Goal: Task Accomplishment & Management: Complete application form

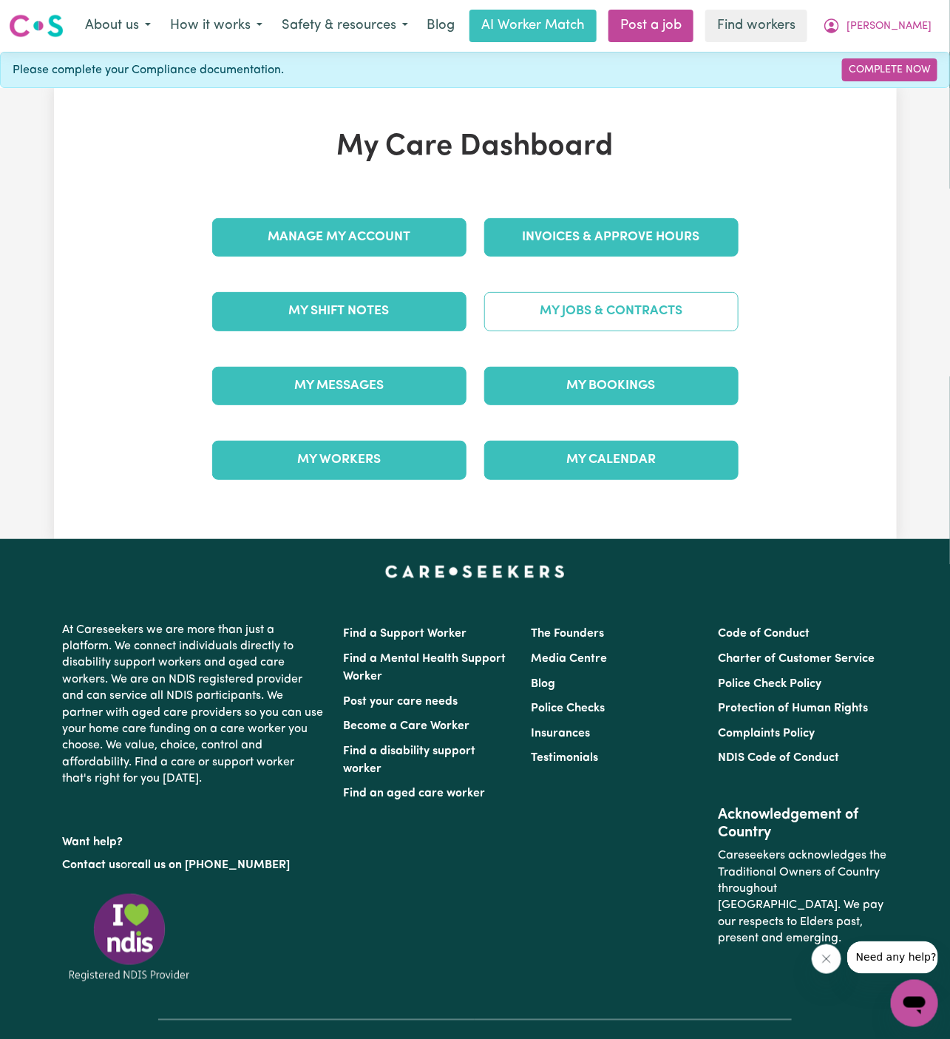
click at [626, 305] on link "My Jobs & Contracts" at bounding box center [611, 311] width 254 height 38
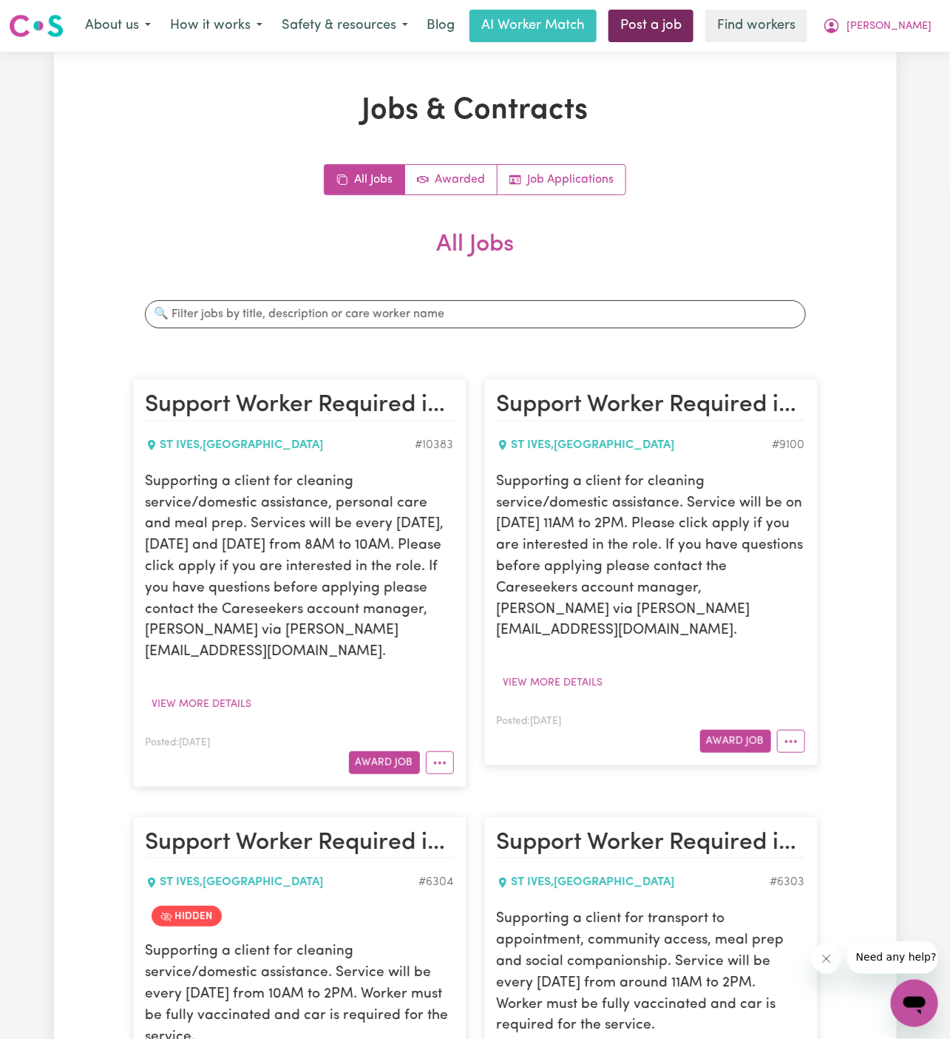
click at [694, 20] on link "Post a job" at bounding box center [651, 26] width 85 height 33
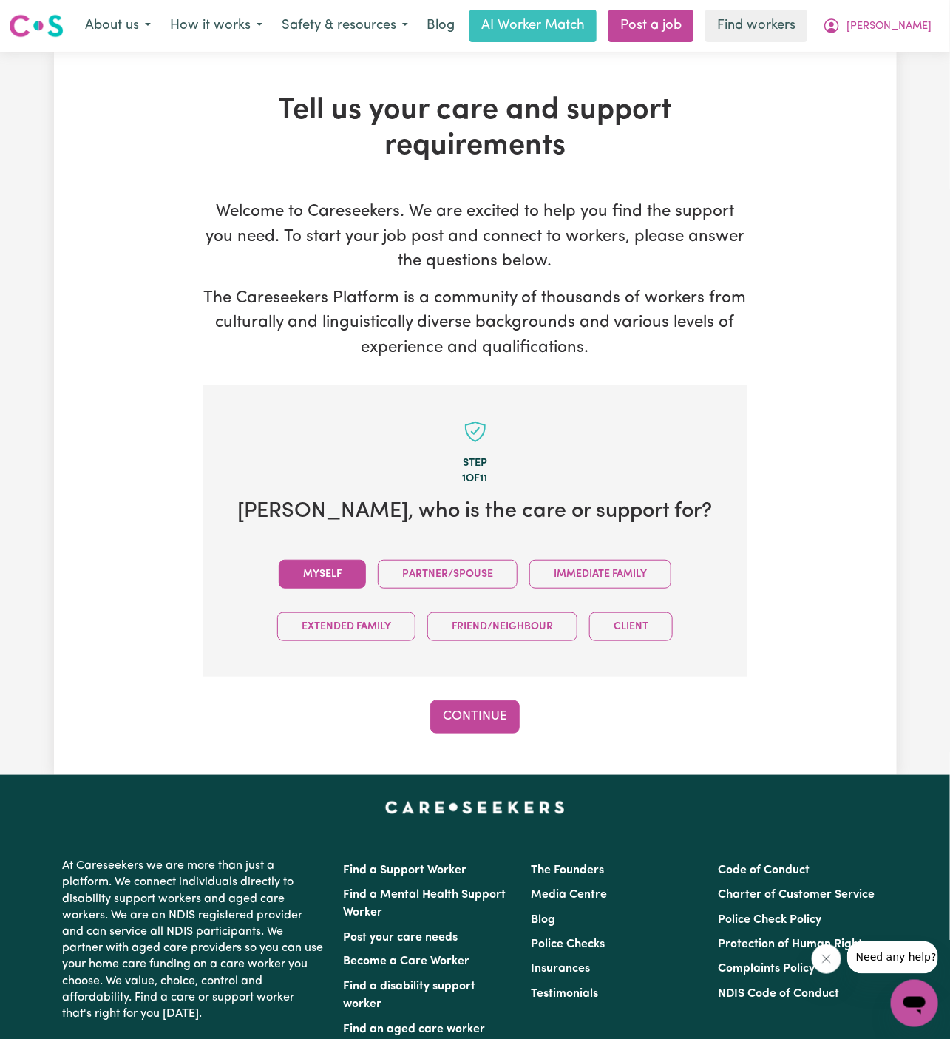
click at [331, 569] on button "Myself" at bounding box center [322, 574] width 87 height 29
click at [493, 700] on button "Continue" at bounding box center [474, 716] width 89 height 33
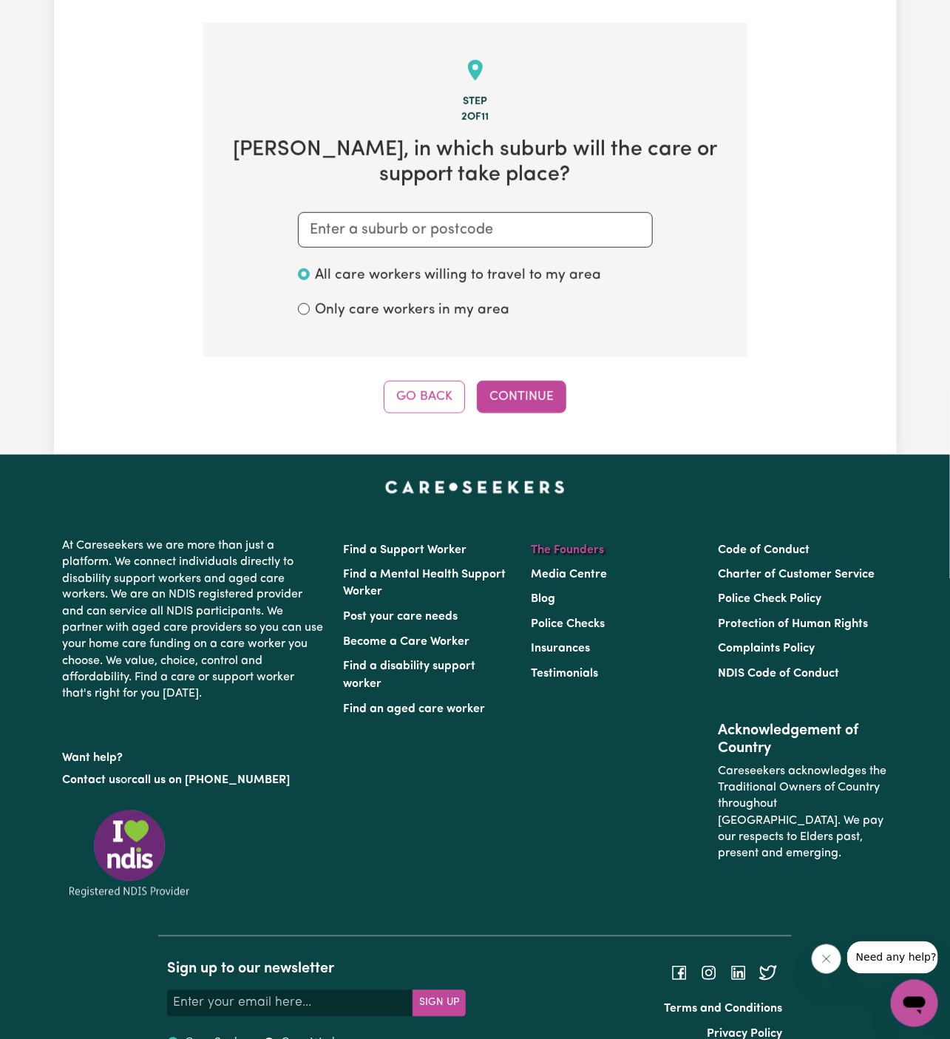
scroll to position [384, 0]
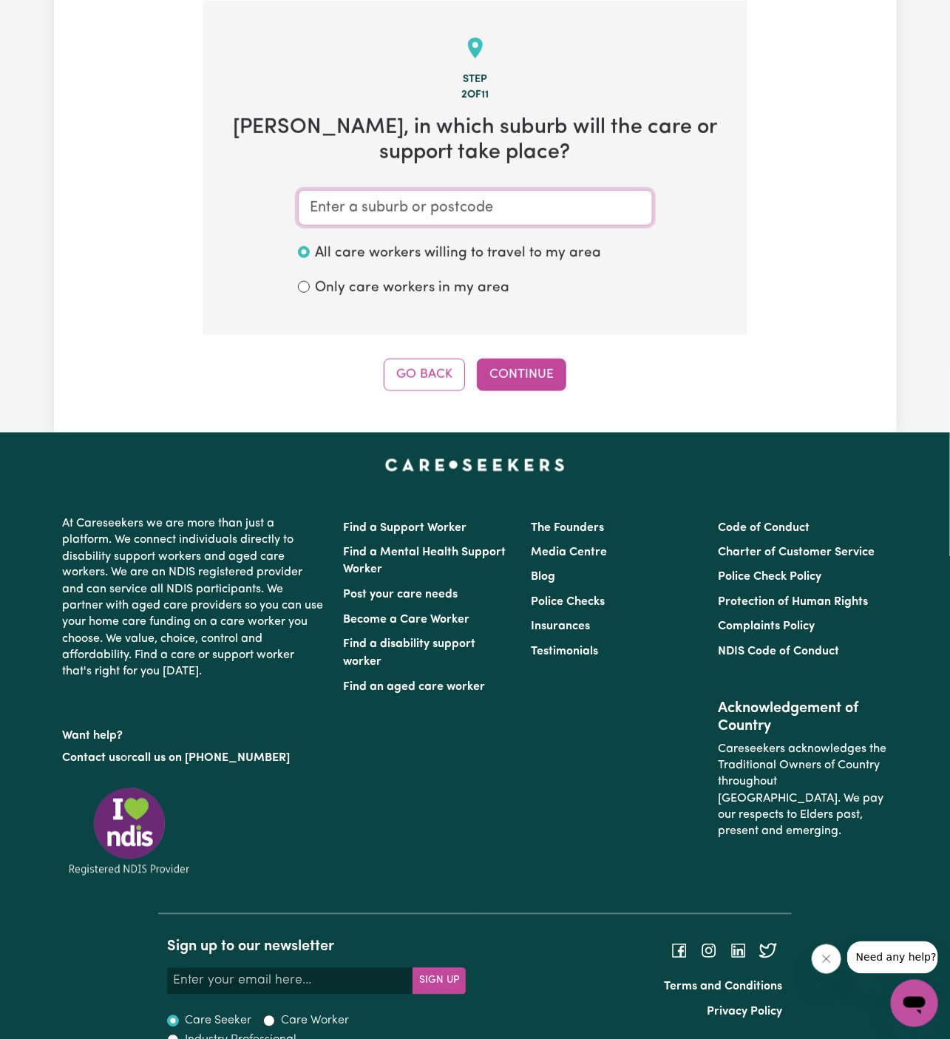
click at [598, 208] on input "text" at bounding box center [475, 208] width 355 height 36
paste input "St Ives"
type input "St Ives"
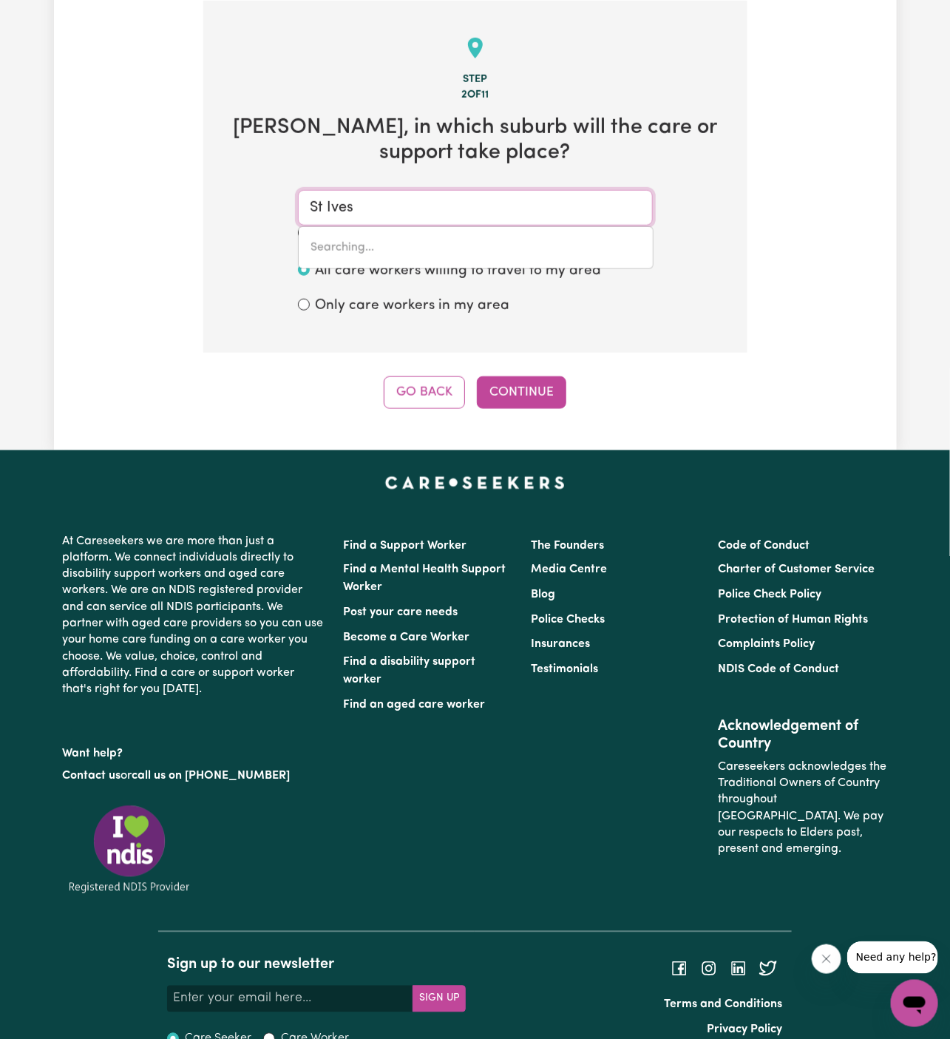
type input "[STREET_ADDRESS]"
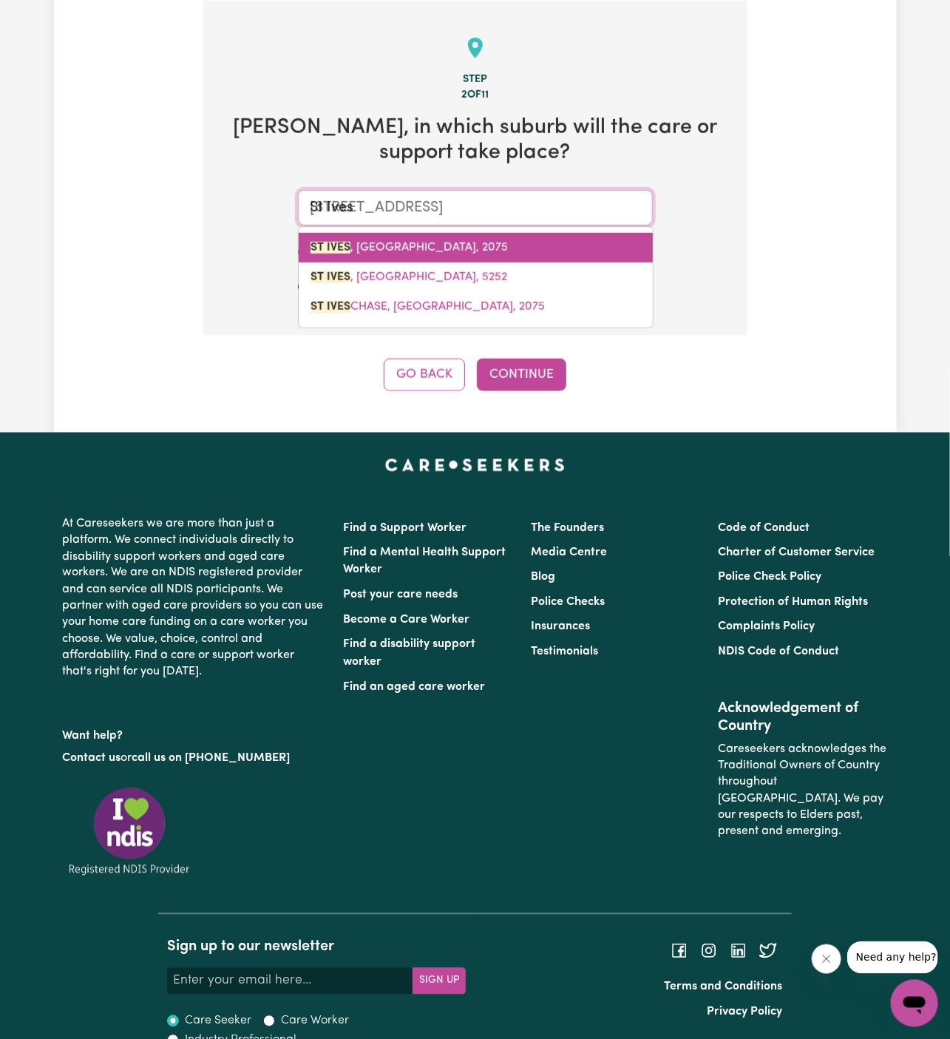
click at [501, 233] on link "[GEOGRAPHIC_DATA] , [GEOGRAPHIC_DATA], 2075" at bounding box center [476, 248] width 354 height 30
type input "[GEOGRAPHIC_DATA], [GEOGRAPHIC_DATA], 2075"
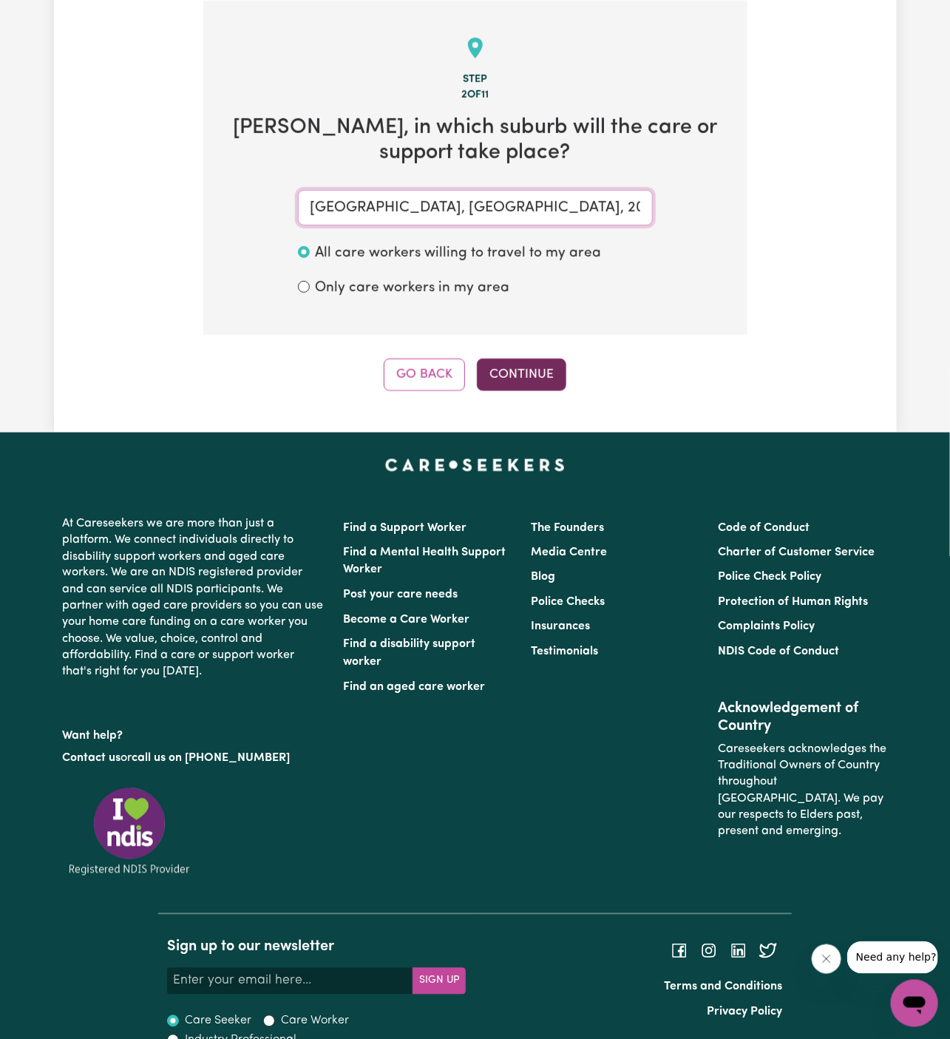
type input "[GEOGRAPHIC_DATA], [GEOGRAPHIC_DATA], 2075"
click at [517, 375] on button "Continue" at bounding box center [521, 375] width 89 height 33
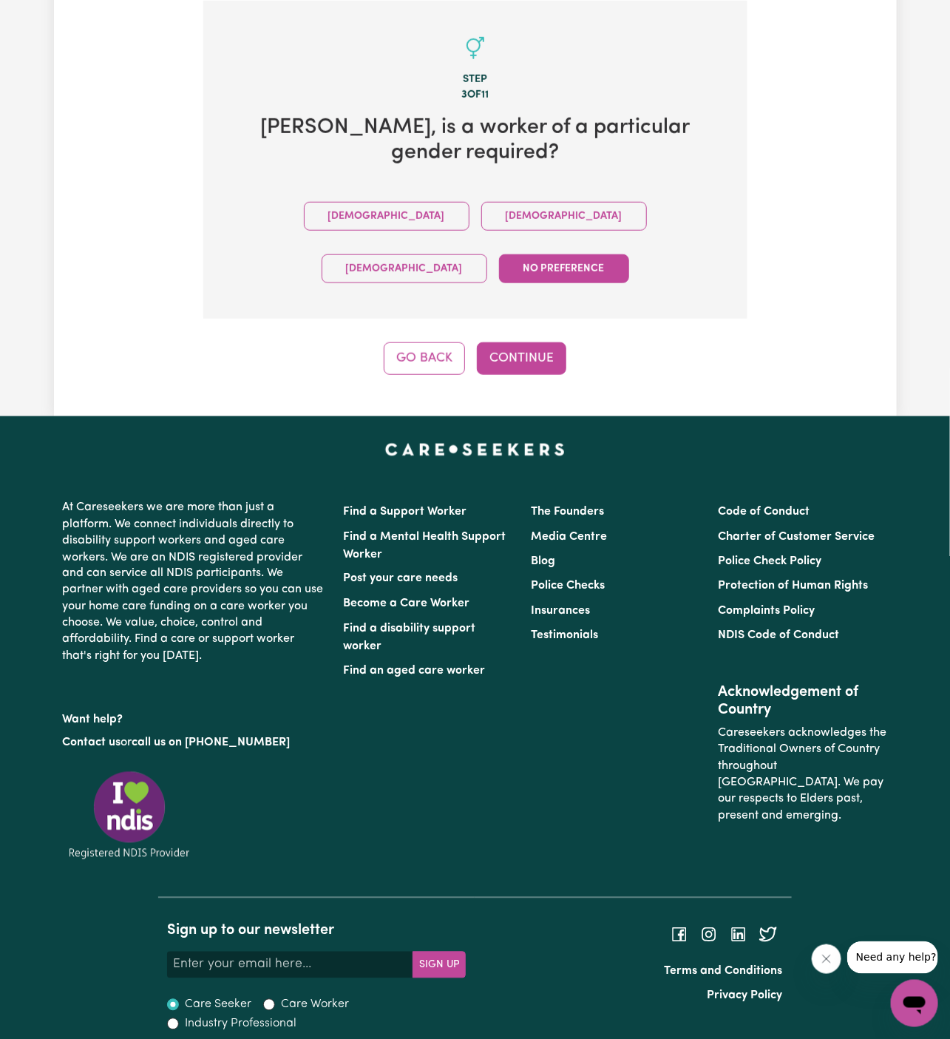
scroll to position [343, 0]
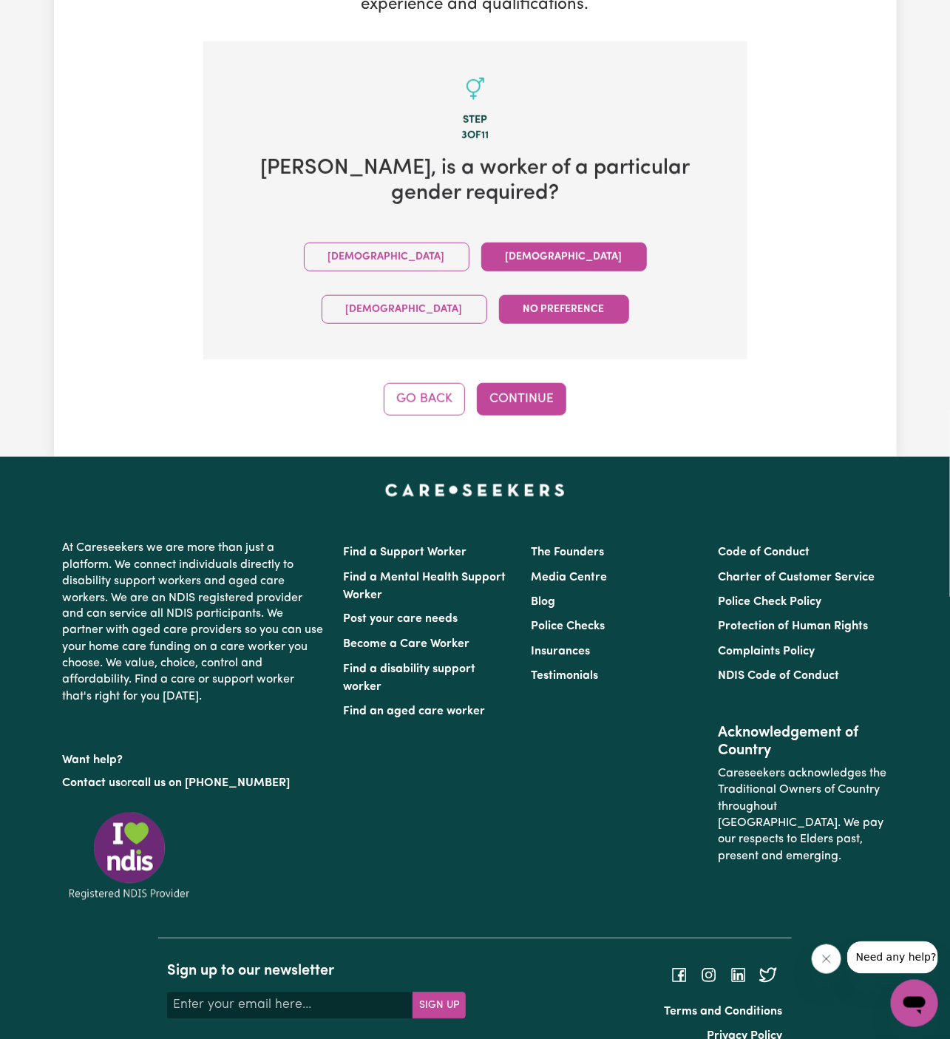
click at [481, 263] on button "[DEMOGRAPHIC_DATA]" at bounding box center [564, 257] width 166 height 29
click at [516, 383] on button "Continue" at bounding box center [521, 399] width 89 height 33
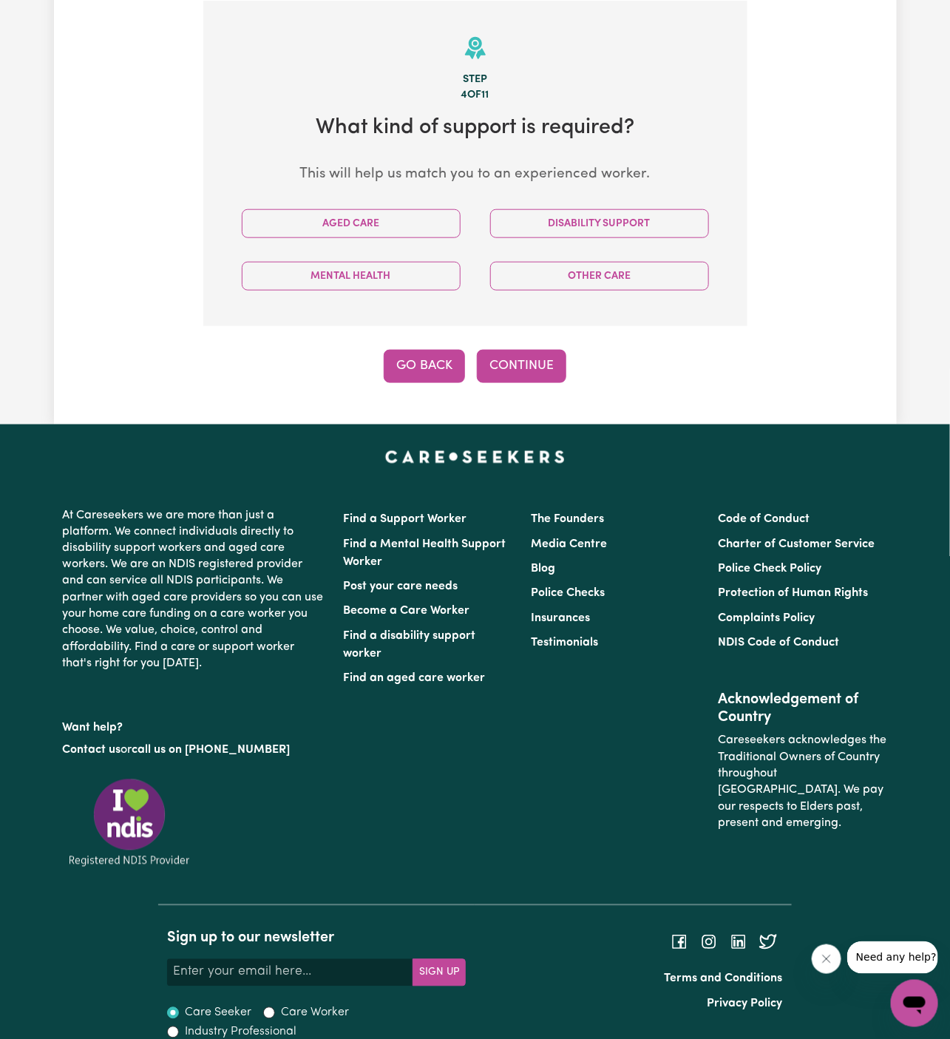
scroll to position [384, 0]
click at [406, 220] on button "Aged Care" at bounding box center [351, 223] width 219 height 29
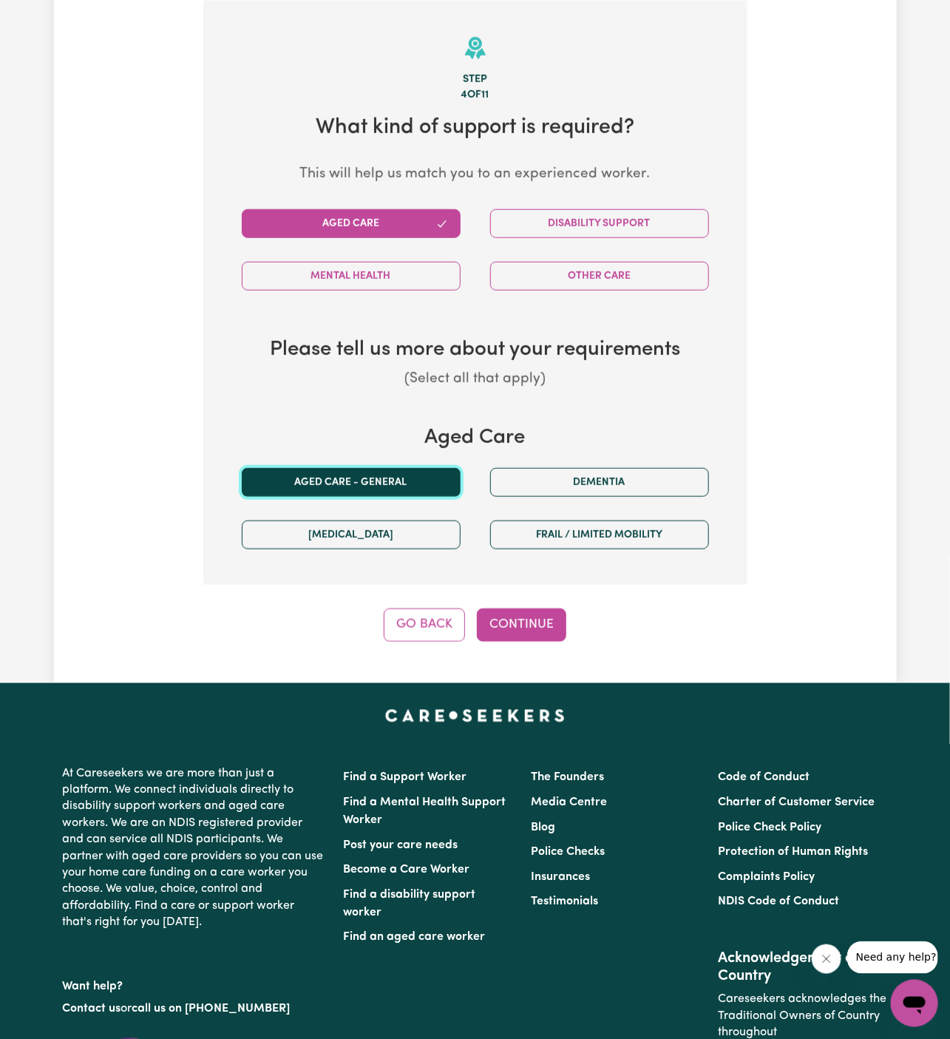
click at [410, 476] on button "Aged care - General" at bounding box center [351, 482] width 219 height 29
click at [514, 621] on button "Continue" at bounding box center [521, 625] width 89 height 33
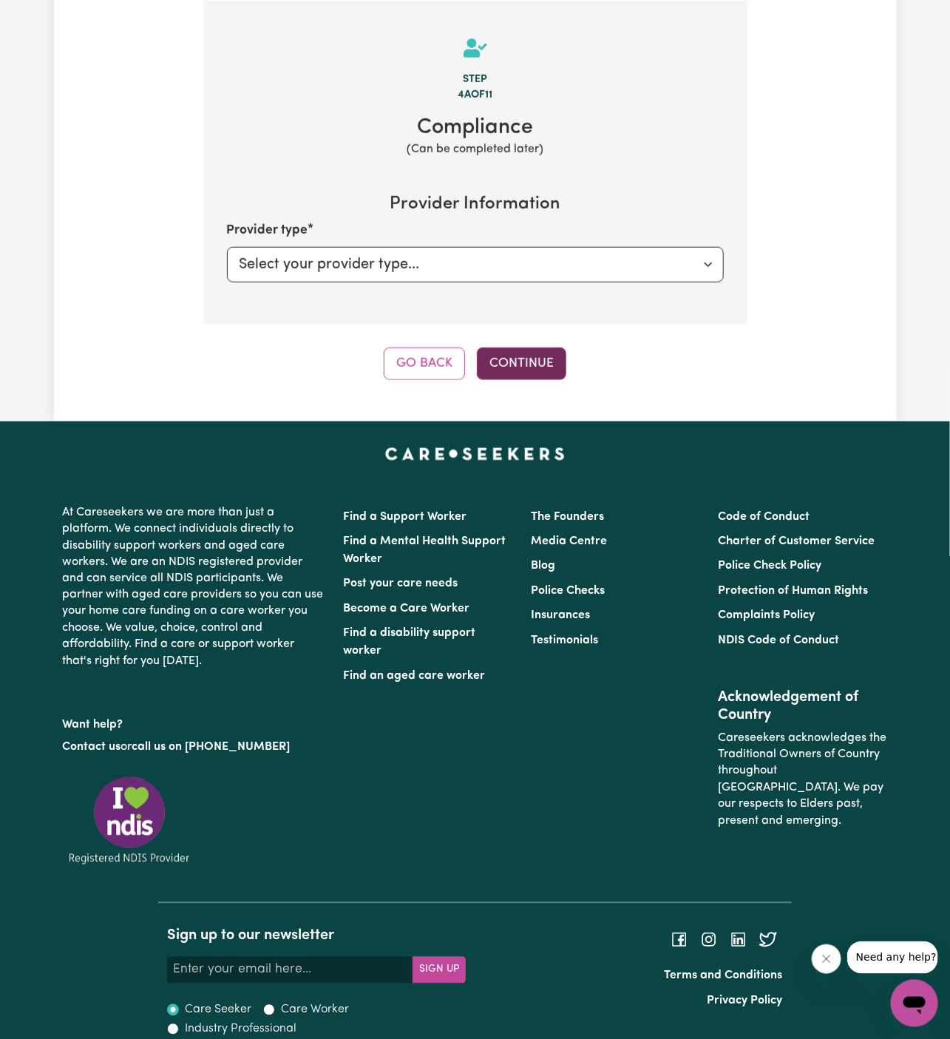
click at [526, 368] on button "Continue" at bounding box center [521, 364] width 89 height 33
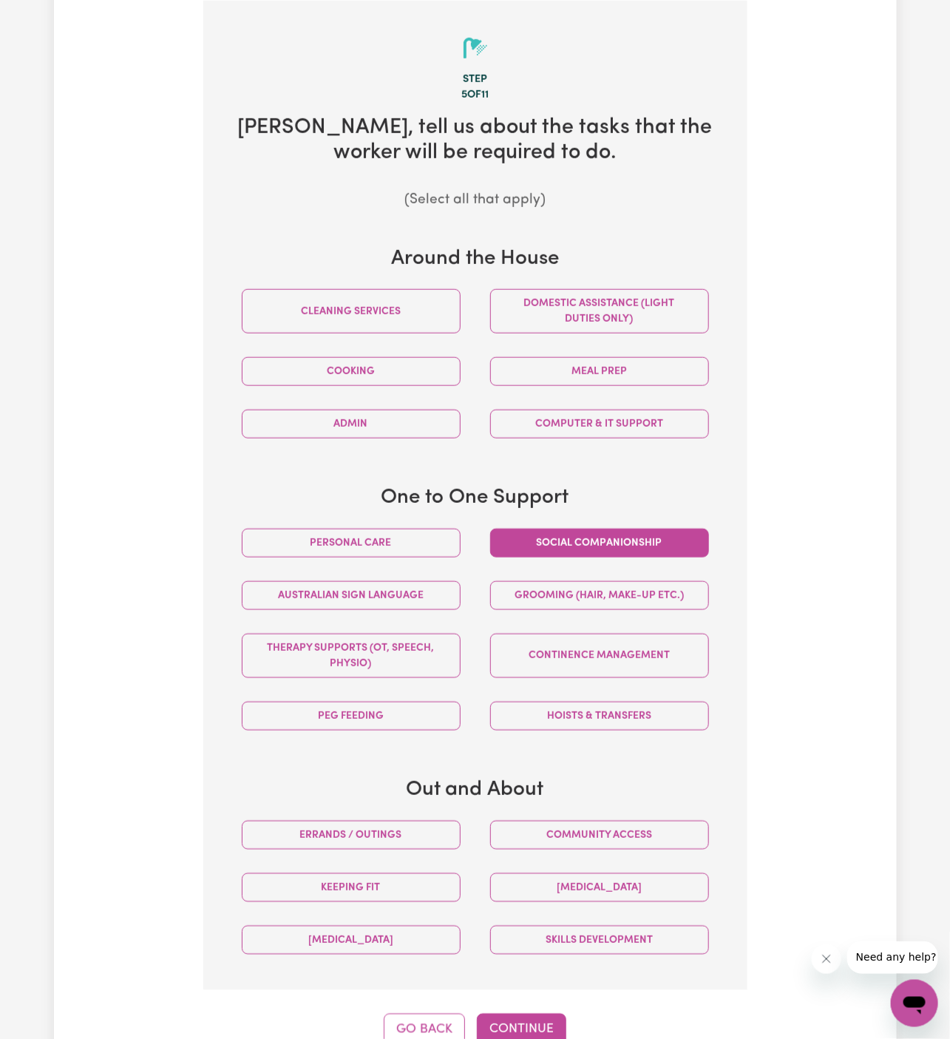
click at [630, 533] on button "Social companionship" at bounding box center [599, 543] width 219 height 29
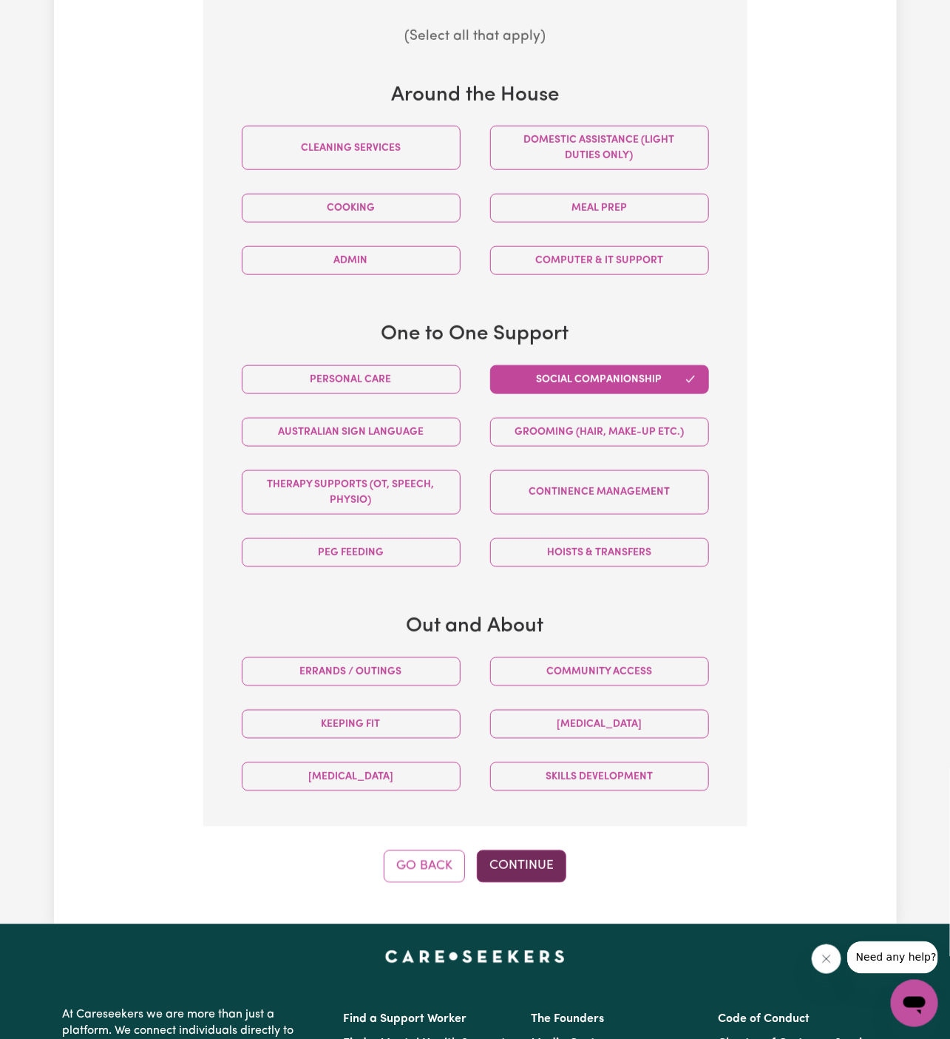
click at [548, 856] on button "Continue" at bounding box center [521, 867] width 89 height 33
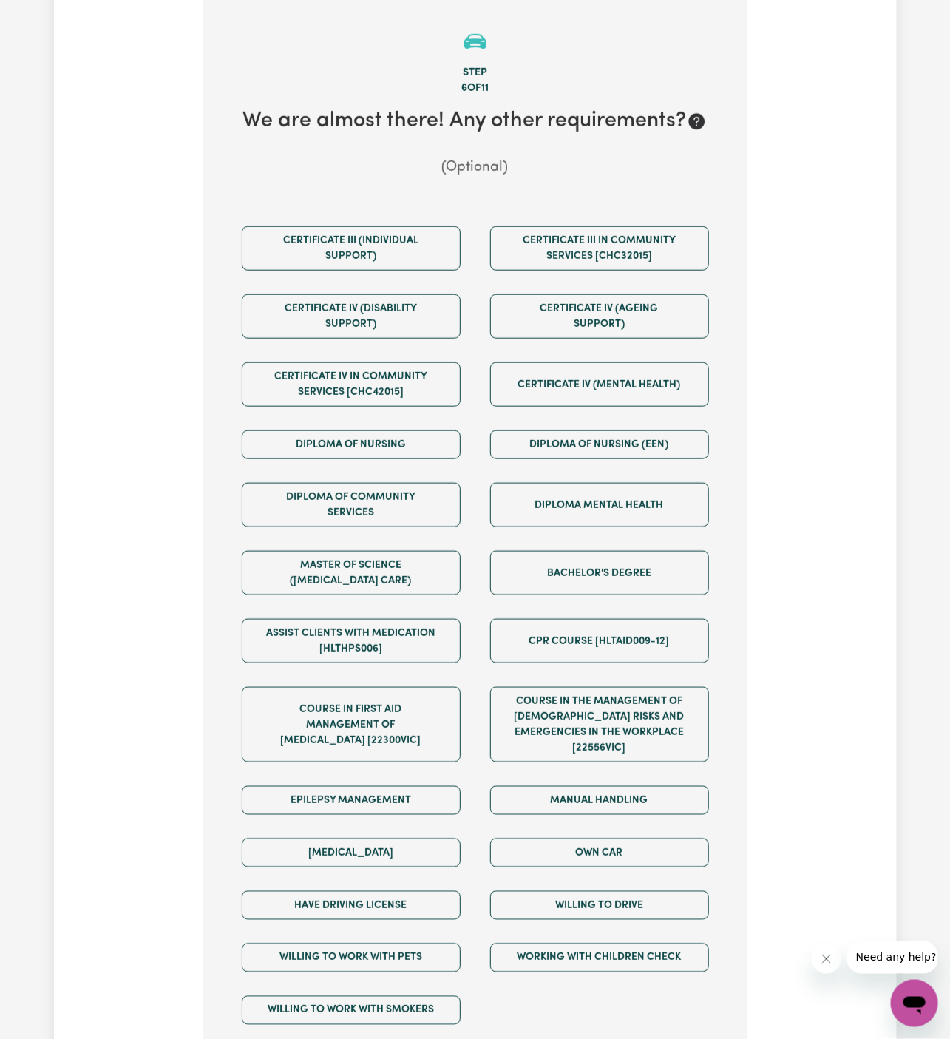
scroll to position [384, 0]
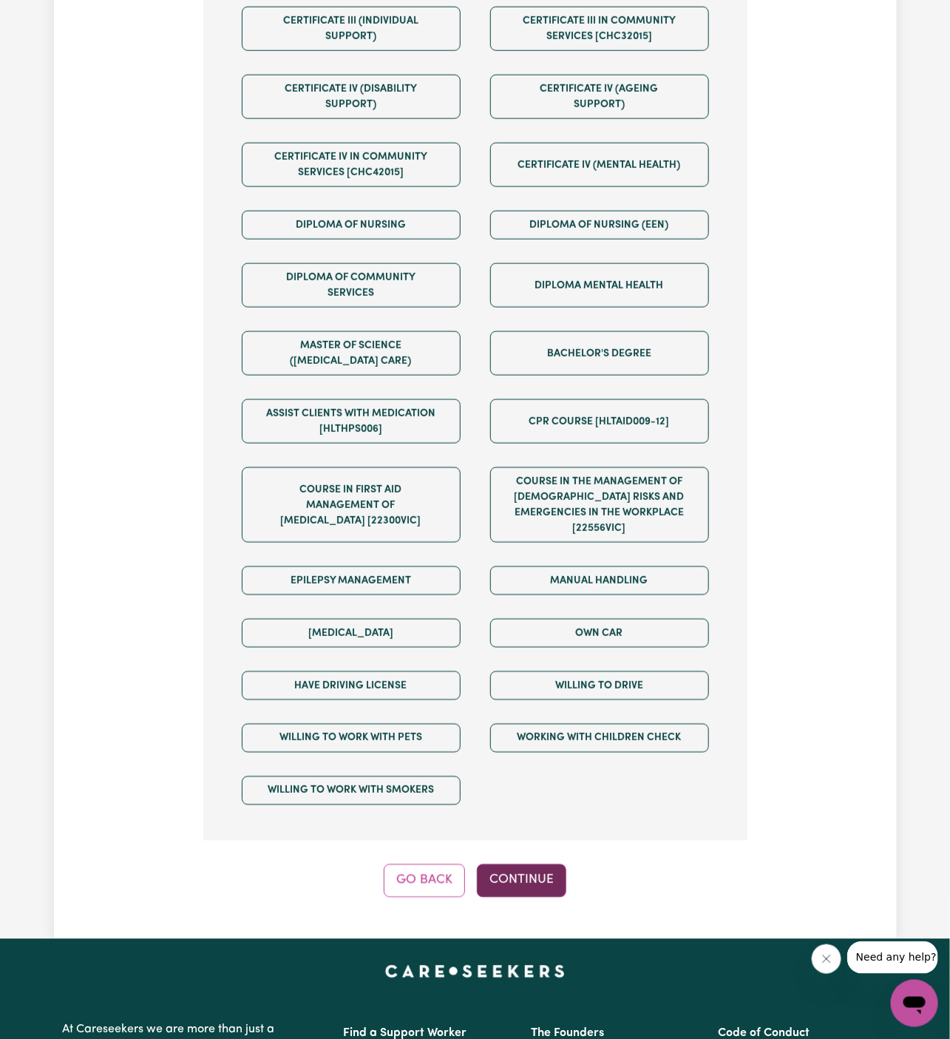
click at [533, 865] on button "Continue" at bounding box center [521, 881] width 89 height 33
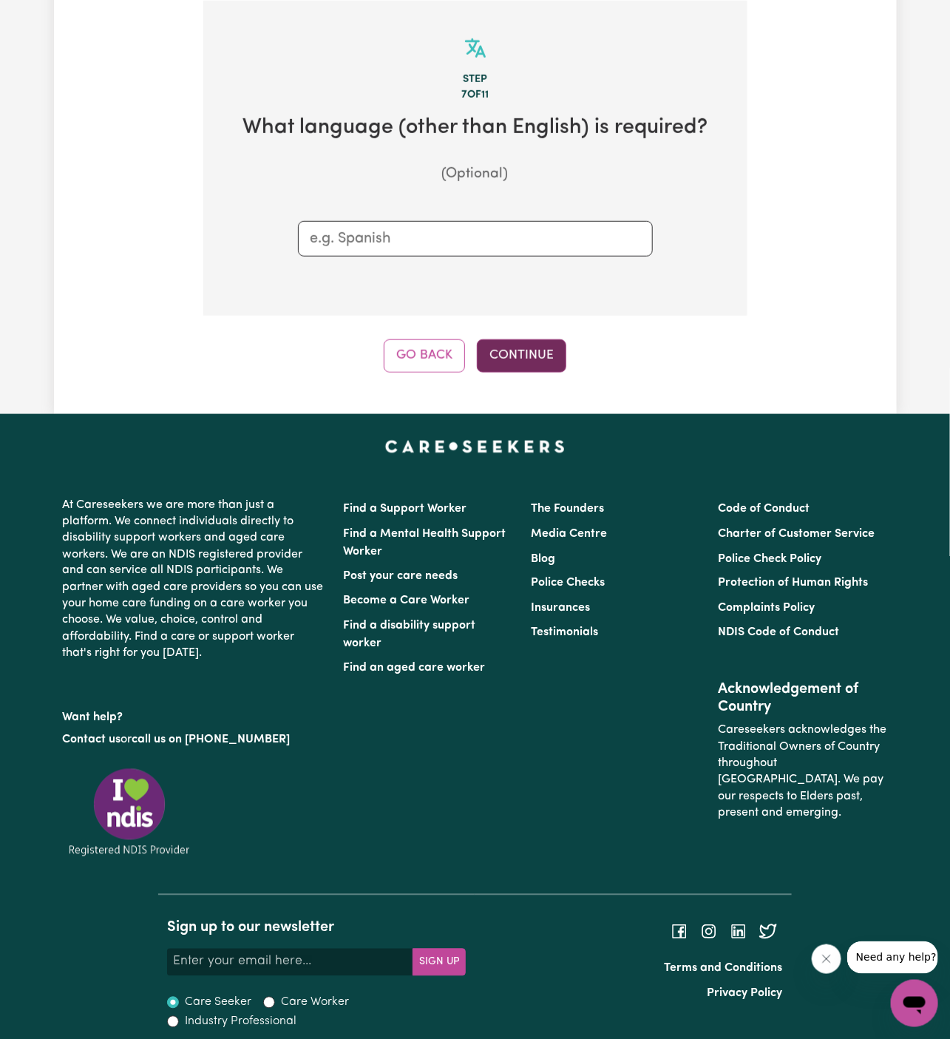
click at [522, 348] on button "Continue" at bounding box center [521, 355] width 89 height 33
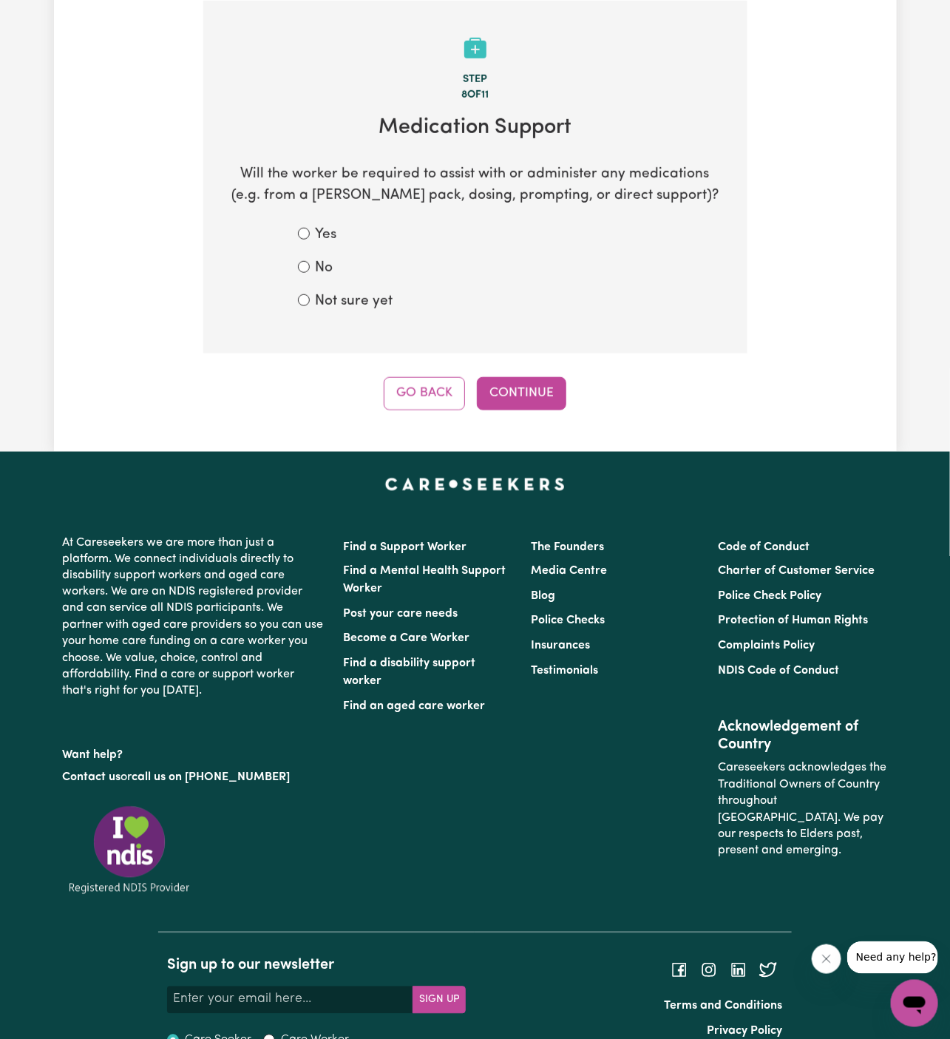
click at [337, 267] on div "No" at bounding box center [475, 268] width 355 height 21
click at [314, 258] on div "No" at bounding box center [475, 268] width 355 height 21
click at [310, 266] on div "No" at bounding box center [475, 268] width 355 height 21
click at [308, 272] on div "No" at bounding box center [475, 268] width 355 height 21
click at [303, 272] on div "No" at bounding box center [475, 268] width 355 height 21
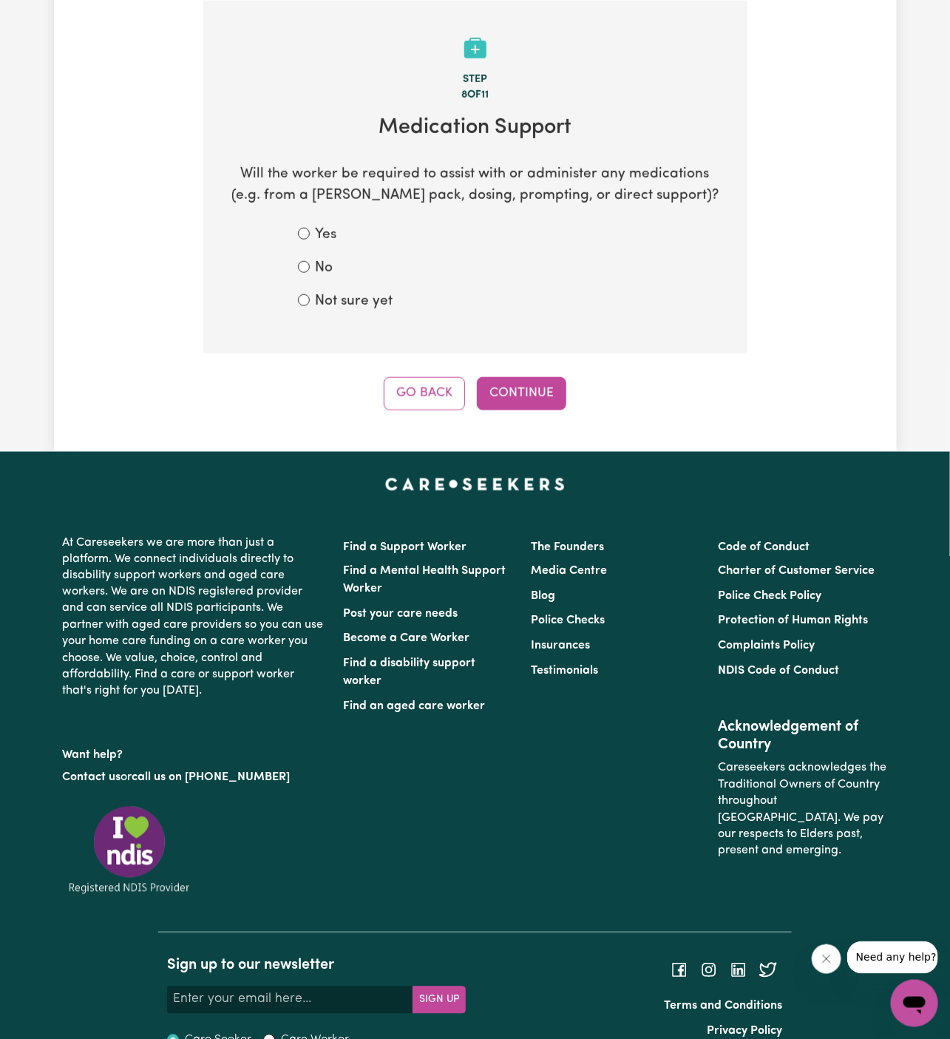
click at [312, 263] on div "No" at bounding box center [475, 268] width 355 height 21
click at [305, 263] on input "No" at bounding box center [304, 267] width 12 height 12
radio input "true"
click at [526, 385] on button "Continue" at bounding box center [521, 393] width 89 height 33
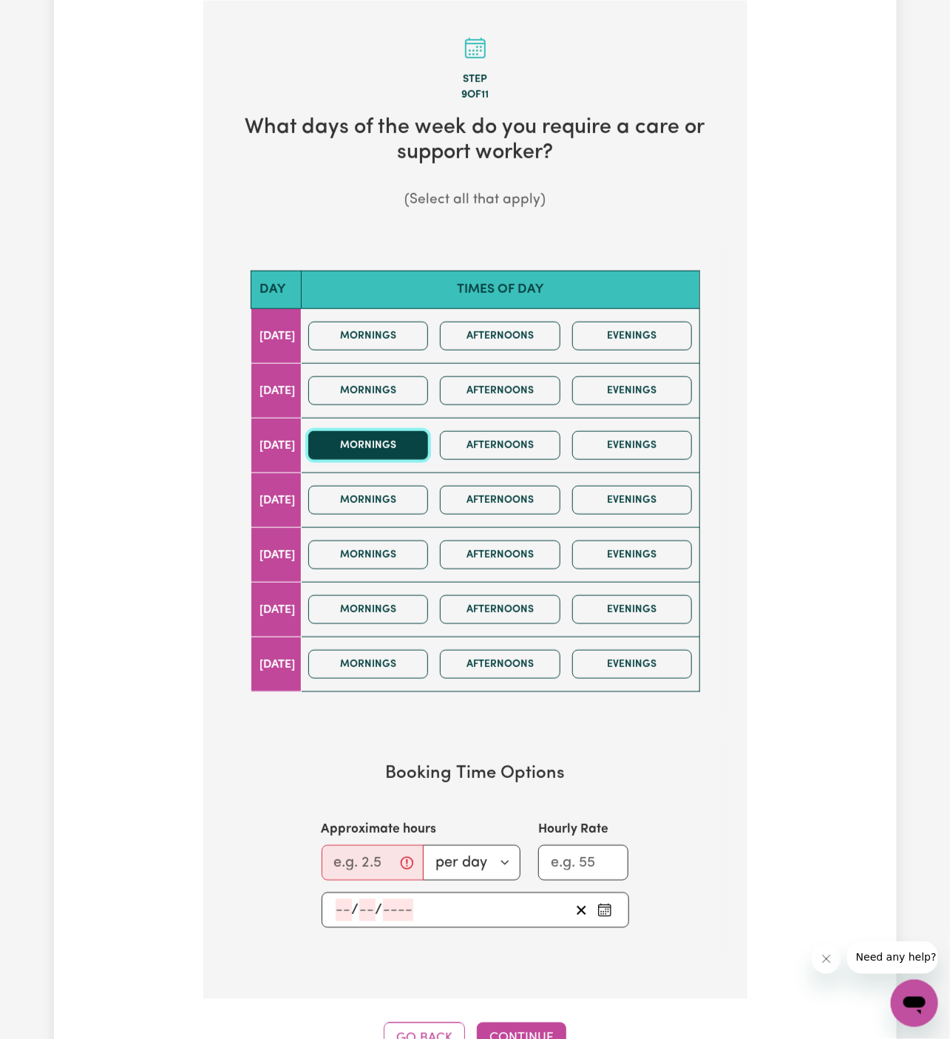
click at [407, 455] on button "Mornings" at bounding box center [368, 445] width 121 height 29
click at [481, 455] on button "Afternoons" at bounding box center [500, 445] width 121 height 29
click at [378, 845] on input "Approximate hours" at bounding box center [373, 863] width 102 height 36
type input "2"
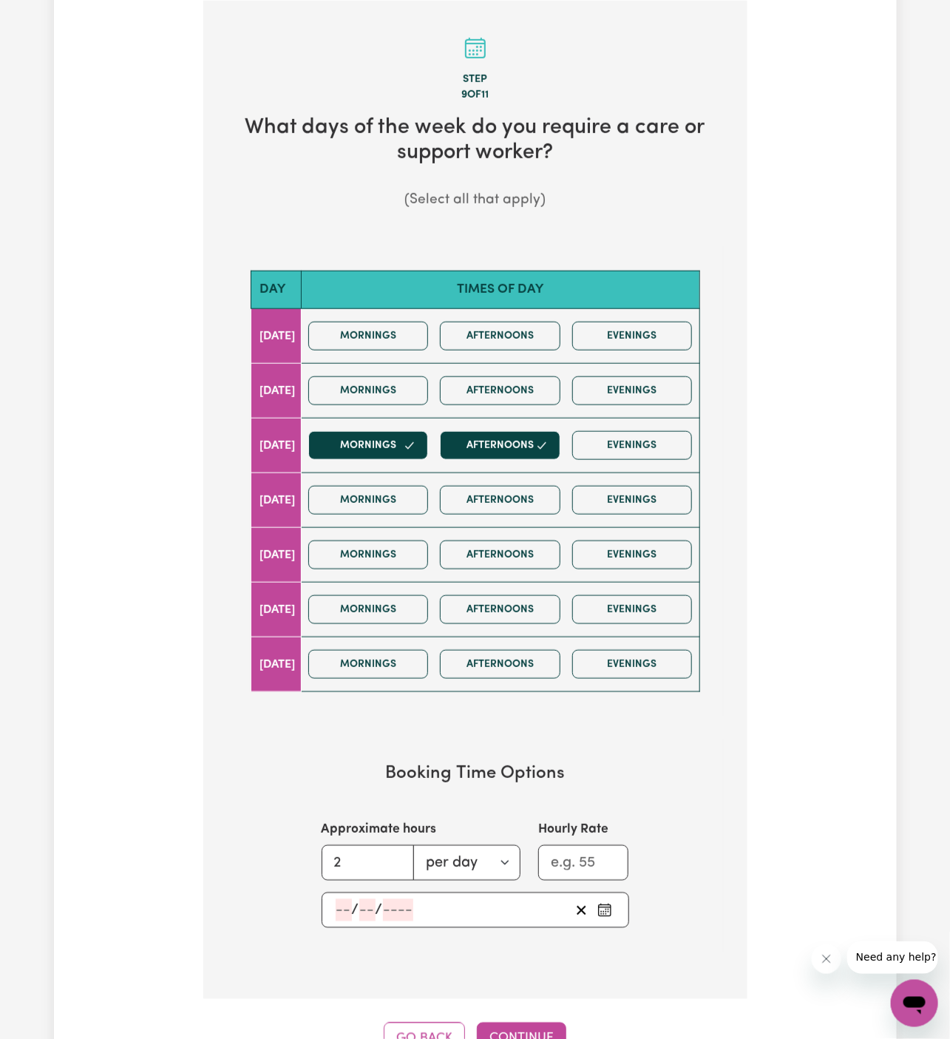
click at [342, 901] on input "number" at bounding box center [344, 910] width 16 height 22
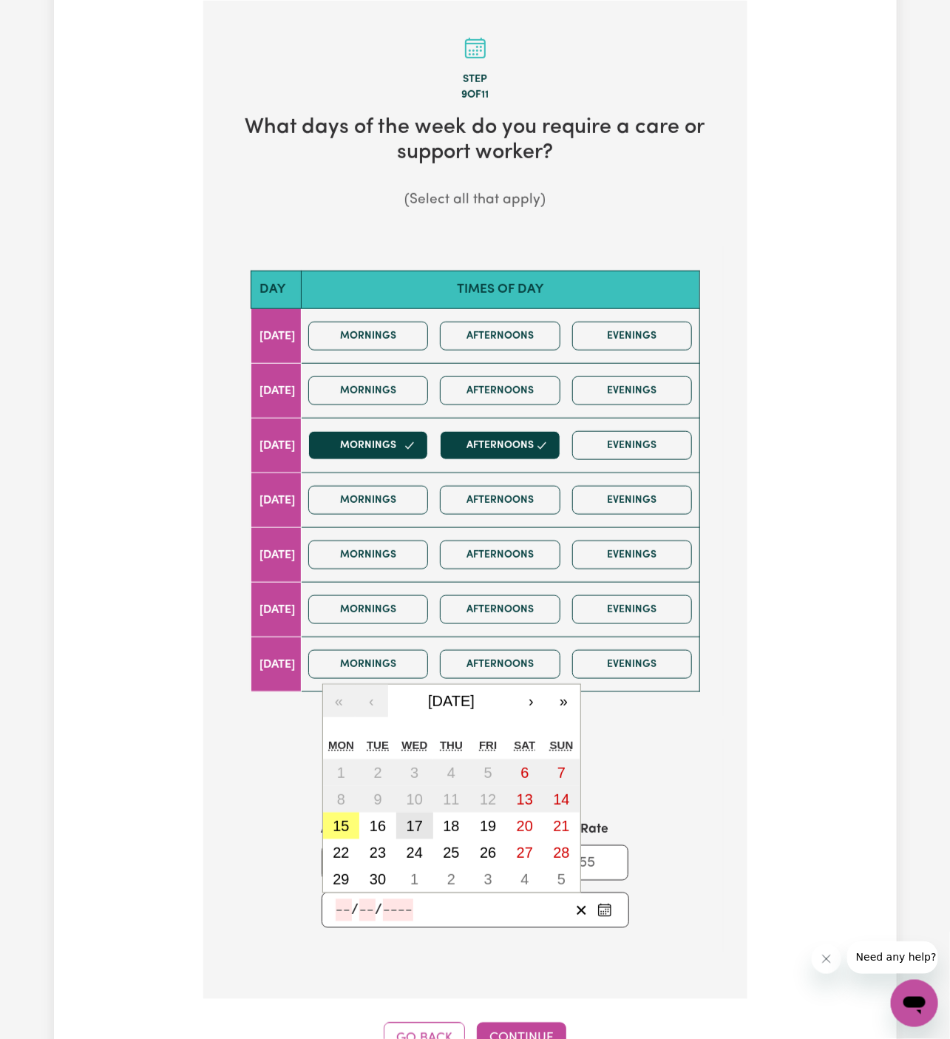
click at [420, 818] on abbr "17" at bounding box center [415, 826] width 16 height 16
type input "[DATE]"
type input "17"
type input "9"
type input "2025"
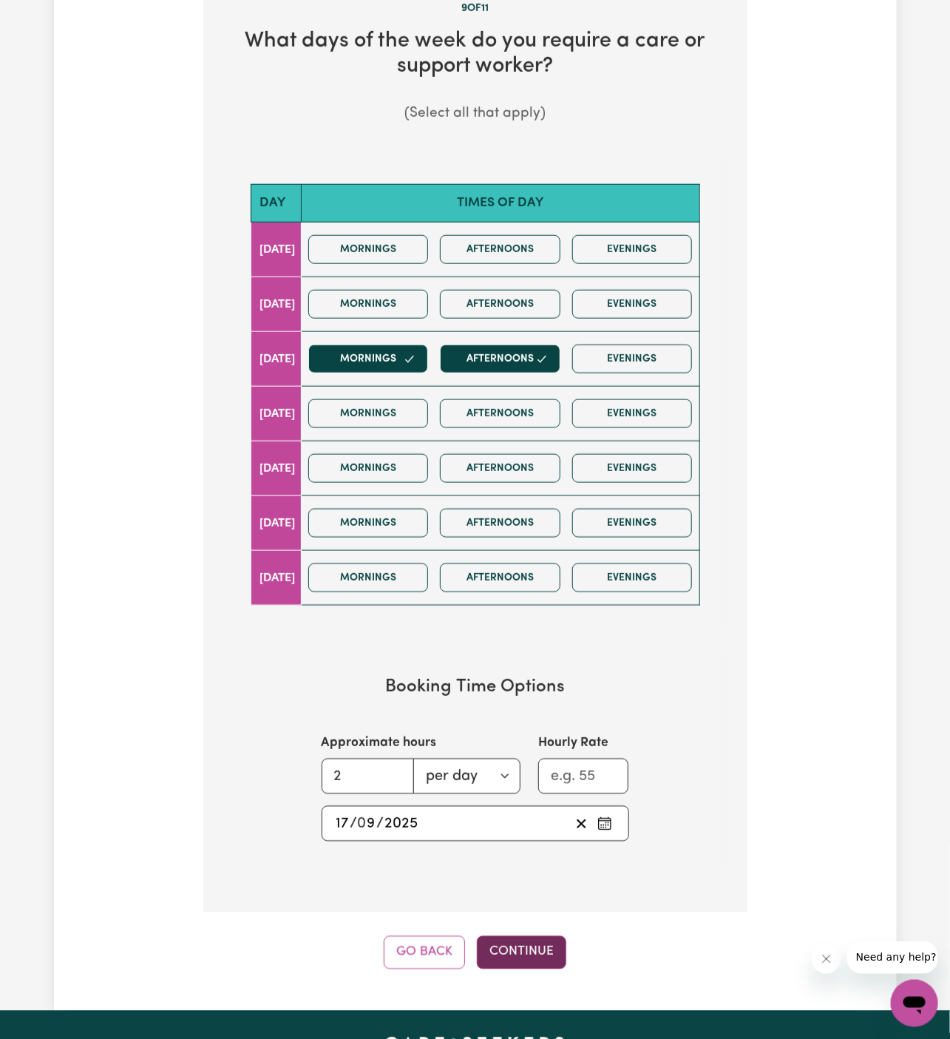
click at [531, 939] on button "Continue" at bounding box center [521, 952] width 89 height 33
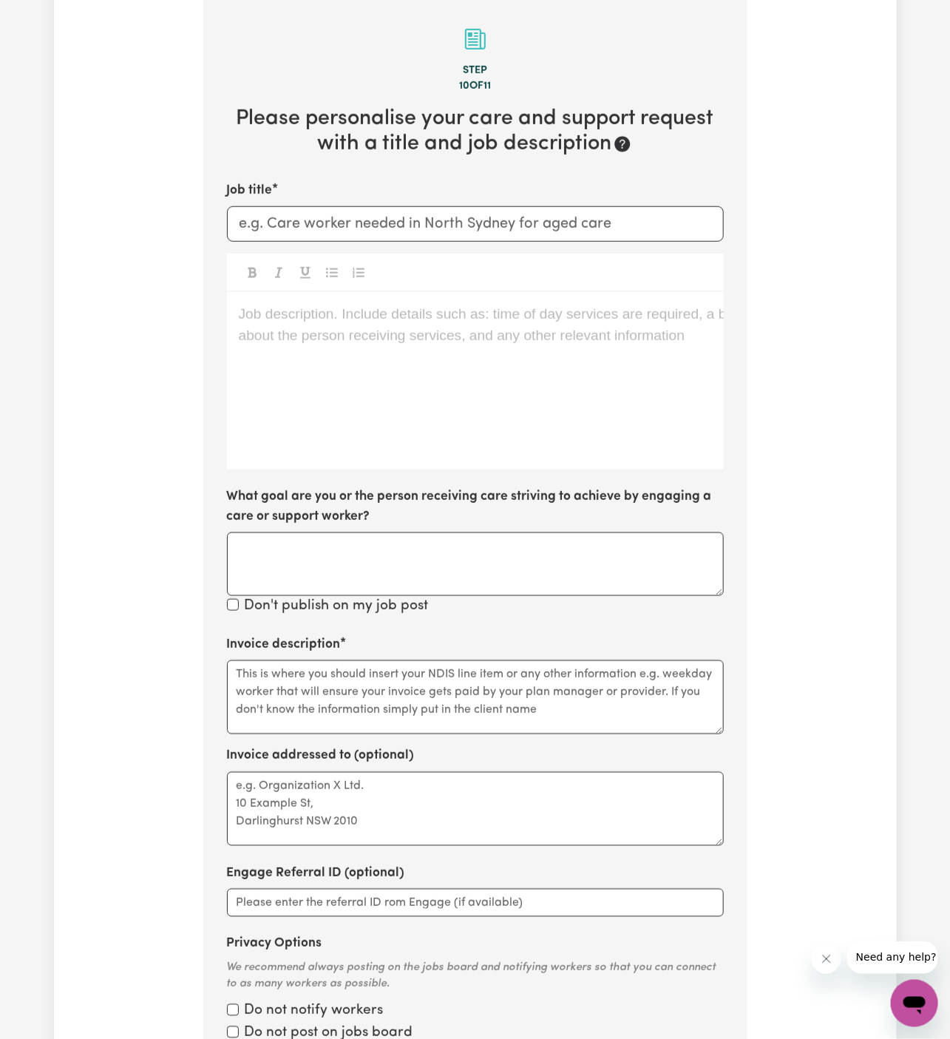
scroll to position [384, 0]
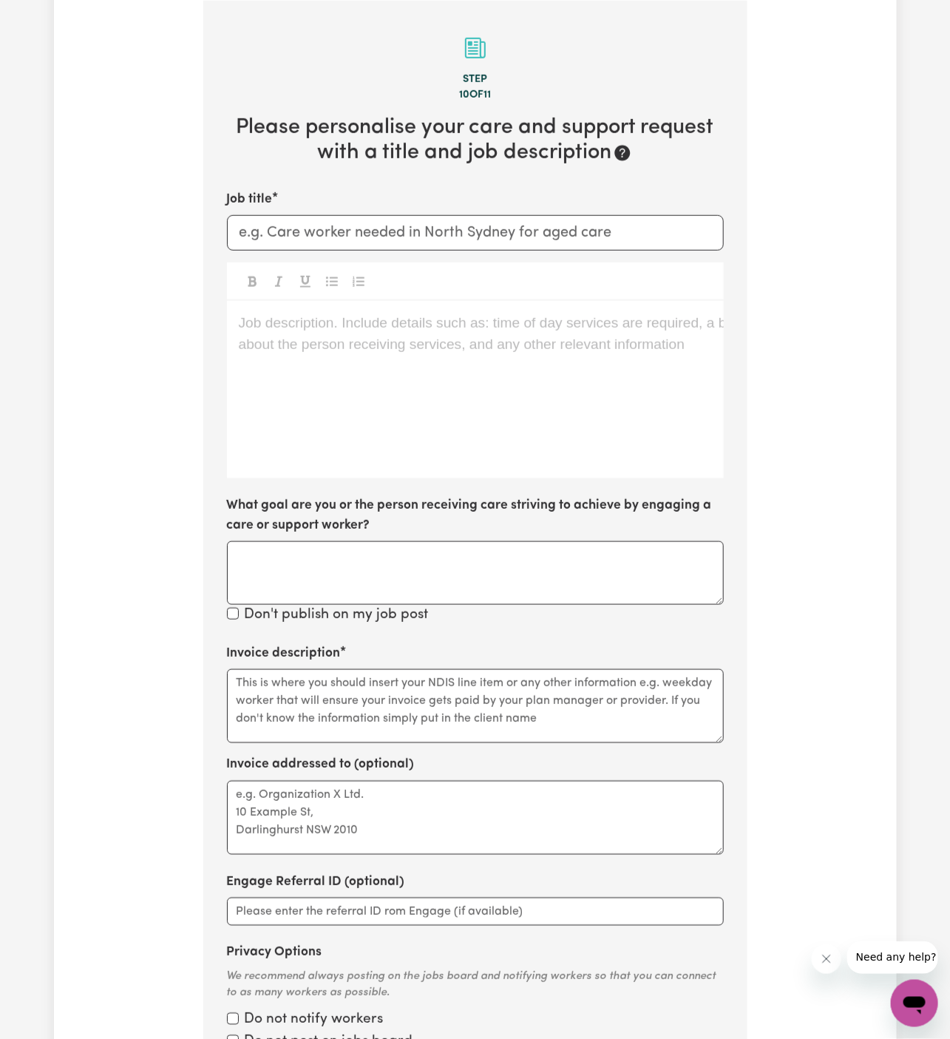
click at [371, 314] on p "Job description. Include details such as: time of day services are required, a …" at bounding box center [475, 323] width 473 height 21
click at [377, 363] on div "Job description. Include details such as: time of day services are required, a …" at bounding box center [475, 390] width 497 height 178
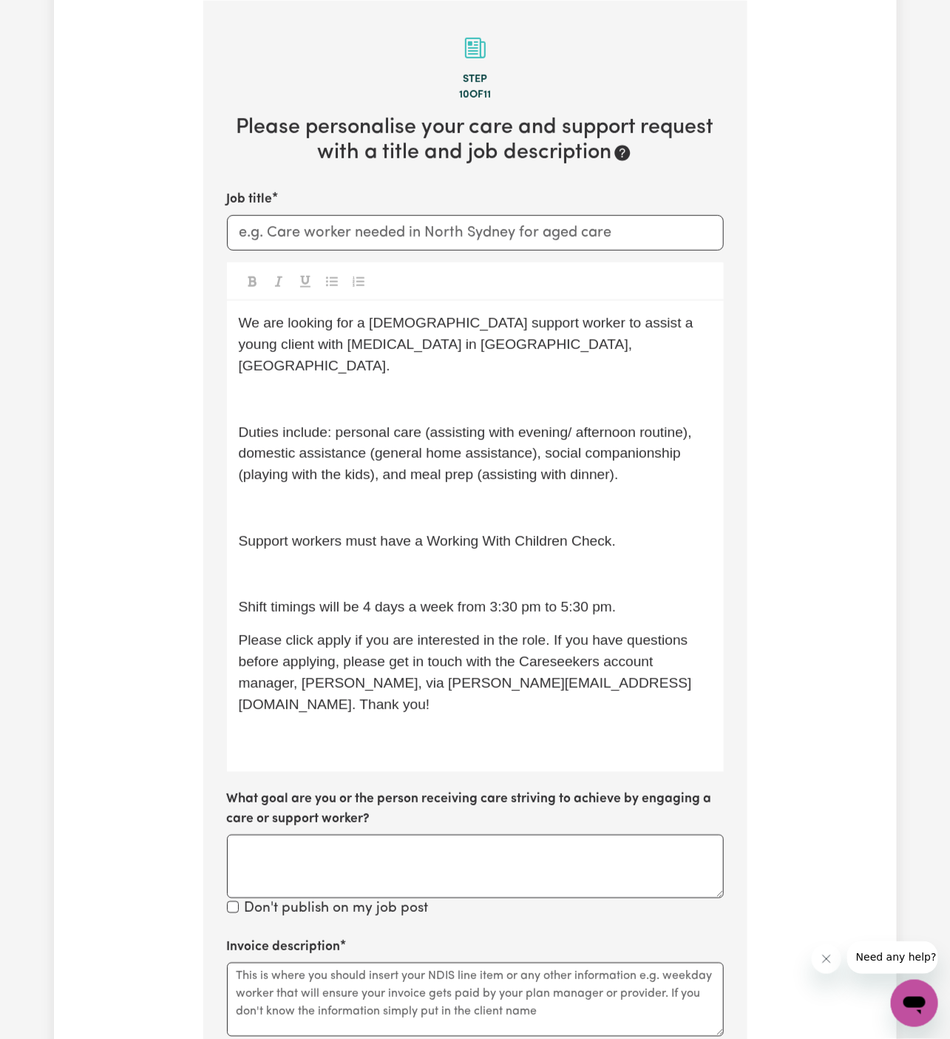
click at [407, 564] on p "﻿" at bounding box center [475, 574] width 473 height 21
click at [415, 533] on span "Support workers must have a Working With Children Check." at bounding box center [427, 541] width 377 height 16
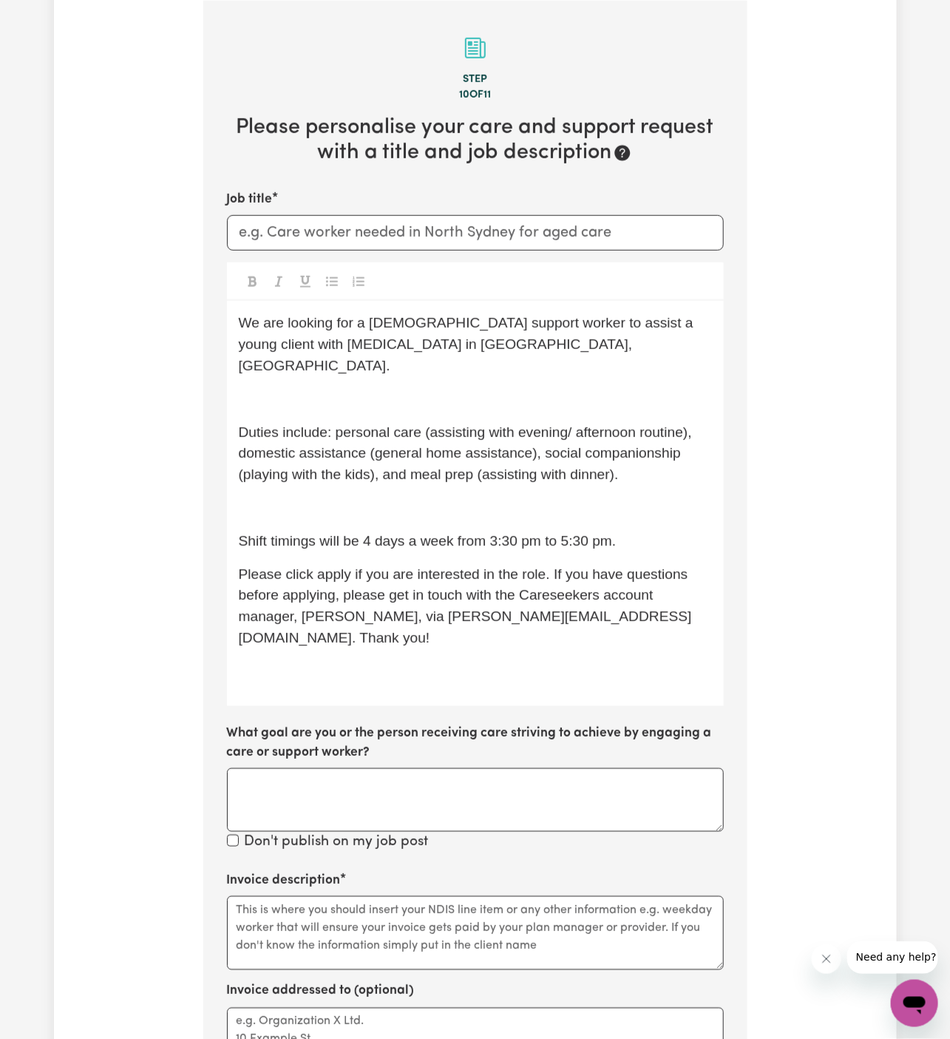
click at [442, 533] on span "Shift timings will be 4 days a week from 3:30 pm to 5:30 pm." at bounding box center [428, 541] width 378 height 16
click at [433, 498] on p "﻿" at bounding box center [475, 508] width 473 height 21
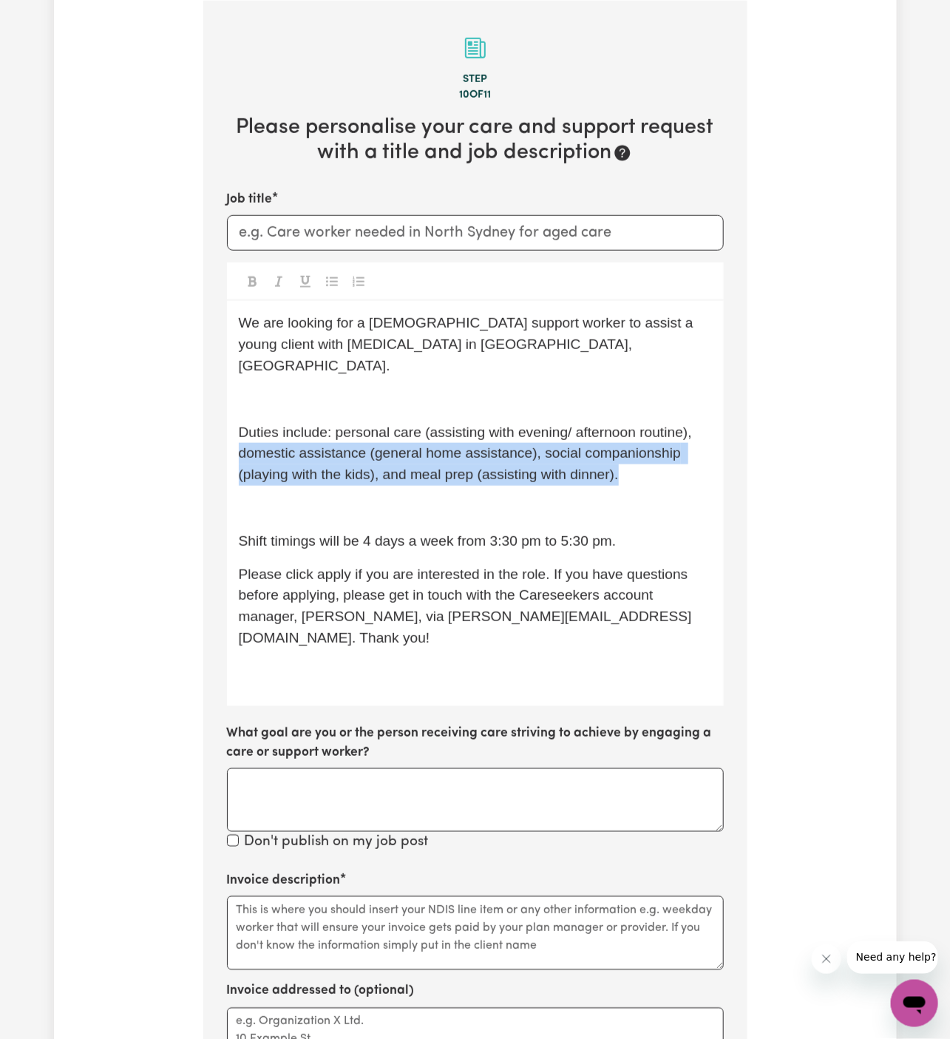
drag, startPoint x: 629, startPoint y: 456, endPoint x: 220, endPoint y: 442, distance: 409.2
click at [220, 442] on section "Step 10 of 11 Please personalise your care and support request with a title and…" at bounding box center [475, 659] width 544 height 1316
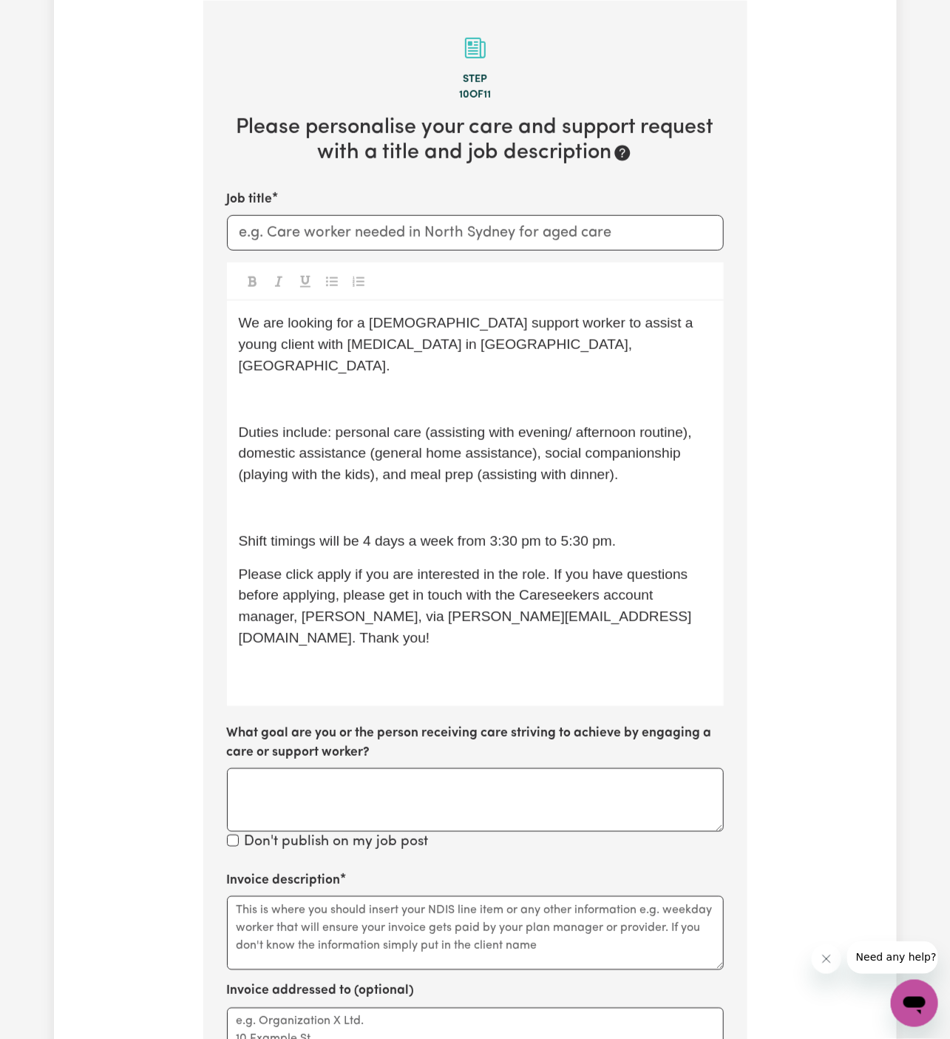
click at [246, 447] on span "Duties include: personal care (assisting with evening/ afternoon routine), dome…" at bounding box center [468, 454] width 458 height 58
drag, startPoint x: 240, startPoint y: 453, endPoint x: 709, endPoint y: 478, distance: 469.5
click at [709, 478] on div "We are looking for a [DEMOGRAPHIC_DATA] support worker to assist a young client…" at bounding box center [475, 503] width 497 height 405
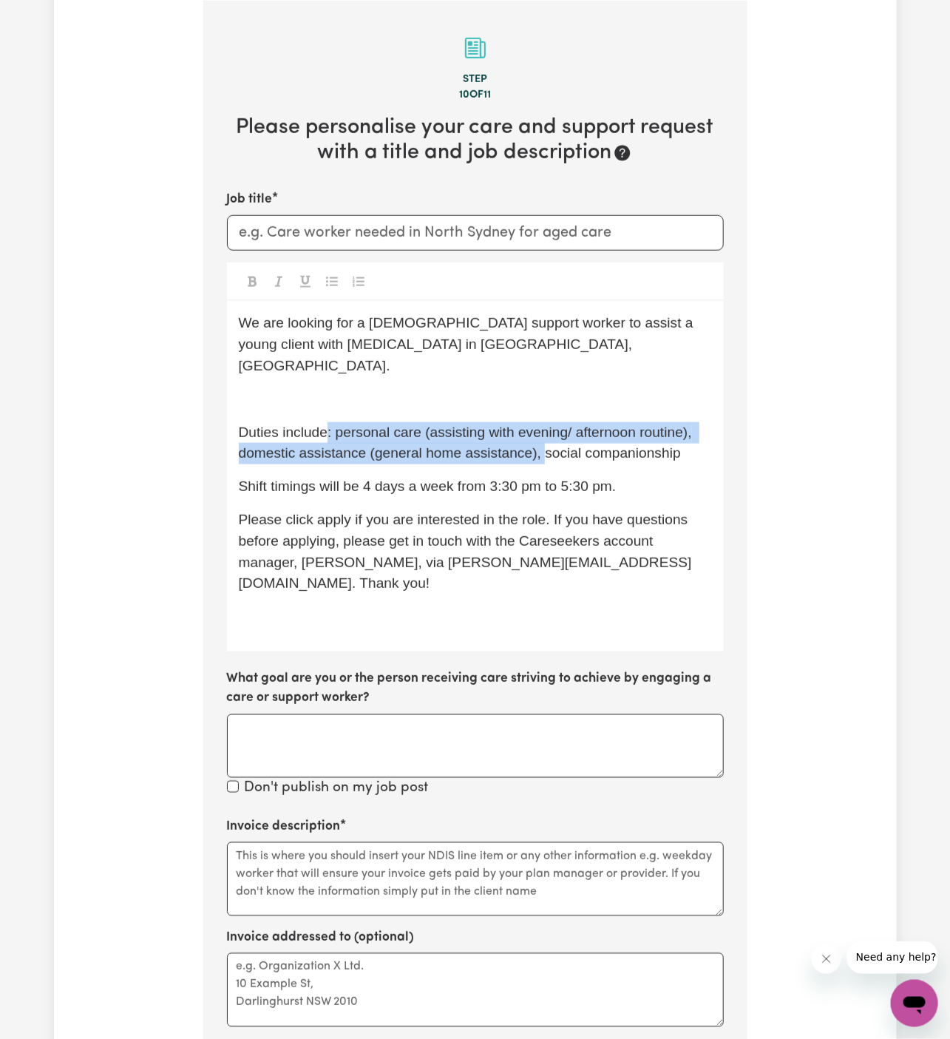
drag, startPoint x: 543, startPoint y: 434, endPoint x: 330, endPoint y: 411, distance: 214.2
click at [330, 425] on span "Duties include: personal care (assisting with evening/ afternoon routine), dome…" at bounding box center [468, 443] width 458 height 37
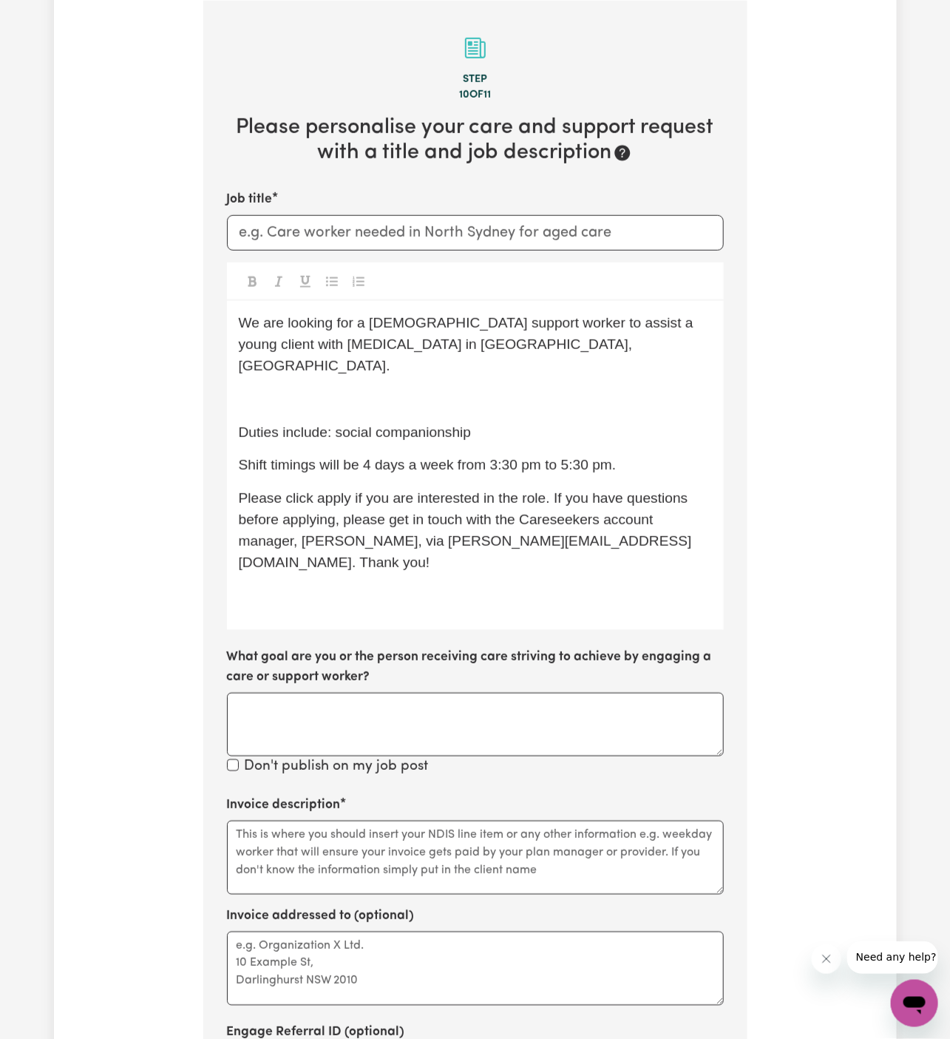
click at [459, 422] on div "We are looking for a [DEMOGRAPHIC_DATA] support worker to assist a young client…" at bounding box center [475, 465] width 497 height 329
click at [507, 422] on p "Duties include: social companionship" at bounding box center [475, 432] width 473 height 21
drag, startPoint x: 366, startPoint y: 440, endPoint x: 698, endPoint y: 446, distance: 332.1
click at [698, 455] on p "Shift timings will be 4 days a week from 3:30 pm to 5:30 pm." at bounding box center [475, 465] width 473 height 21
click at [338, 501] on span "Please click apply if you are interested in the role. If you have questions bef…" at bounding box center [465, 529] width 453 height 79
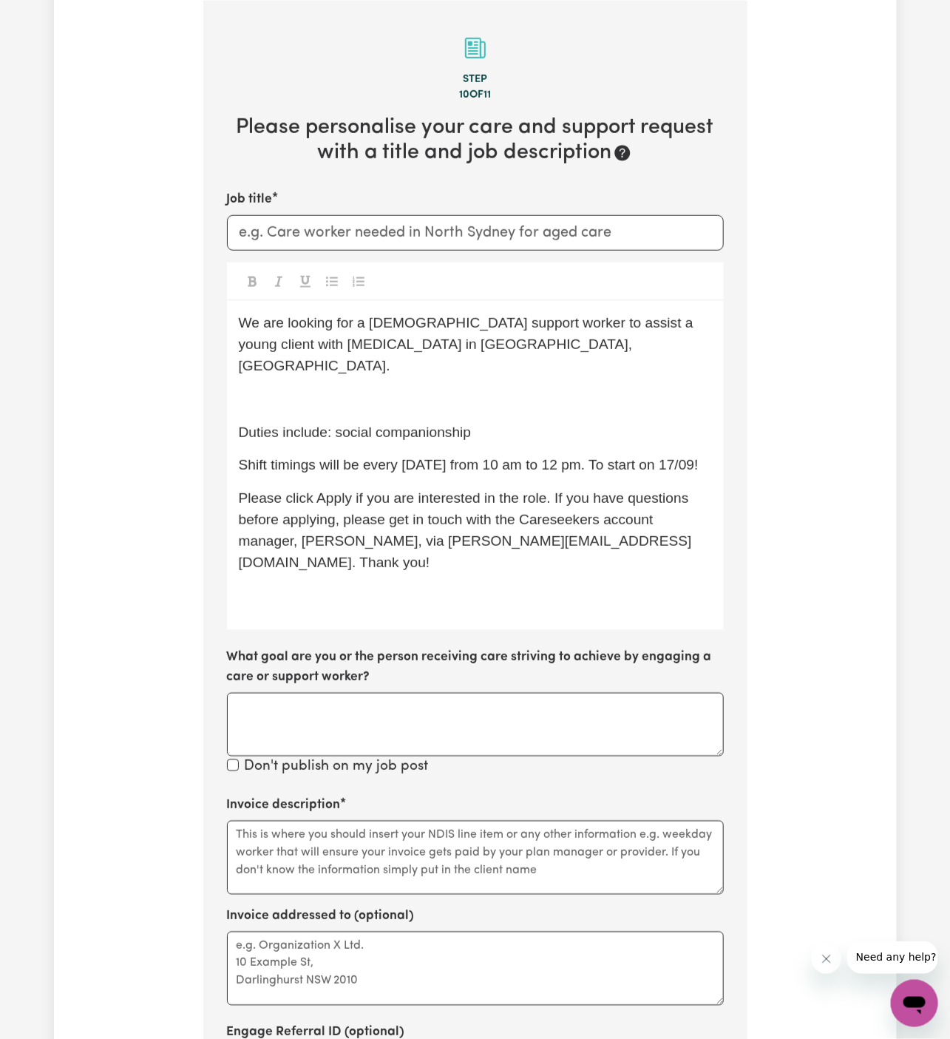
click at [316, 397] on div "We are looking for a [DEMOGRAPHIC_DATA] support worker to assist a young client…" at bounding box center [475, 465] width 497 height 329
click at [314, 353] on p "We are looking for a [DEMOGRAPHIC_DATA] support worker to assist a young client…" at bounding box center [475, 345] width 473 height 64
click at [312, 364] on div "We are looking for a [DEMOGRAPHIC_DATA] support worker to assist a young client…" at bounding box center [475, 465] width 497 height 329
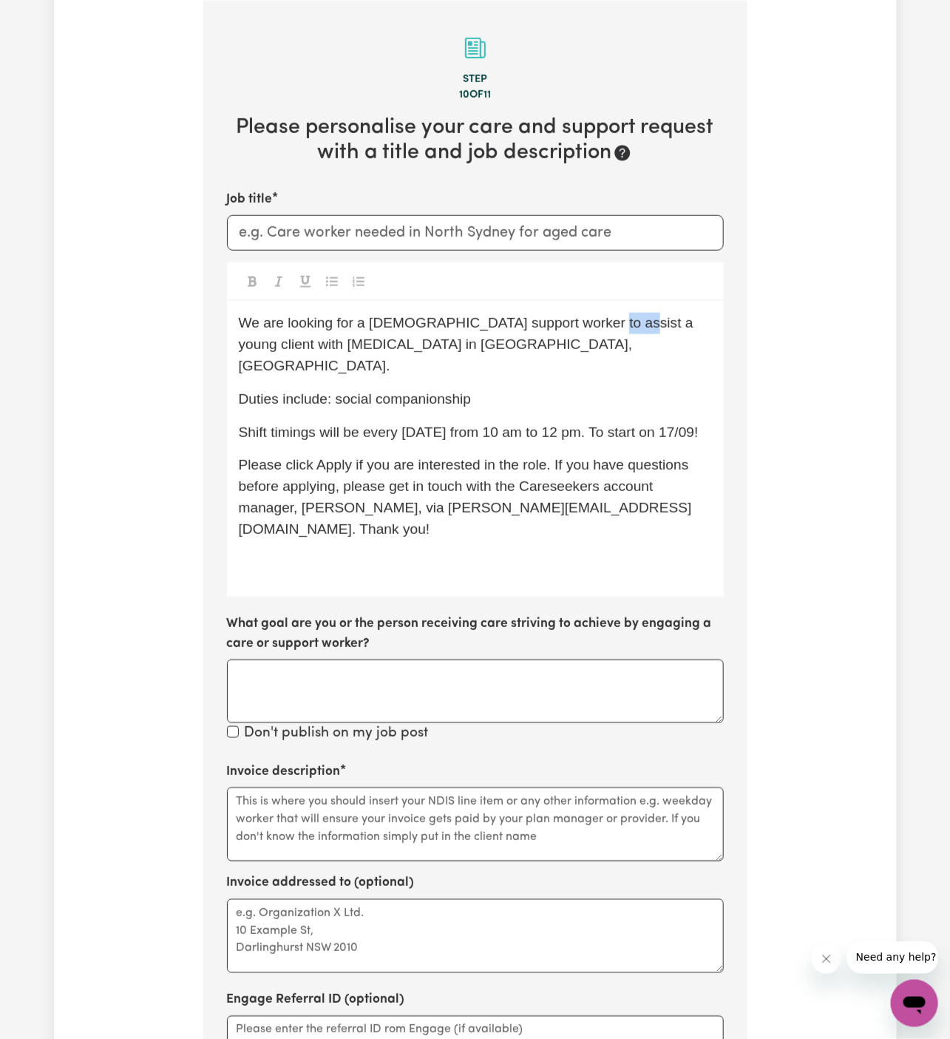
drag, startPoint x: 581, startPoint y: 328, endPoint x: 617, endPoint y: 327, distance: 36.3
click at [617, 327] on span "We are looking for a [DEMOGRAPHIC_DATA] support worker to assist a young client…" at bounding box center [468, 344] width 459 height 58
click at [698, 325] on span "We are looking for a [DEMOGRAPHIC_DATA] support worker to assist a client with …" at bounding box center [468, 344] width 459 height 58
drag, startPoint x: 615, startPoint y: 325, endPoint x: 687, endPoint y: 324, distance: 71.7
click at [687, 324] on span "We are looking for a [DEMOGRAPHIC_DATA] support worker to assist a client with …" at bounding box center [468, 344] width 459 height 58
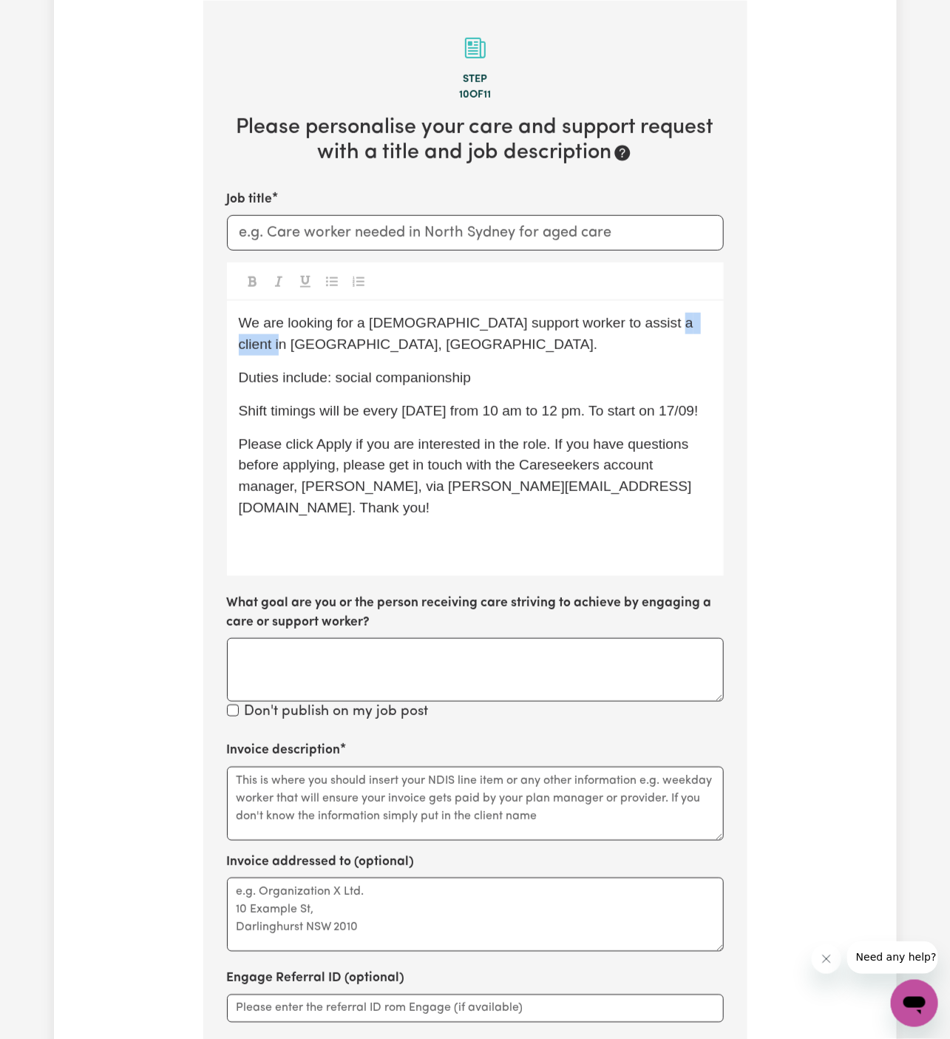
drag, startPoint x: 632, startPoint y: 323, endPoint x: 706, endPoint y: 320, distance: 74.0
click at [698, 320] on span "We are looking for a [DEMOGRAPHIC_DATA] support worker to assist a client in [G…" at bounding box center [468, 333] width 459 height 37
click at [478, 528] on div "We are looking for a [DEMOGRAPHIC_DATA] support worker to assist a client in [G…" at bounding box center [475, 438] width 497 height 274
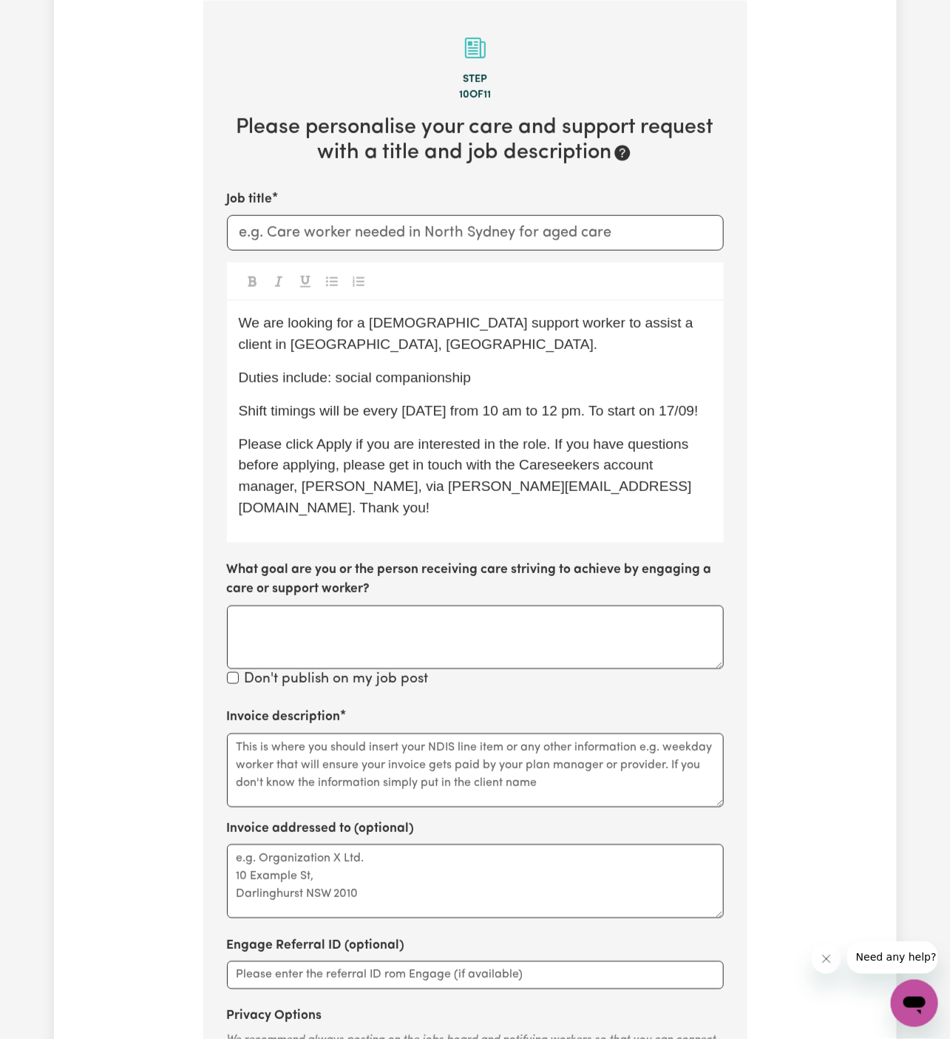
click at [513, 385] on p "Duties include: social companionship" at bounding box center [475, 378] width 473 height 21
drag, startPoint x: 482, startPoint y: 377, endPoint x: 337, endPoint y: 379, distance: 145.7
click at [337, 379] on p "Duties include: social companionship" at bounding box center [475, 378] width 473 height 21
copy span "social companionship"
click at [399, 775] on textarea "Invoice description" at bounding box center [475, 771] width 497 height 74
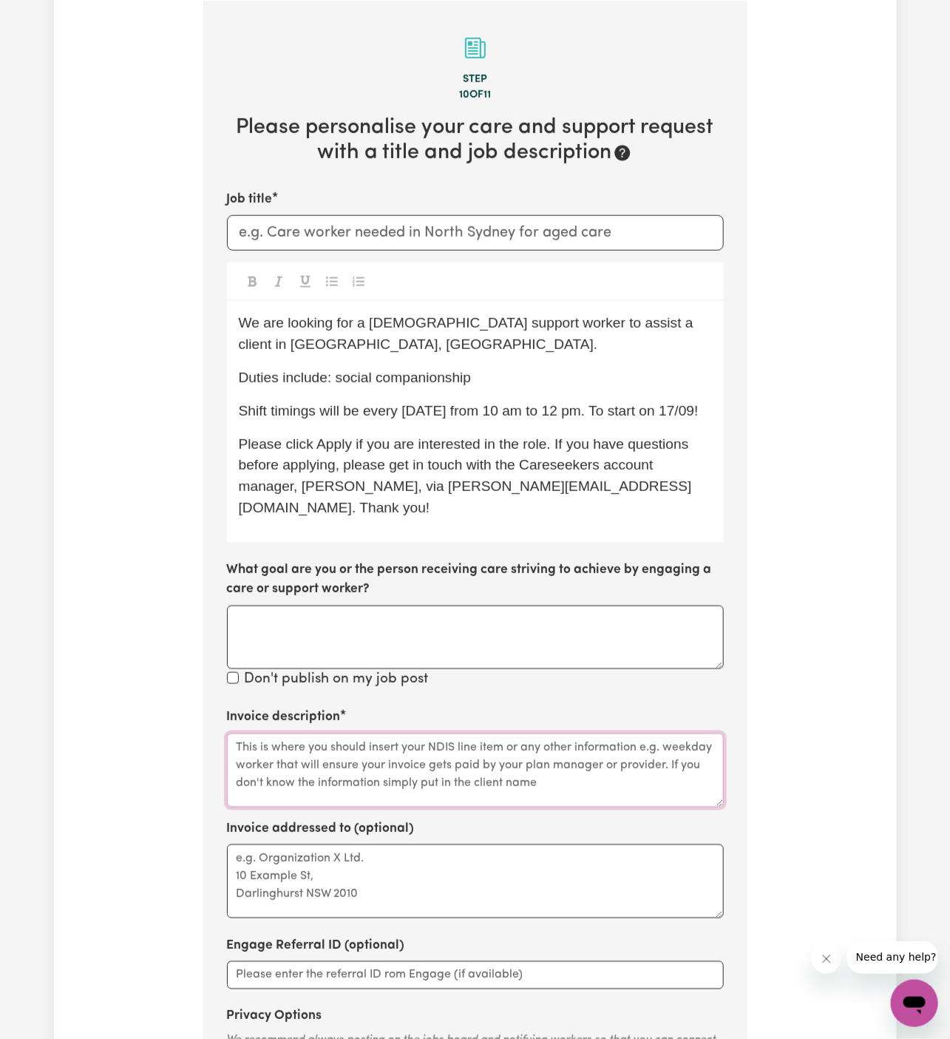
click at [399, 775] on textarea "Invoice description" at bounding box center [475, 771] width 497 height 74
paste textarea "social companionship"
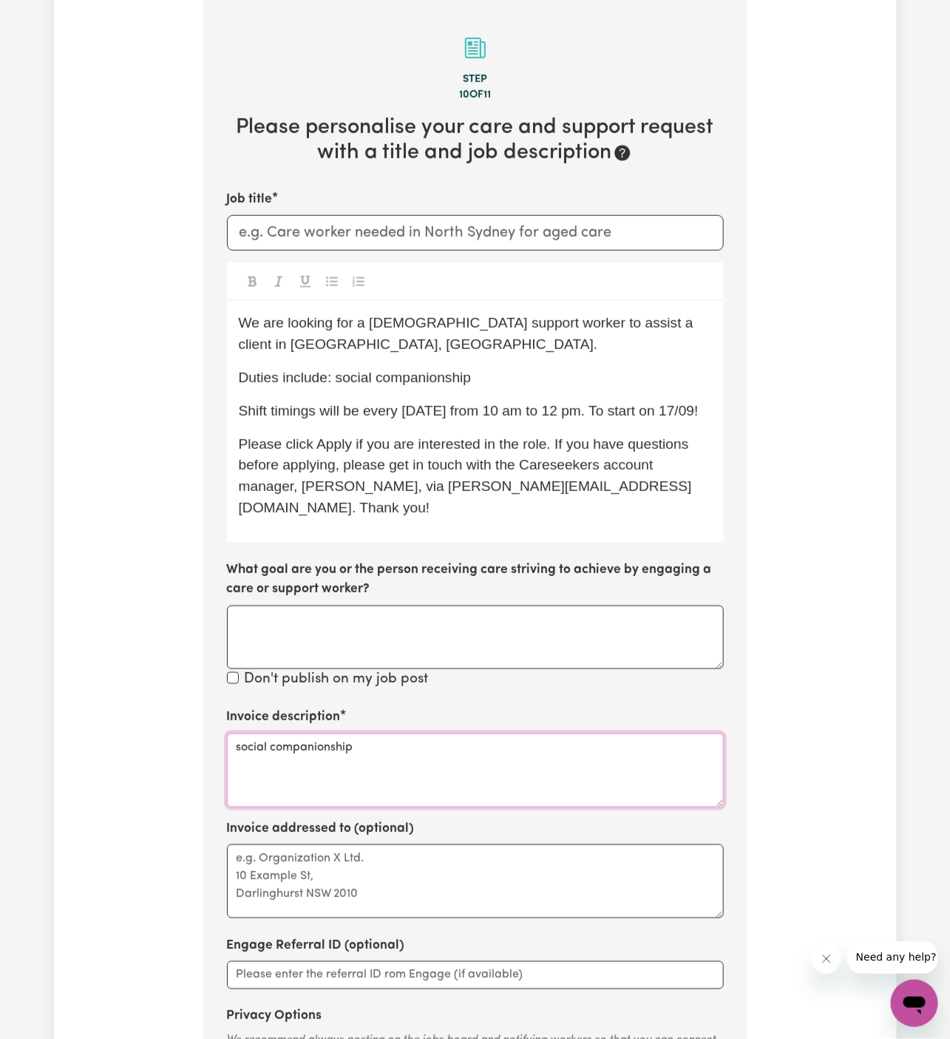
type textarea "social companionship"
click at [410, 852] on textarea "Invoice addressed to (optional)" at bounding box center [475, 882] width 497 height 74
click at [433, 888] on textarea "Invoice addressed to (optional)" at bounding box center [475, 882] width 497 height 74
click at [448, 856] on textarea "c/o" at bounding box center [475, 882] width 497 height 74
click at [479, 863] on textarea "c/o KNC" at bounding box center [475, 882] width 497 height 74
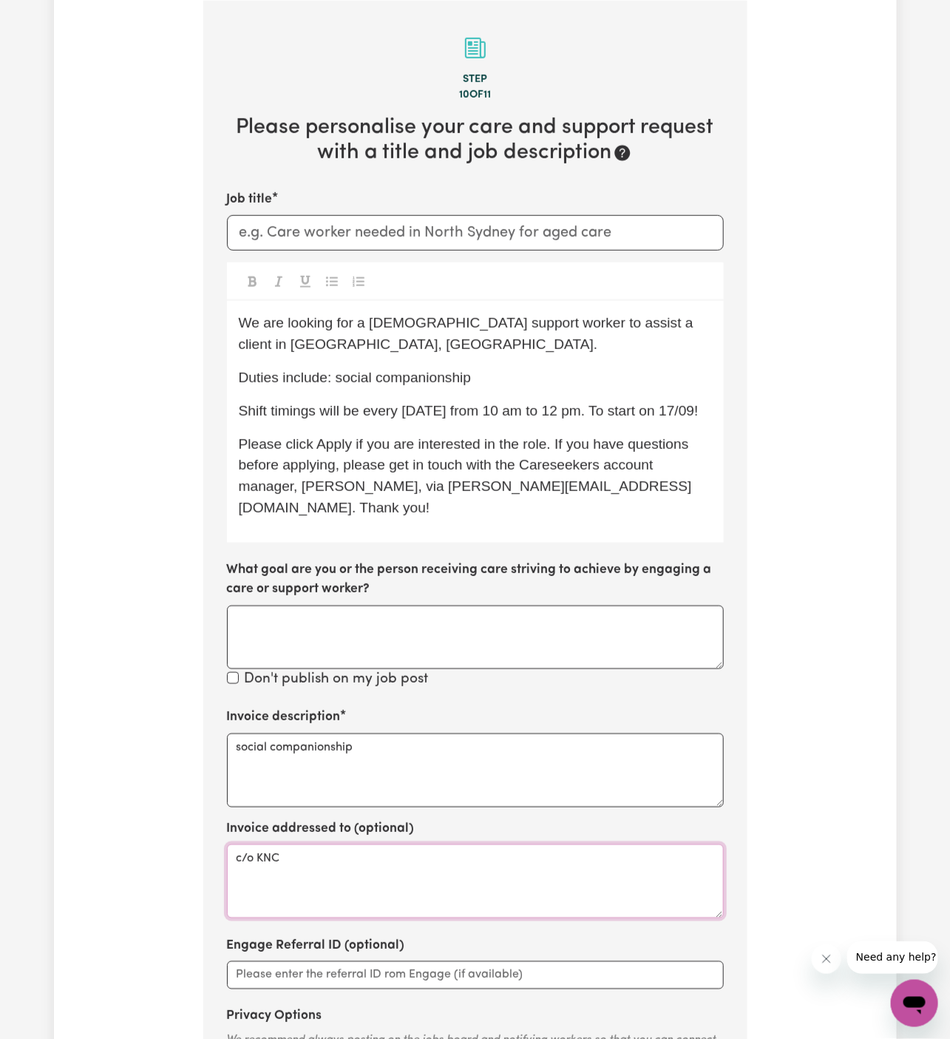
type textarea "c/o KNC"
click at [338, 584] on label "What goal are you or the person receiving care striving to achieve by engaging …" at bounding box center [475, 580] width 497 height 39
click at [338, 606] on textarea "What goal are you or the person receiving care striving to achieve by engaging …" at bounding box center [475, 638] width 497 height 64
click at [531, 376] on p "Duties include: social companionship" at bounding box center [475, 378] width 473 height 21
click at [533, 382] on p "Duties include: social companionship." at bounding box center [475, 378] width 473 height 21
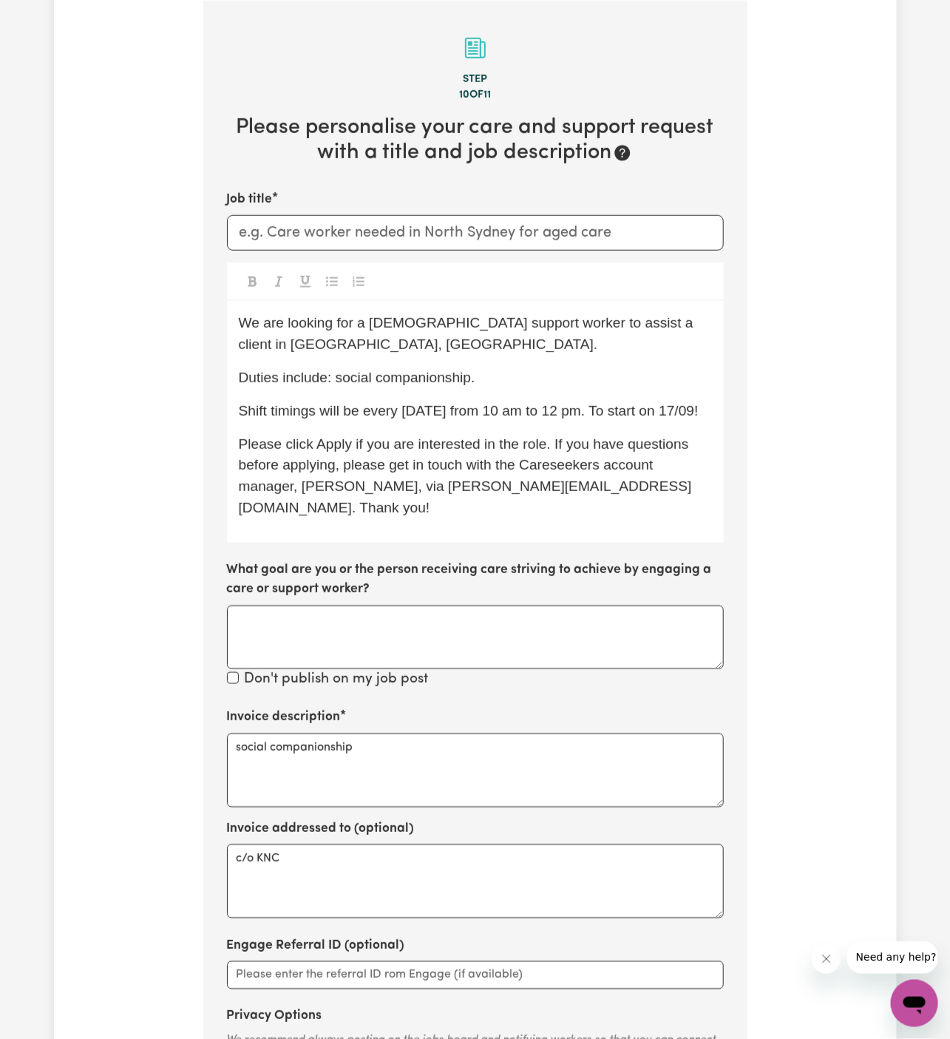
click at [478, 422] on p "Shift timings will be every [DATE] from 10 am to 12 pm. To start on 17/09!" at bounding box center [475, 411] width 473 height 21
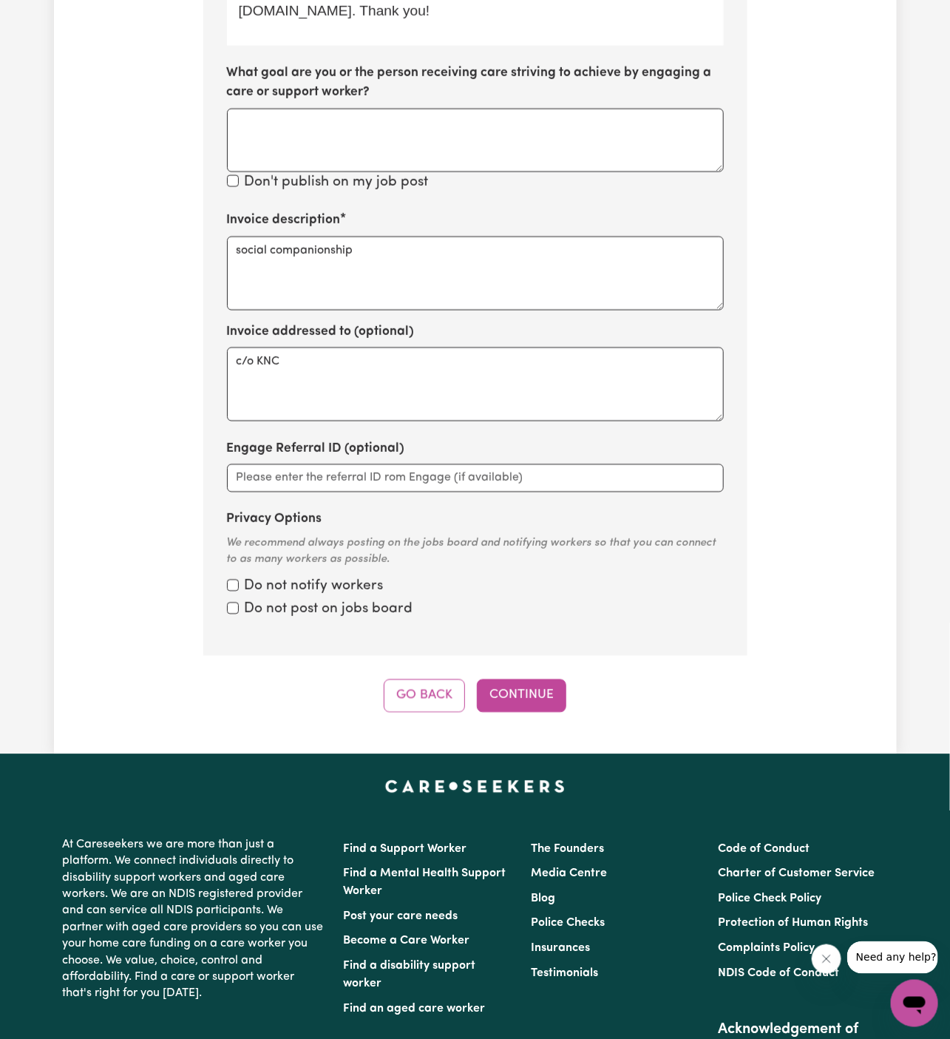
scroll to position [950, 0]
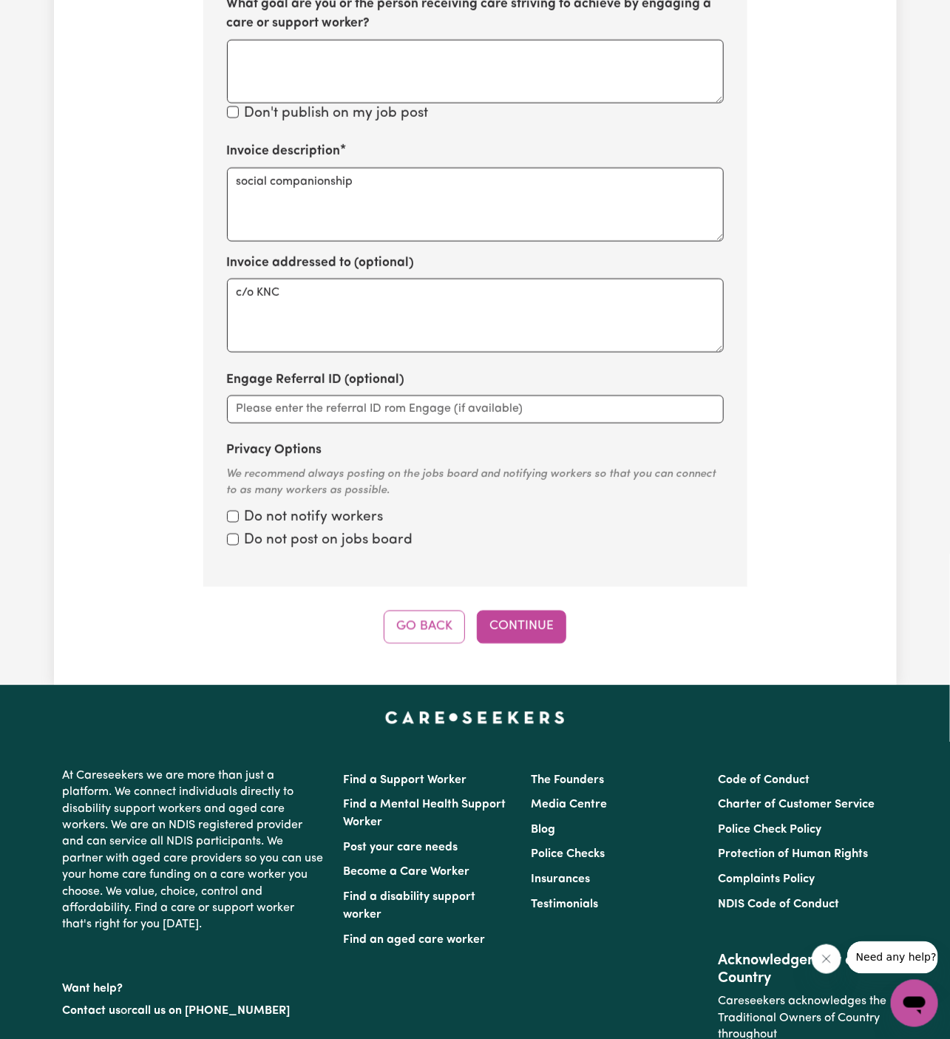
click at [283, 511] on label "Do not notify workers" at bounding box center [314, 518] width 139 height 21
click at [239, 511] on input "Privacy Options" at bounding box center [233, 517] width 12 height 12
click at [283, 539] on label "Do not post on jobs board" at bounding box center [329, 541] width 169 height 21
click at [239, 523] on input "Privacy Options" at bounding box center [233, 517] width 12 height 12
click at [231, 517] on input "Privacy Options" at bounding box center [233, 517] width 12 height 12
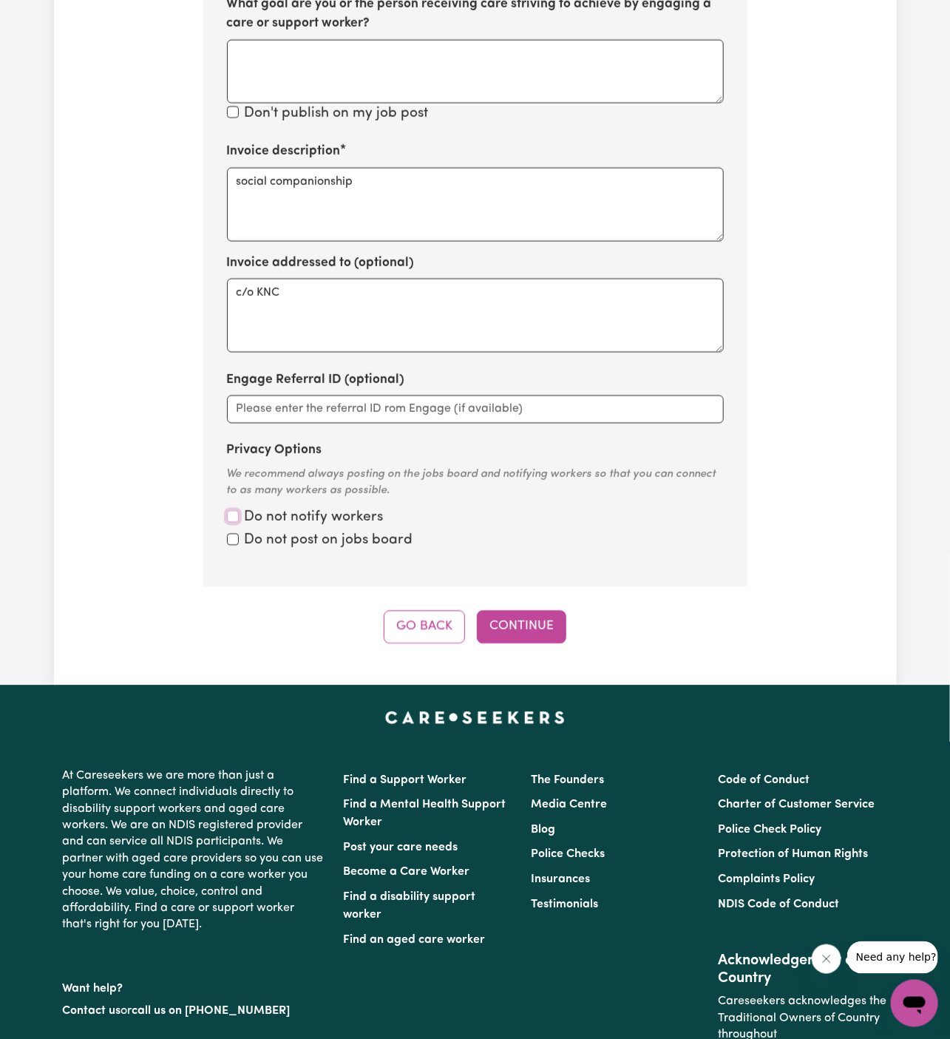
checkbox input "true"
drag, startPoint x: 231, startPoint y: 533, endPoint x: 455, endPoint y: 605, distance: 234.8
click at [231, 534] on input "Privacy Options" at bounding box center [233, 540] width 12 height 12
checkbox input "true"
click at [541, 634] on button "Continue" at bounding box center [521, 627] width 89 height 33
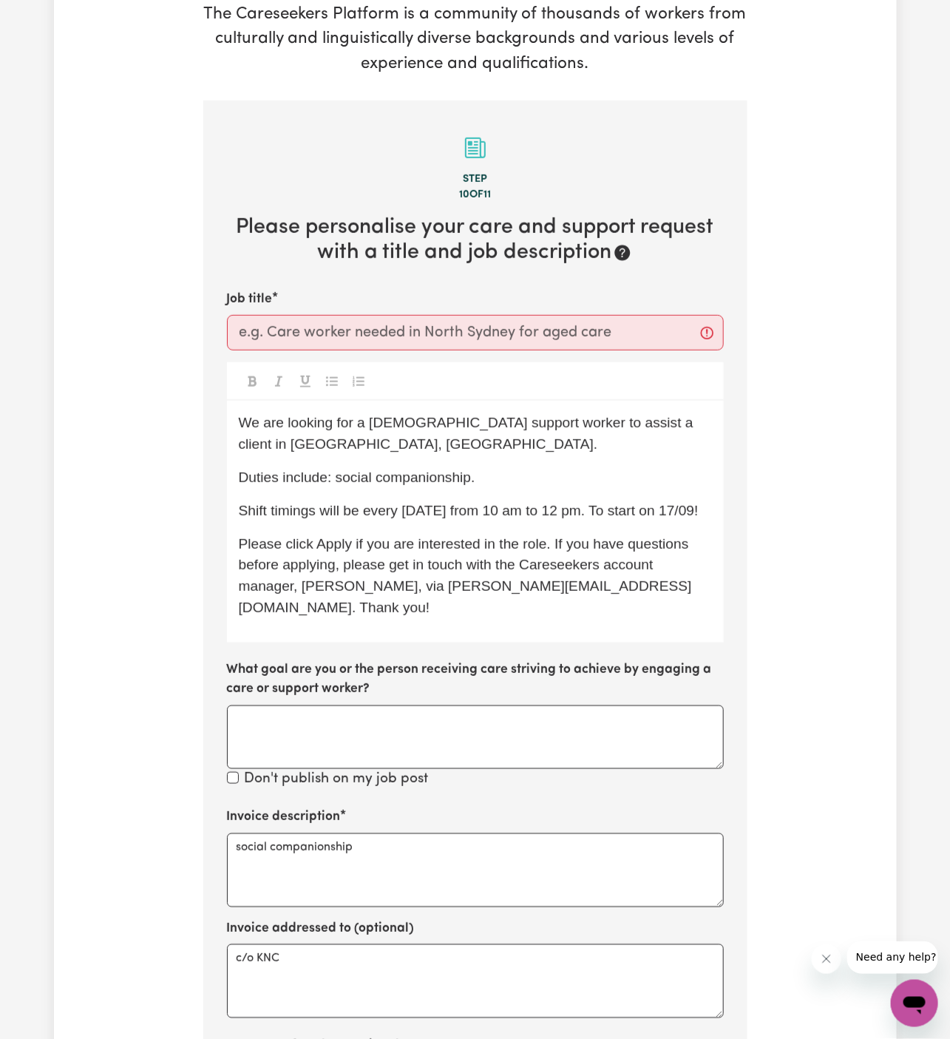
scroll to position [282, 0]
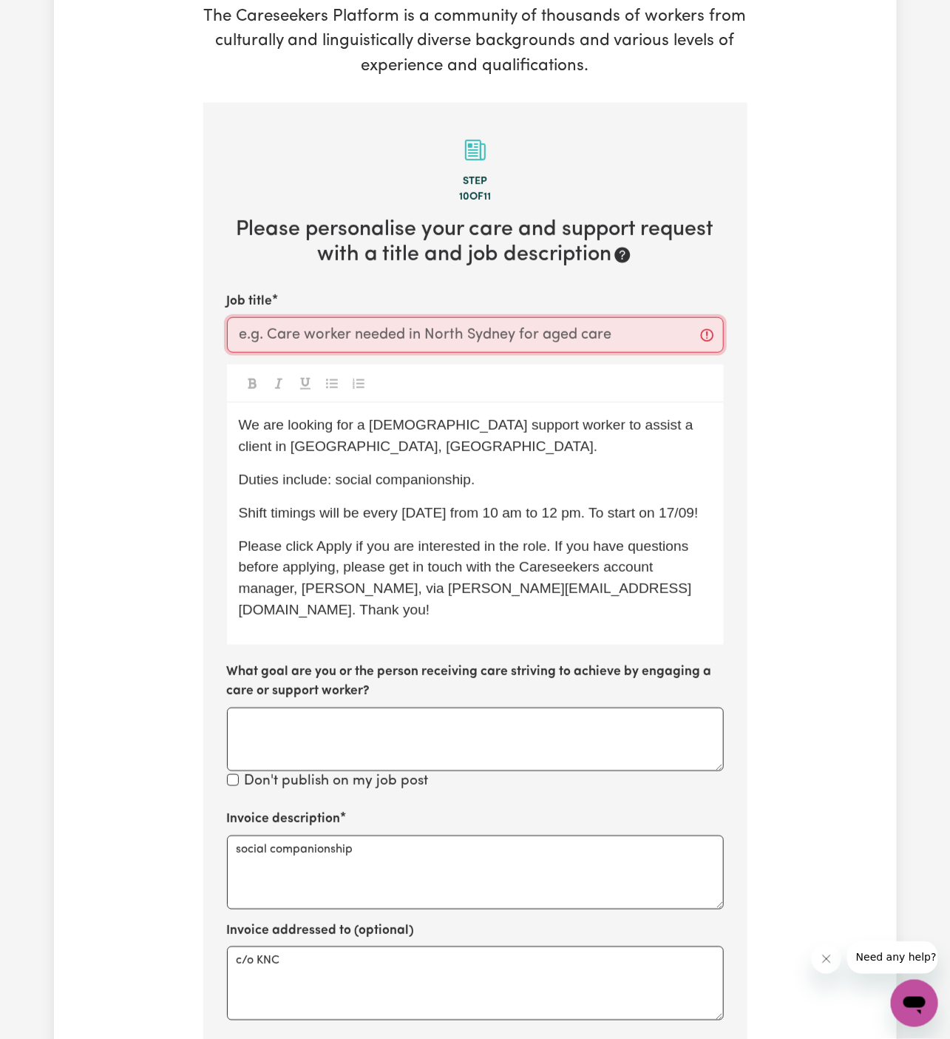
click at [435, 335] on input "Job title" at bounding box center [475, 335] width 497 height 36
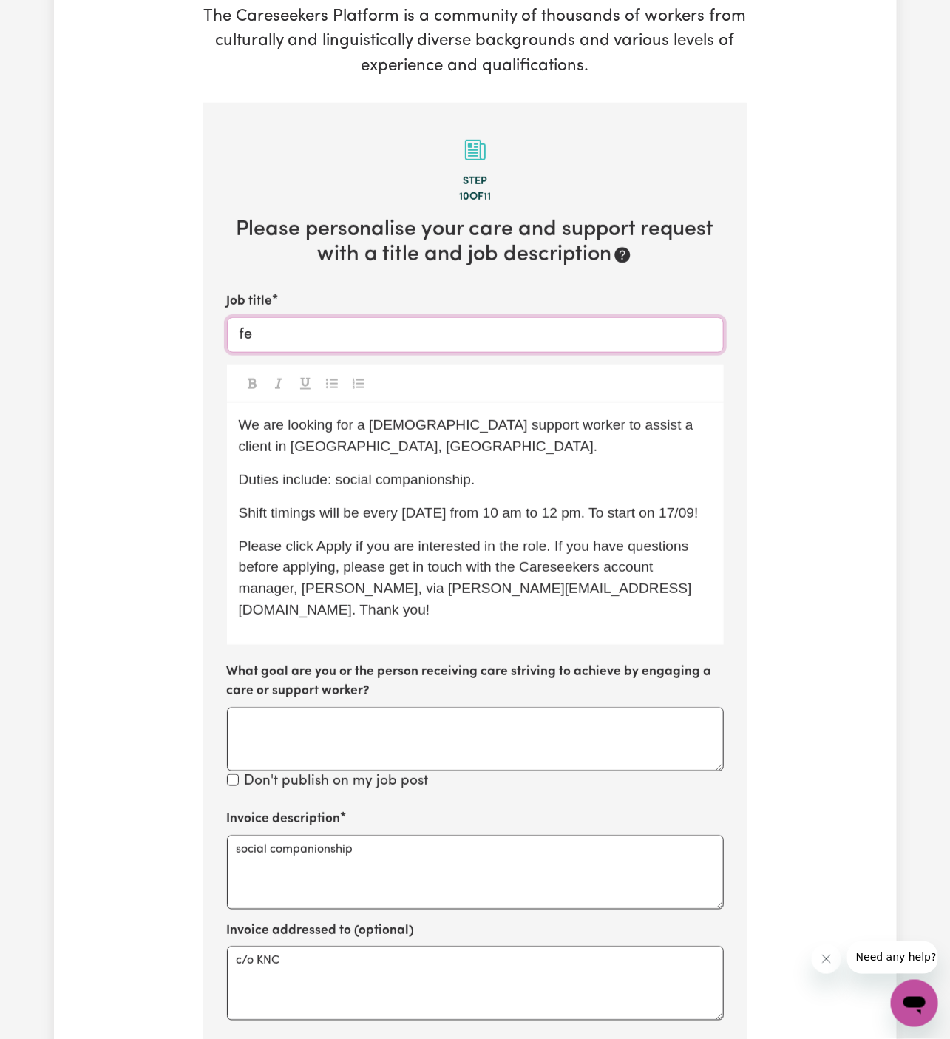
type input "f"
paste input "[GEOGRAPHIC_DATA], [GEOGRAPHIC_DATA]"
type input "[DEMOGRAPHIC_DATA] Support Worker Needed In [GEOGRAPHIC_DATA], [GEOGRAPHIC_DATA]"
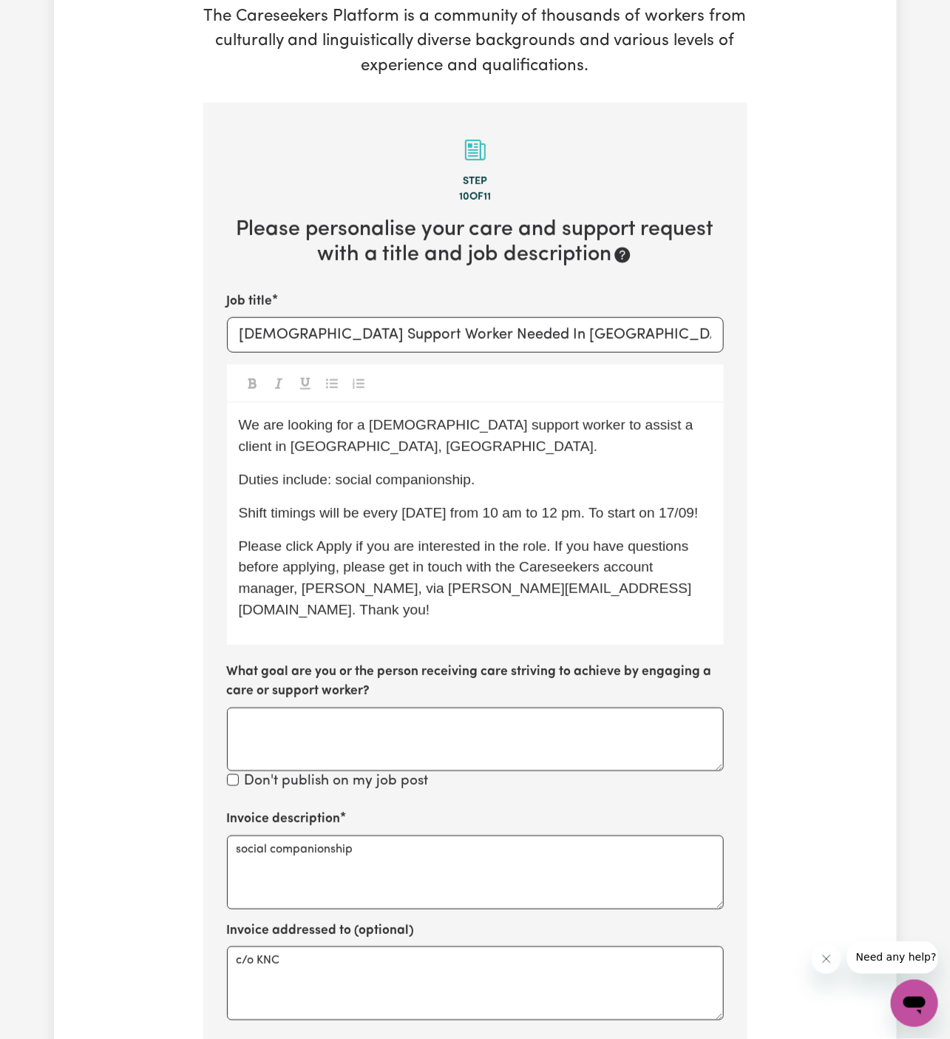
click at [617, 459] on div "We are looking for a [DEMOGRAPHIC_DATA] support worker to assist a client in [G…" at bounding box center [475, 523] width 497 height 241
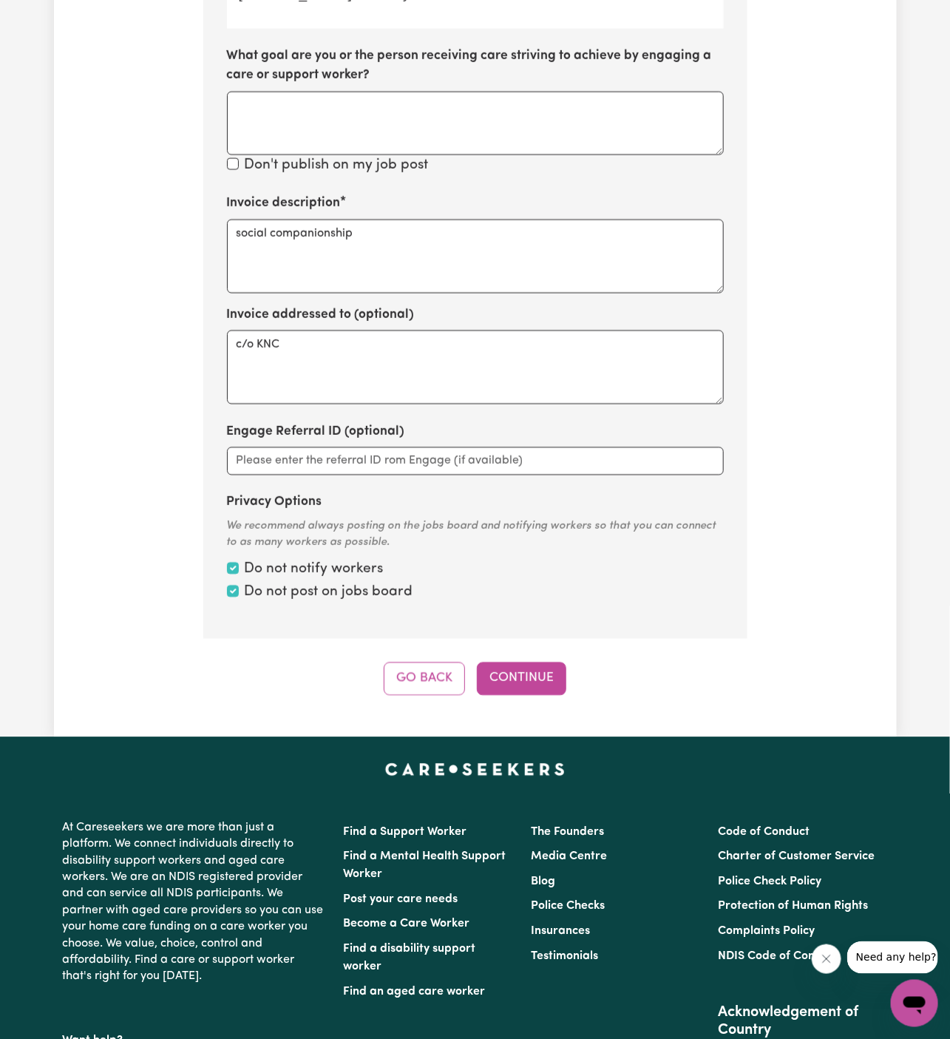
scroll to position [911, 0]
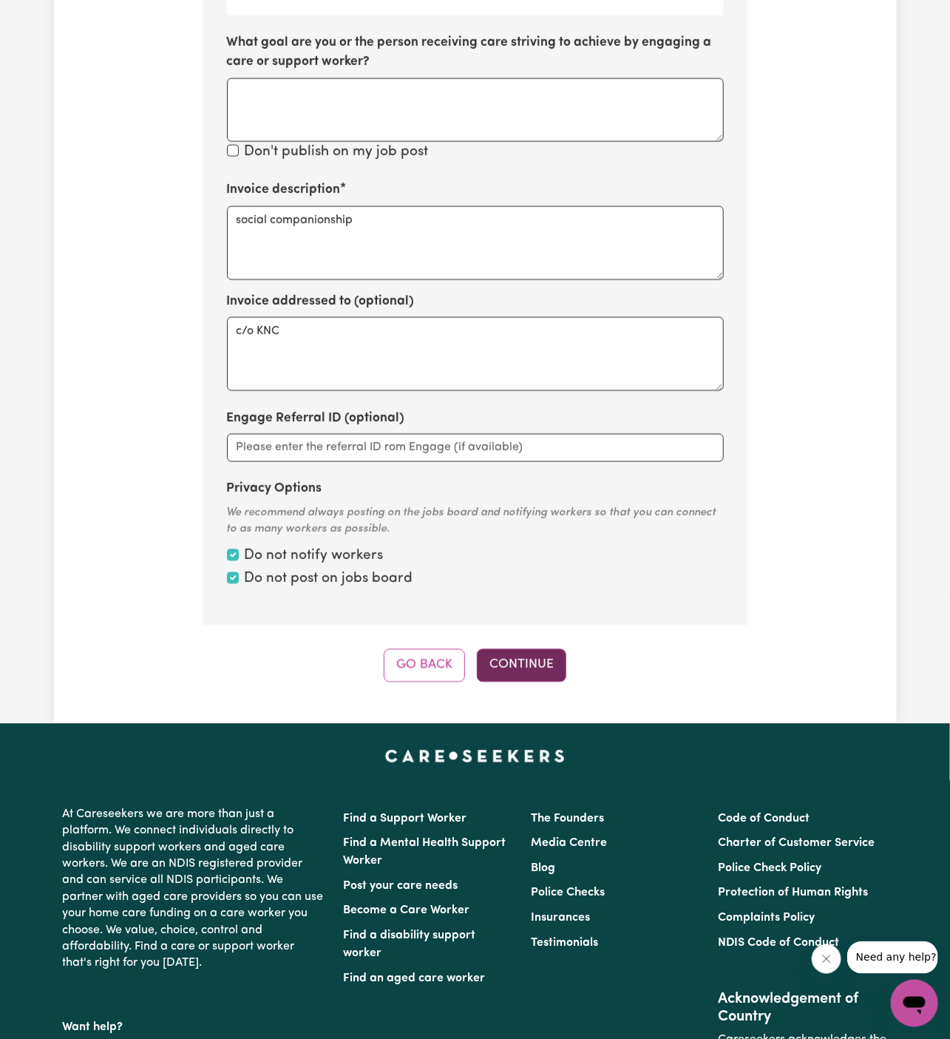
click at [532, 671] on button "Continue" at bounding box center [521, 665] width 89 height 33
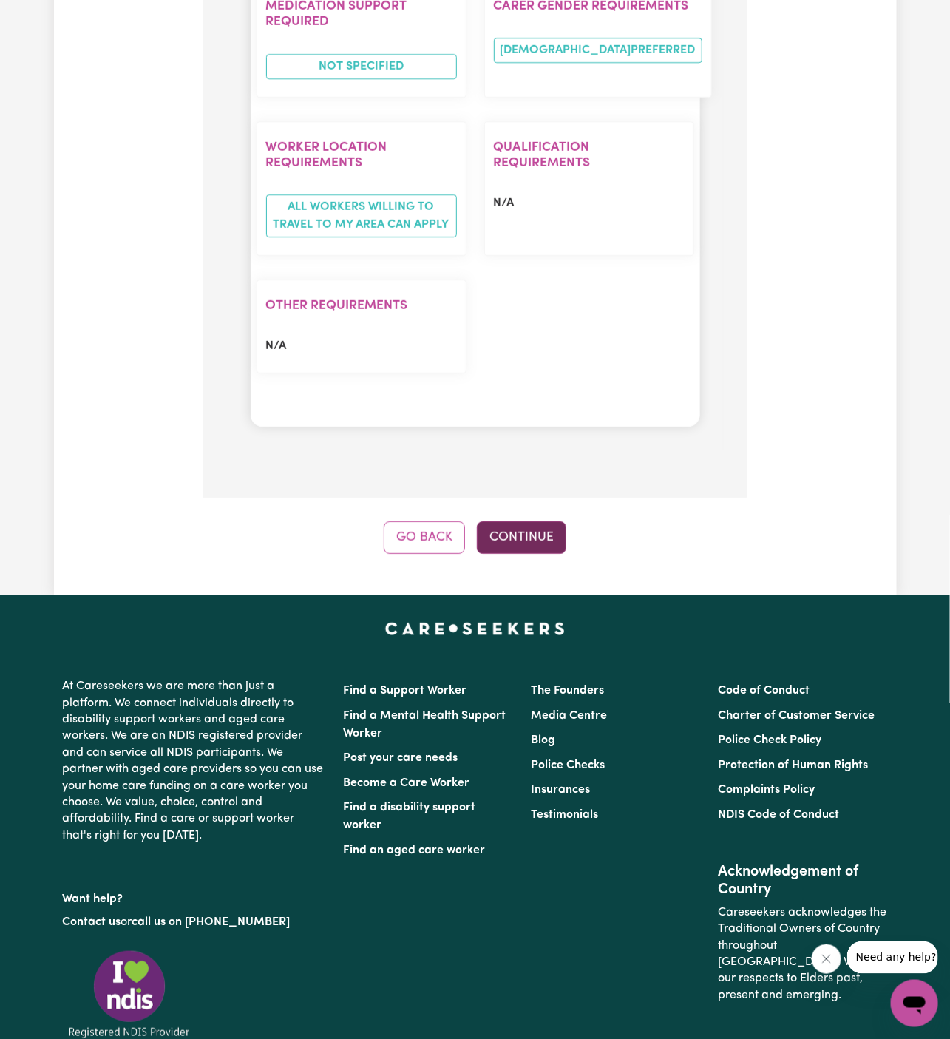
click at [555, 521] on button "Continue" at bounding box center [521, 537] width 89 height 33
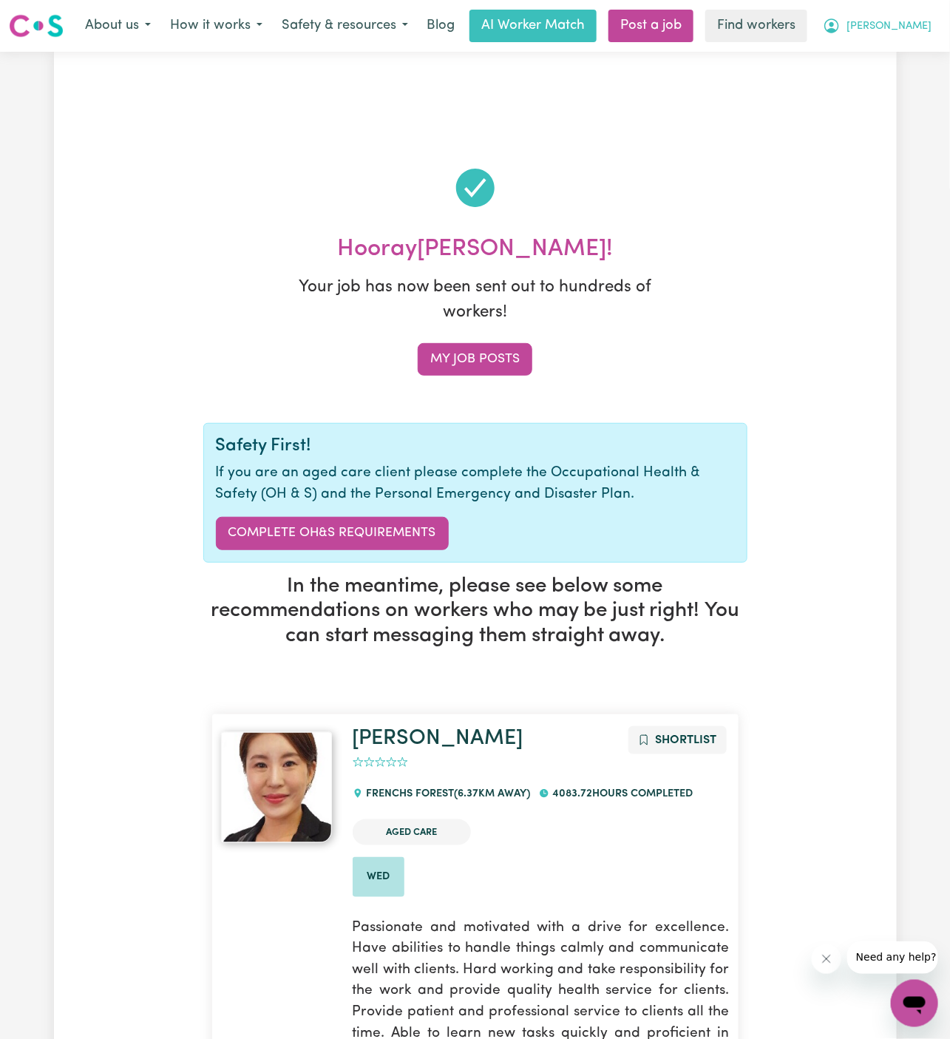
click at [917, 24] on span "[PERSON_NAME]" at bounding box center [889, 26] width 85 height 16
click at [910, 36] on button "[PERSON_NAME]" at bounding box center [878, 25] width 128 height 31
click at [903, 53] on link "My Dashboard" at bounding box center [882, 58] width 117 height 28
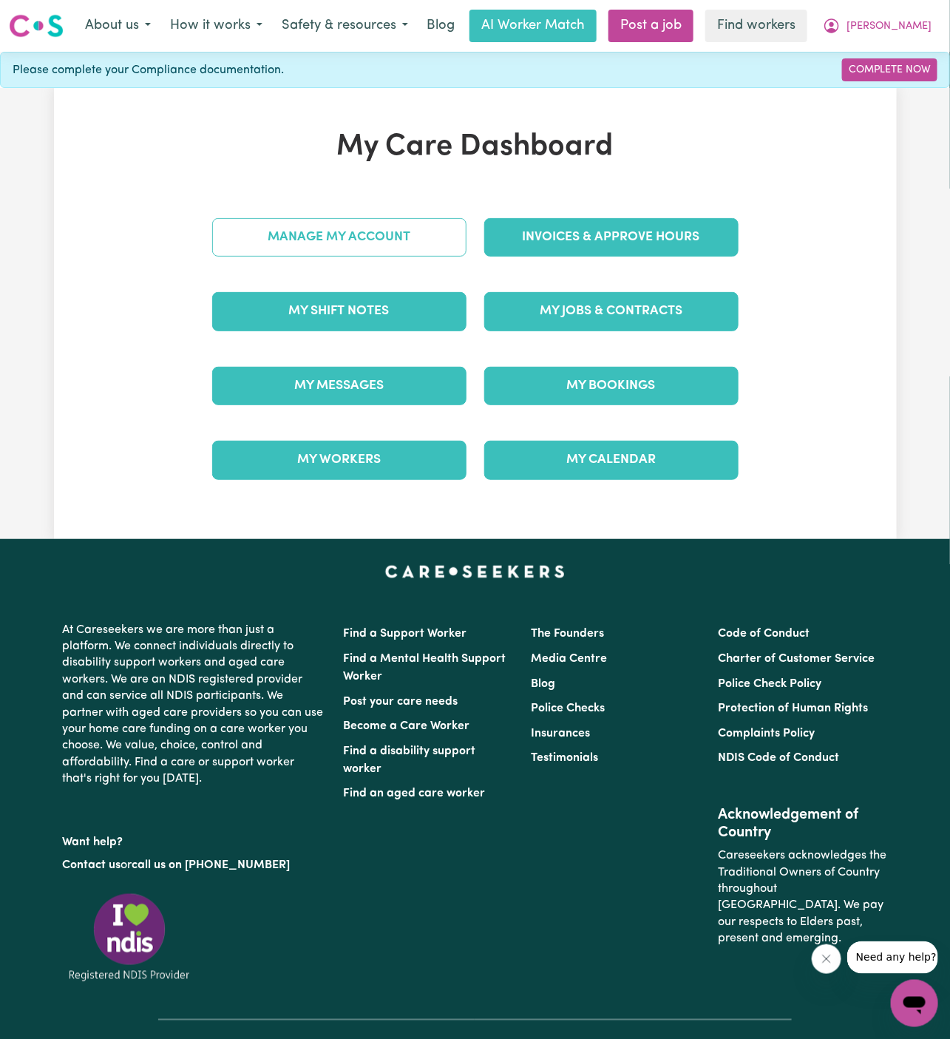
click at [387, 230] on link "Manage My Account" at bounding box center [339, 237] width 254 height 38
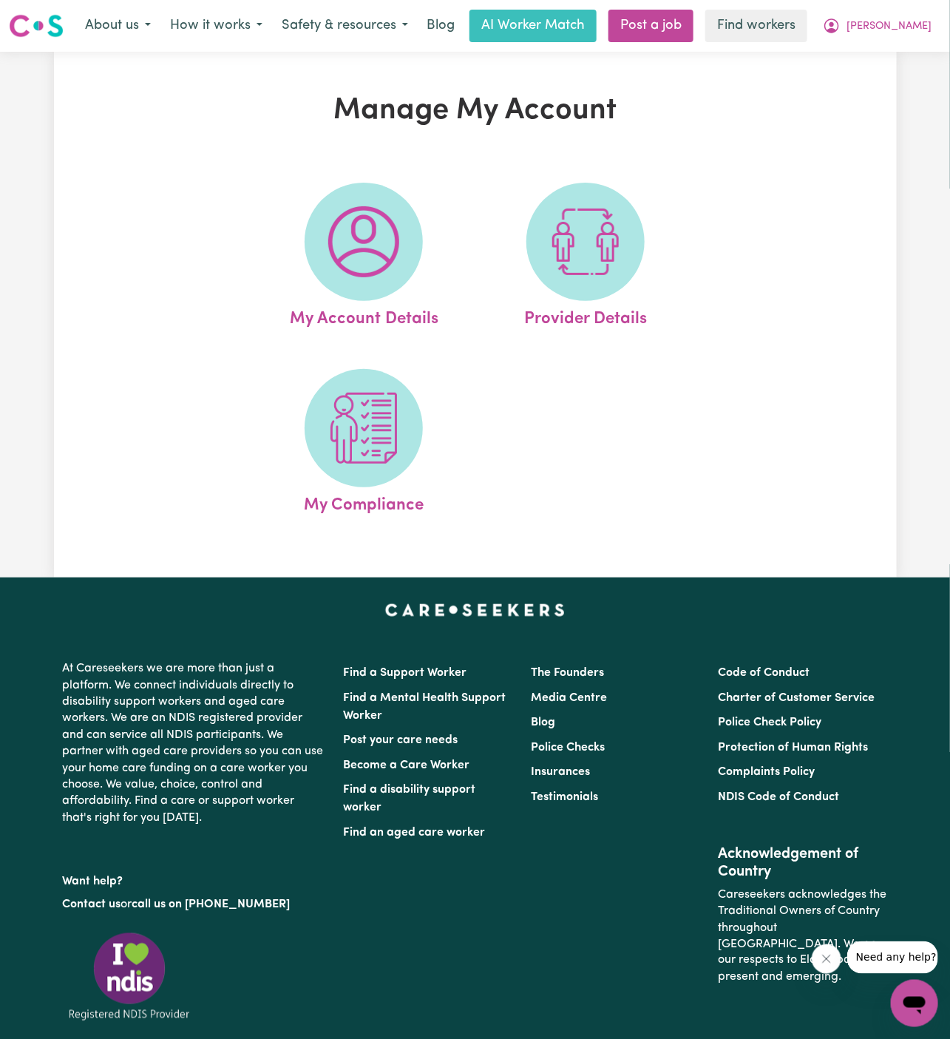
click at [387, 230] on img at bounding box center [363, 241] width 71 height 71
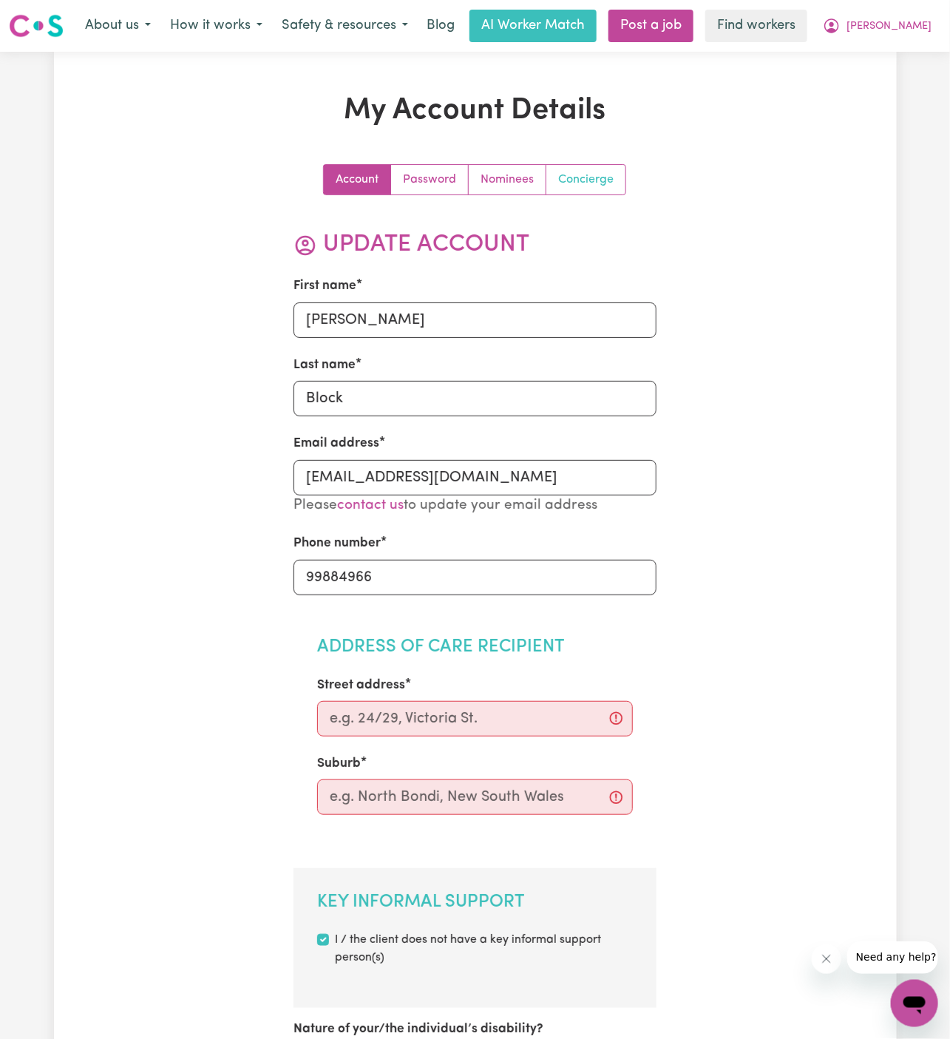
click at [584, 183] on link "Concierge" at bounding box center [586, 180] width 79 height 30
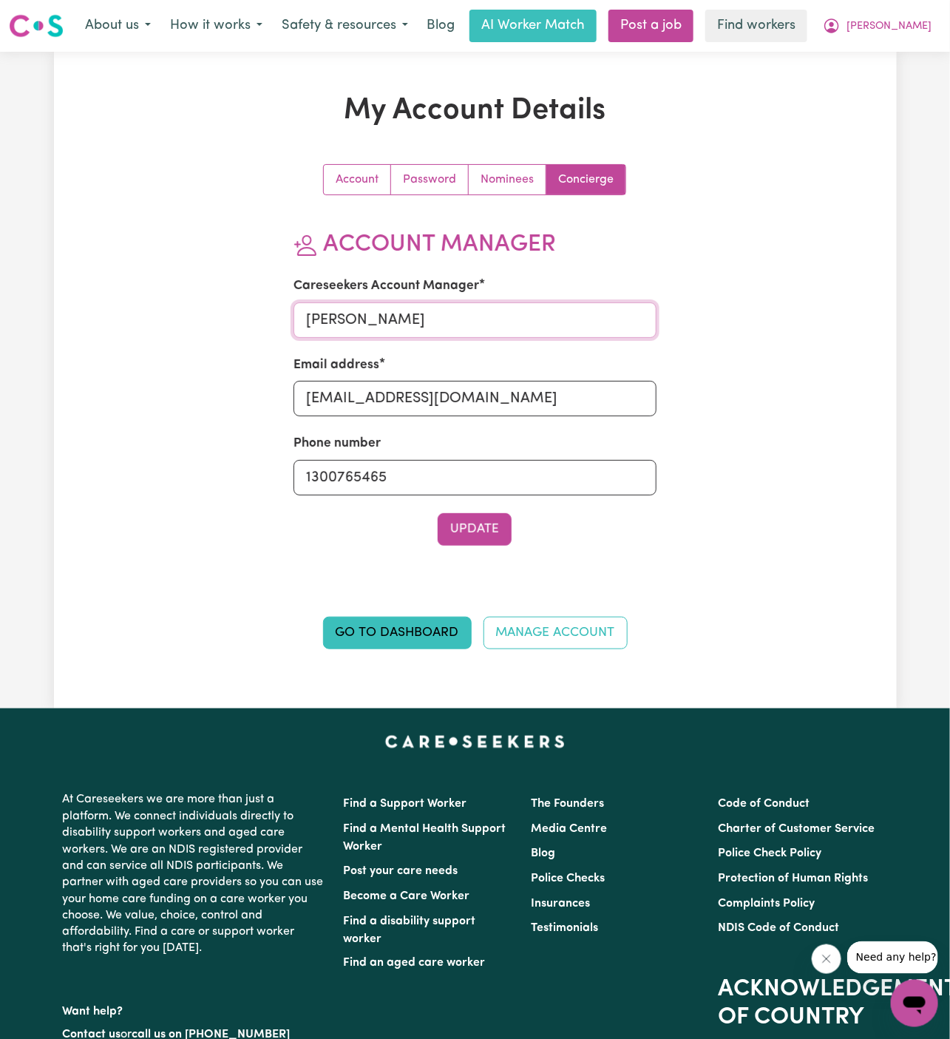
click at [546, 325] on input "[PERSON_NAME]" at bounding box center [475, 320] width 363 height 36
click at [495, 311] on input "[PERSON_NAME]" at bounding box center [475, 320] width 363 height 36
type input "[PERSON_NAME]"
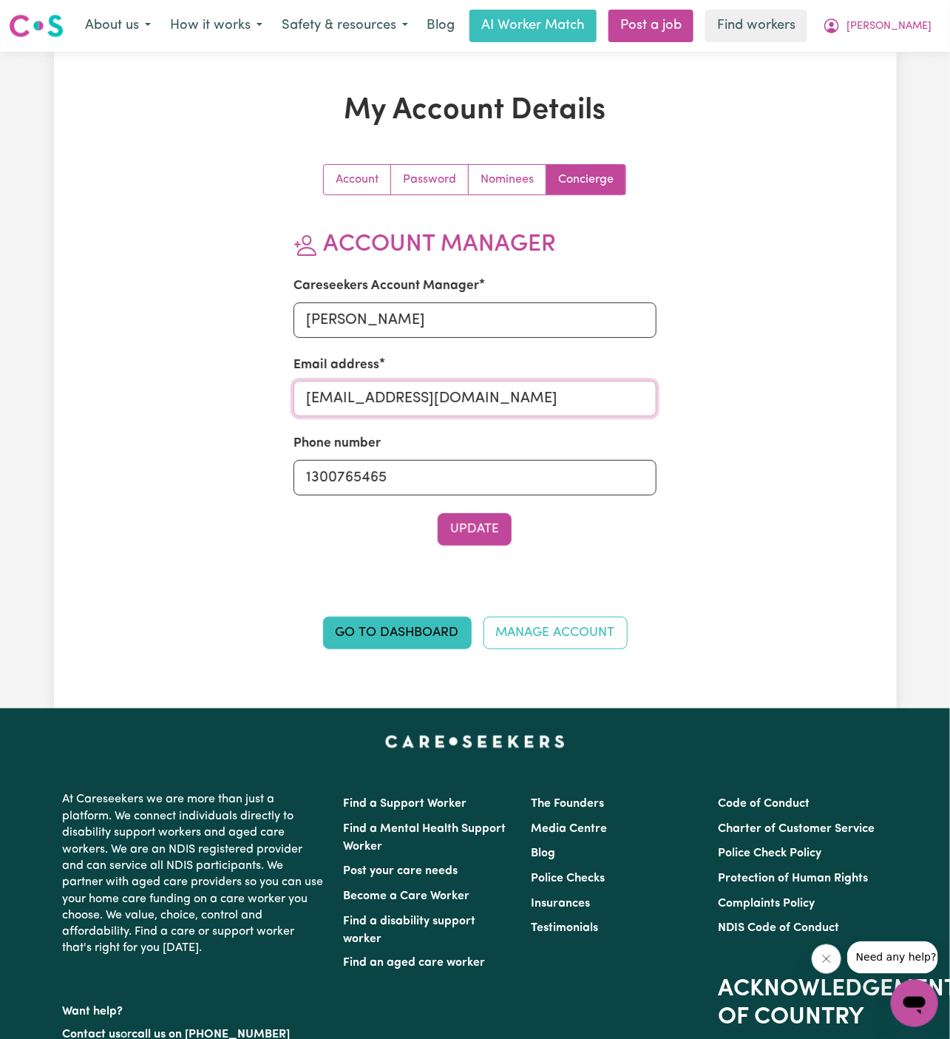
click at [500, 399] on input "[EMAIL_ADDRESS][DOMAIN_NAME]" at bounding box center [475, 399] width 363 height 36
type input "[PERSON_NAME][EMAIL_ADDRESS][DOMAIN_NAME]"
click at [487, 509] on section "Account Manager Careseekers Account Manager [PERSON_NAME] Email address [PERSON…" at bounding box center [475, 388] width 363 height 315
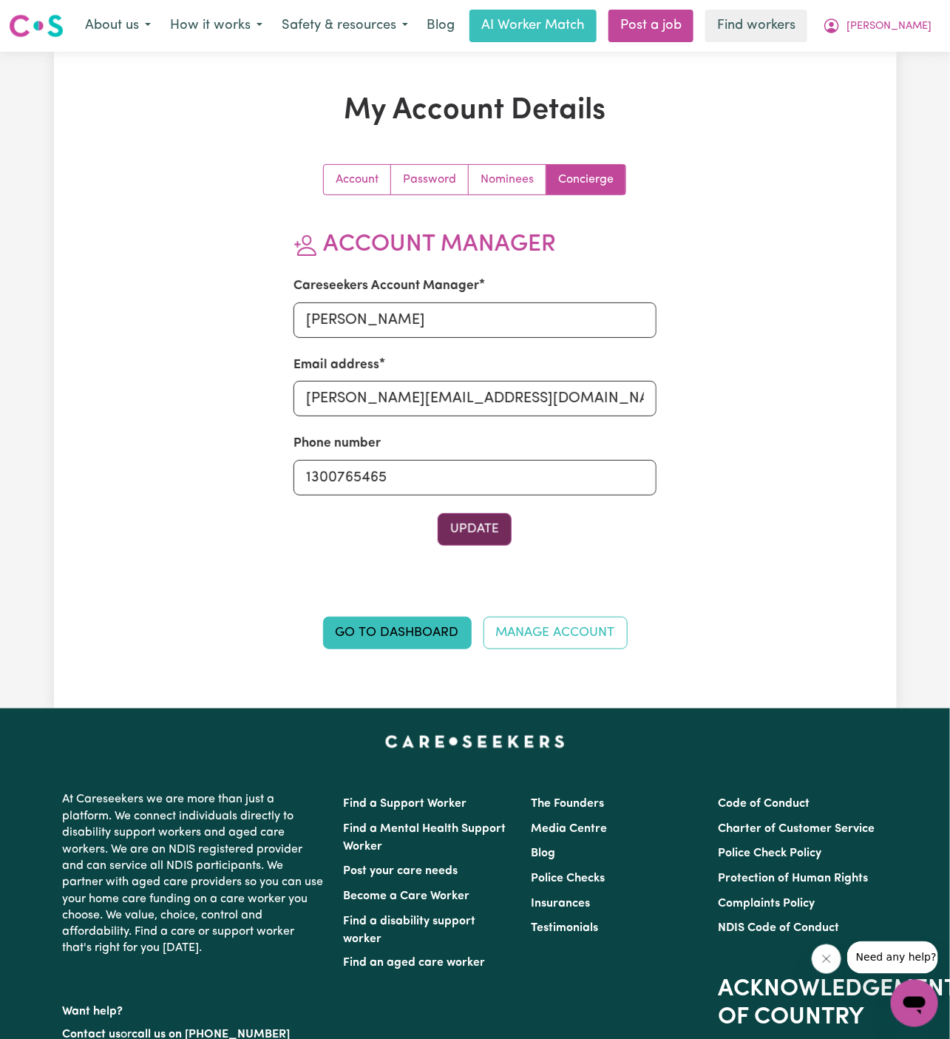
click at [487, 525] on button "Update" at bounding box center [475, 529] width 74 height 33
click at [910, 30] on span "[PERSON_NAME]" at bounding box center [889, 26] width 85 height 16
click at [910, 45] on link "My Dashboard" at bounding box center [882, 58] width 117 height 28
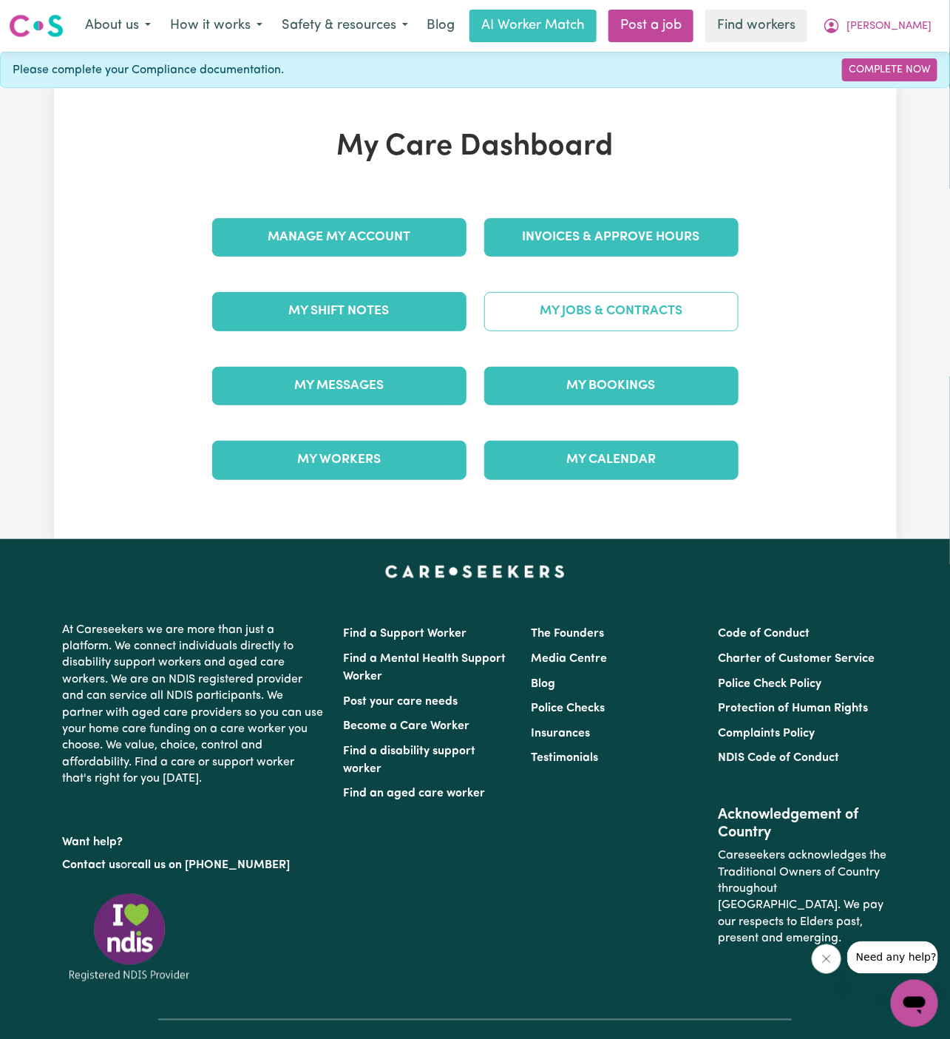
click at [701, 294] on link "My Jobs & Contracts" at bounding box center [611, 311] width 254 height 38
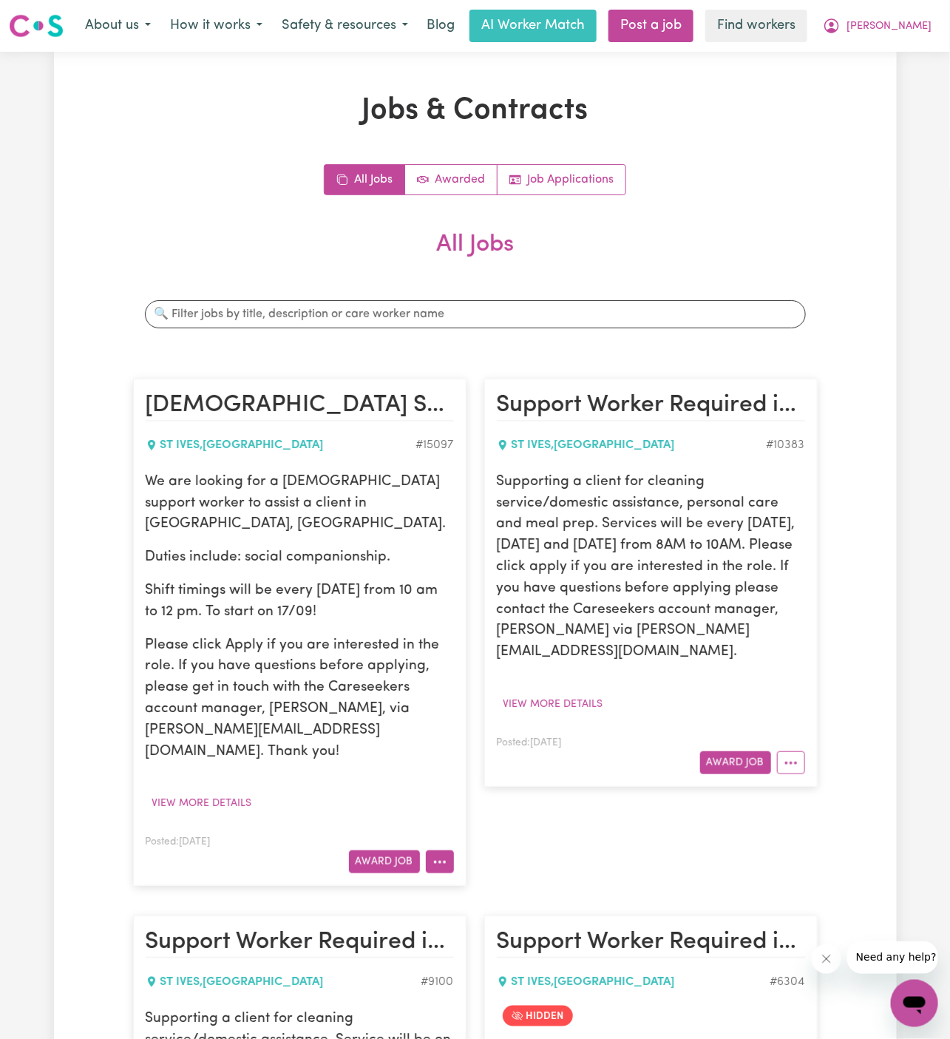
click at [442, 851] on button "More options" at bounding box center [440, 862] width 28 height 23
click at [498, 882] on link "Hide Job" at bounding box center [485, 897] width 117 height 30
click at [794, 757] on icon "More options" at bounding box center [791, 763] width 15 height 15
click at [846, 787] on link "Hide Job" at bounding box center [836, 797] width 117 height 30
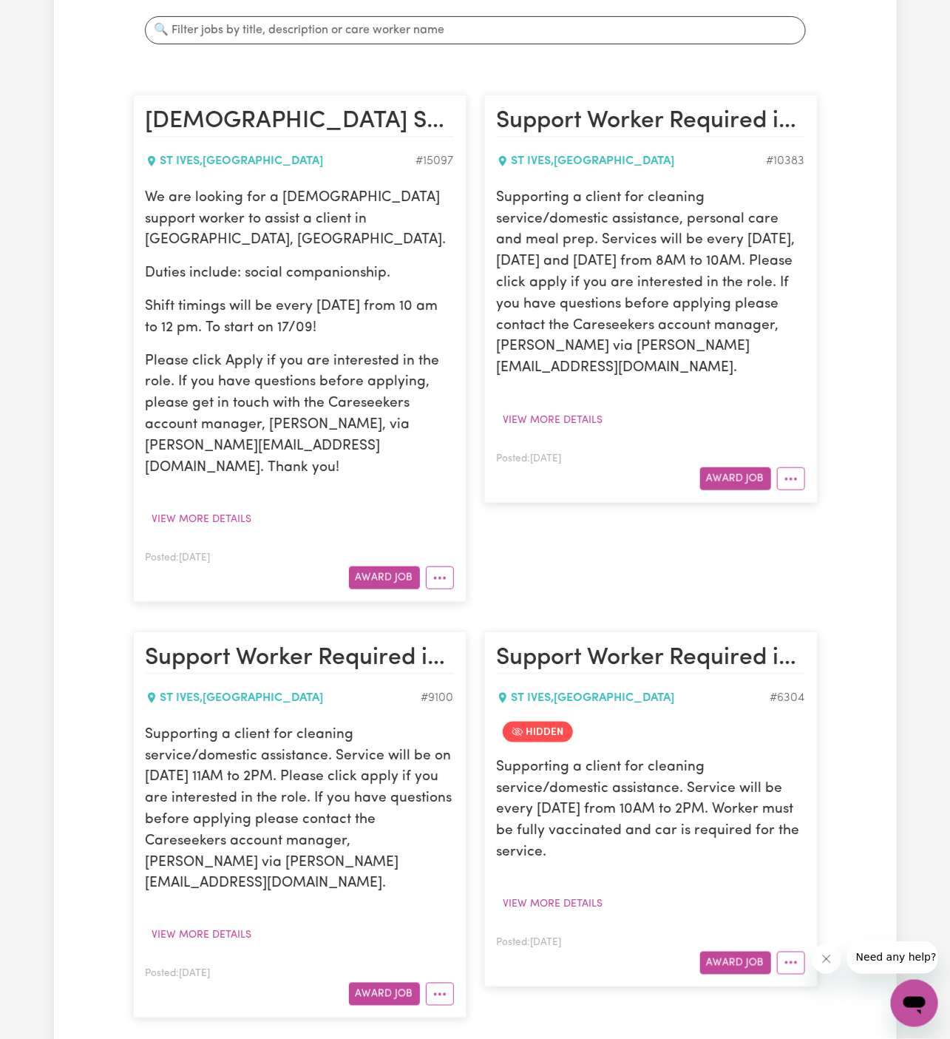
scroll to position [286, 0]
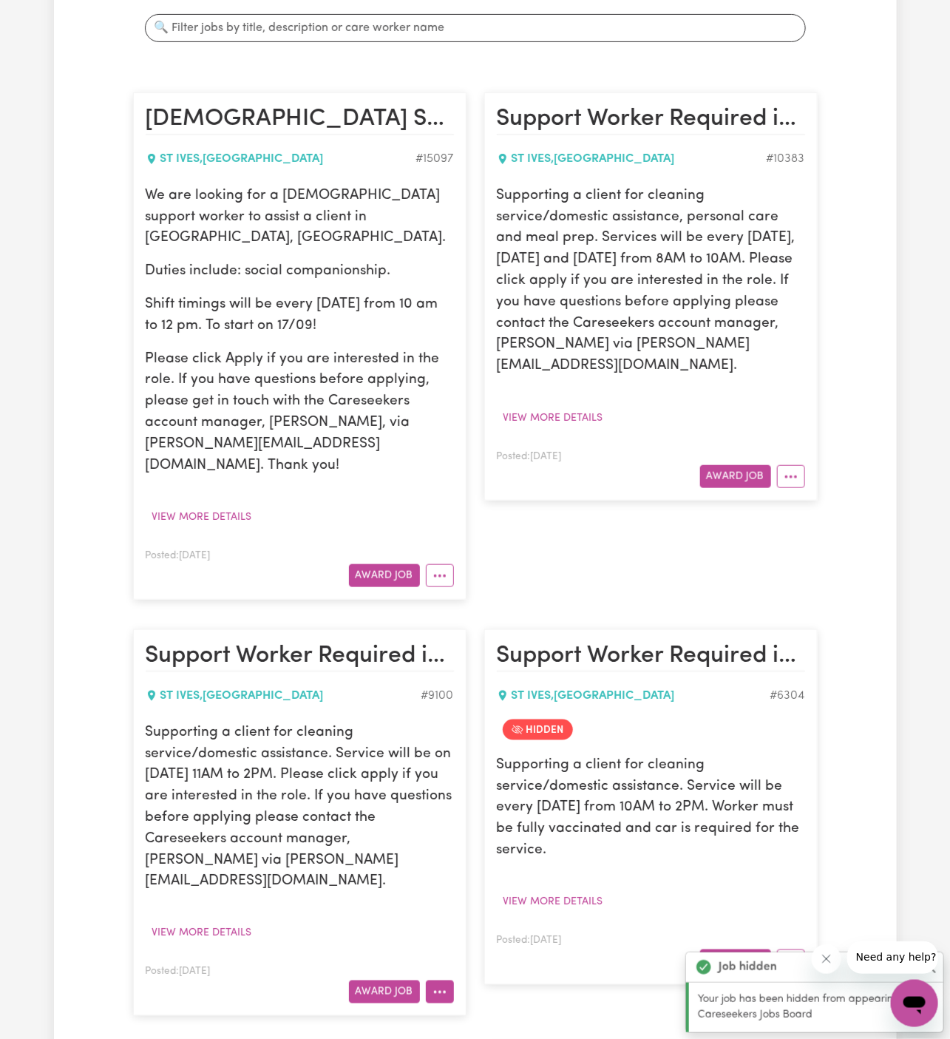
click at [446, 985] on icon "More options" at bounding box center [440, 992] width 15 height 15
click at [509, 855] on link "Hide Job" at bounding box center [485, 870] width 117 height 30
click at [786, 960] on circle "More options" at bounding box center [786, 961] width 3 height 3
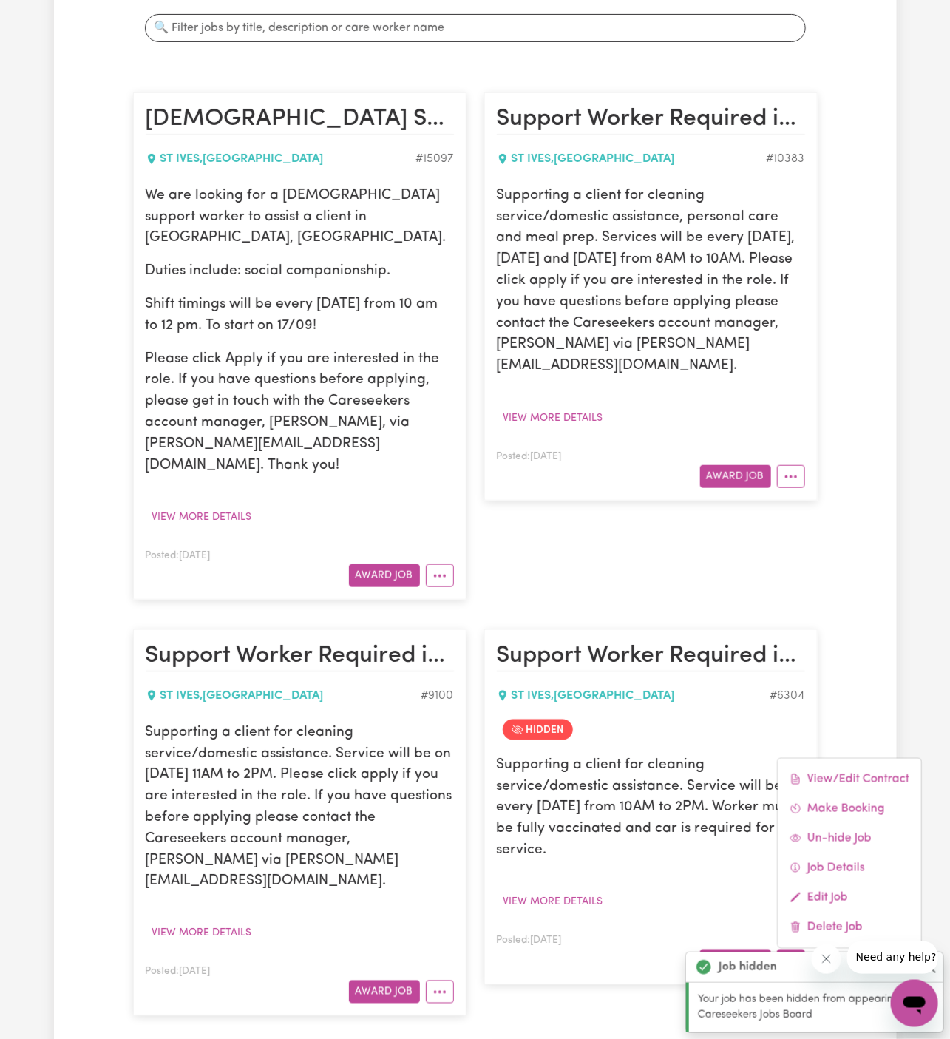
click at [672, 714] on div "Hidden" at bounding box center [651, 730] width 308 height 33
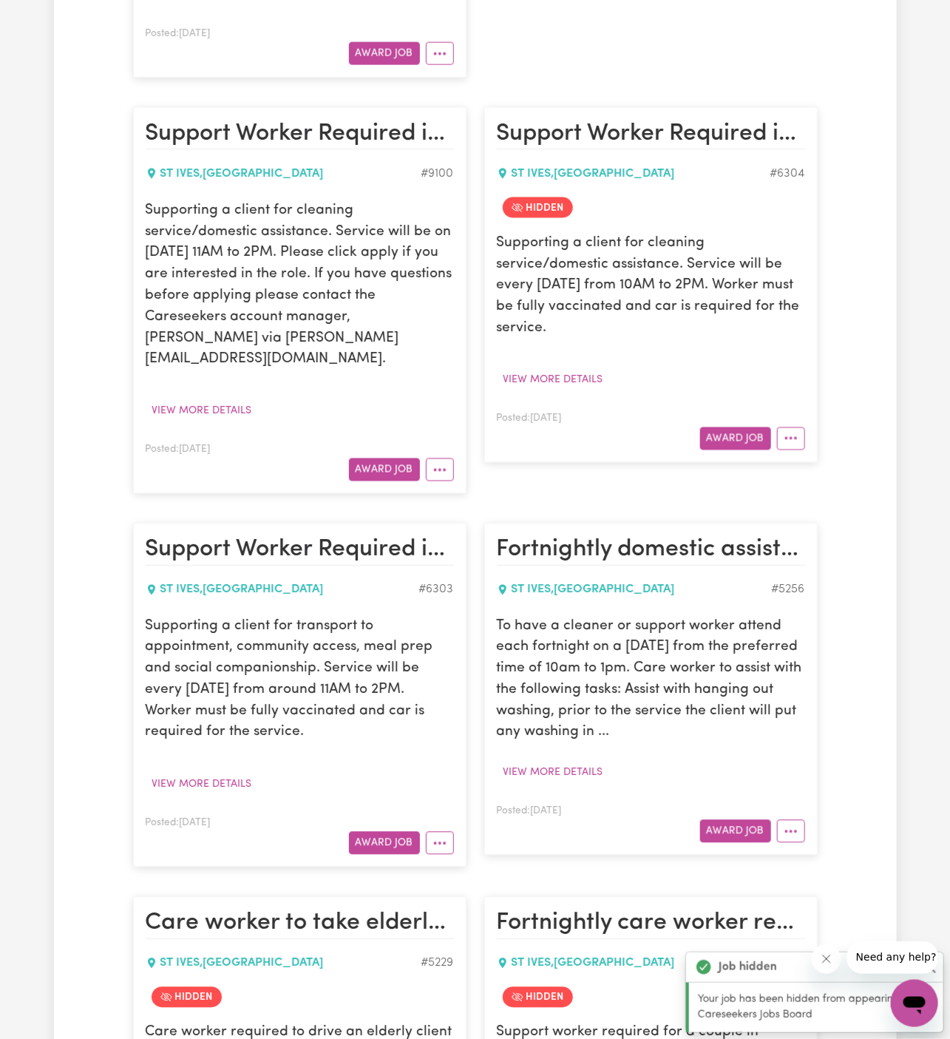
scroll to position [842, 0]
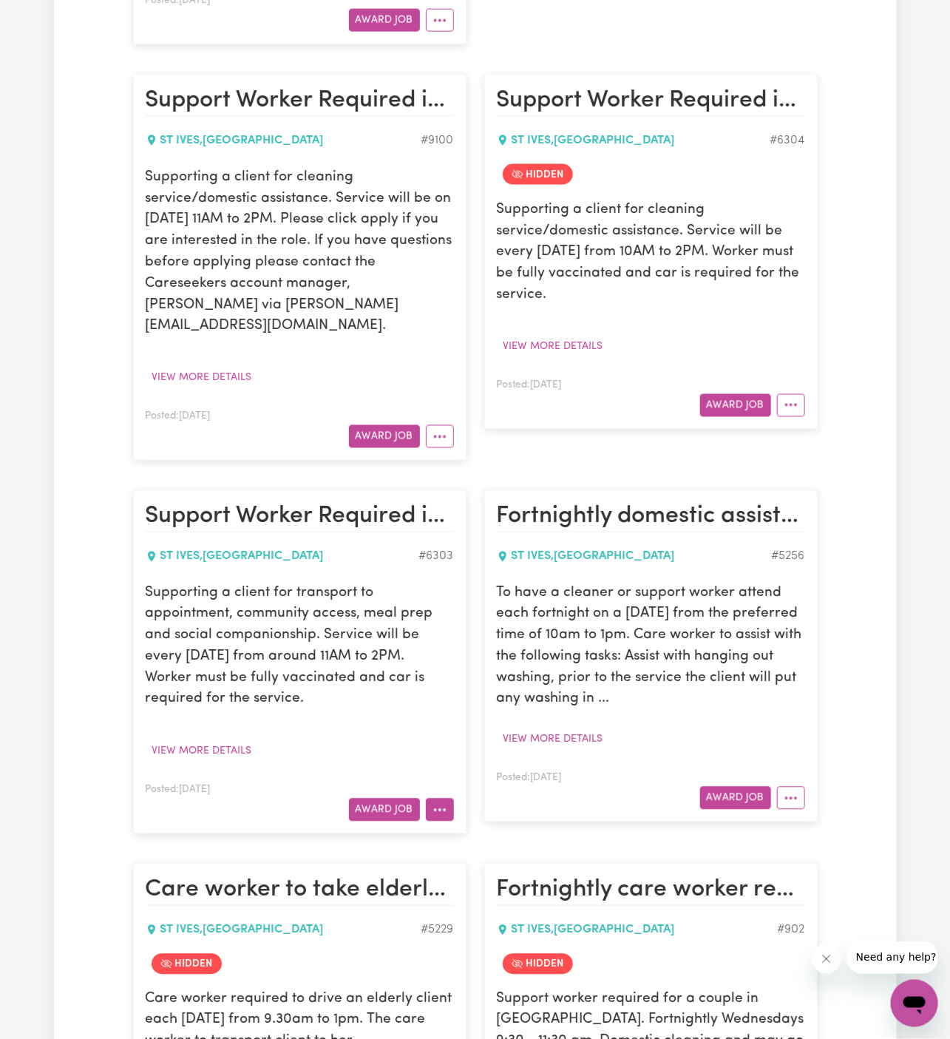
click at [441, 799] on button "More options" at bounding box center [440, 810] width 28 height 23
click at [510, 830] on link "Hide Job" at bounding box center [485, 845] width 117 height 30
click at [792, 791] on icon "More options" at bounding box center [791, 798] width 15 height 15
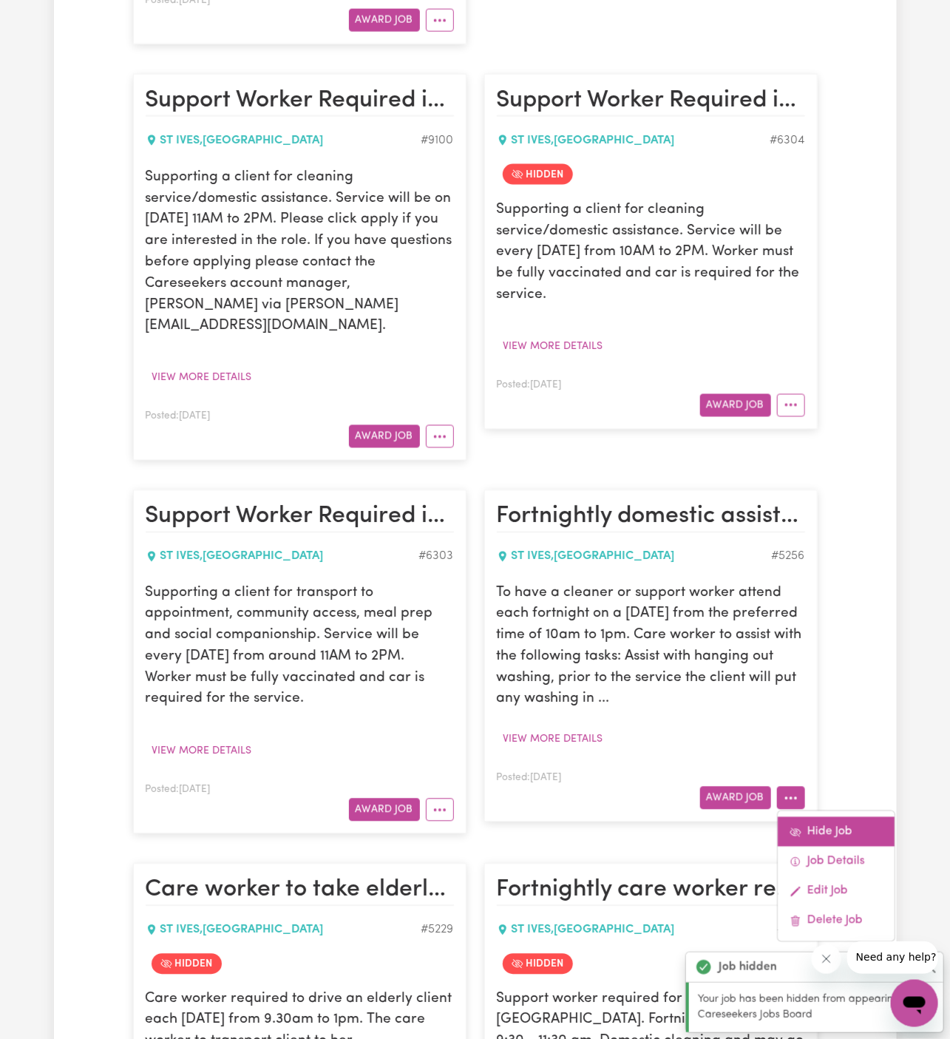
click at [848, 818] on link "Hide Job" at bounding box center [836, 833] width 117 height 30
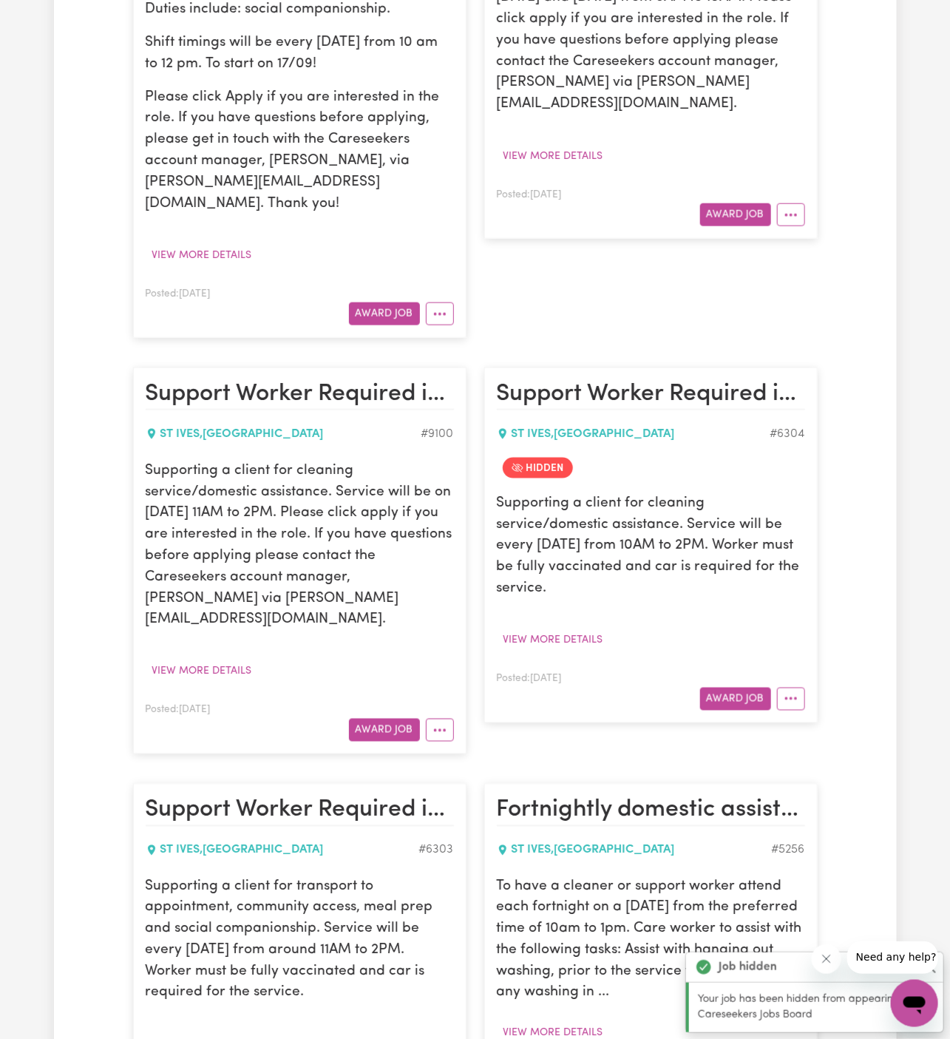
scroll to position [0, 0]
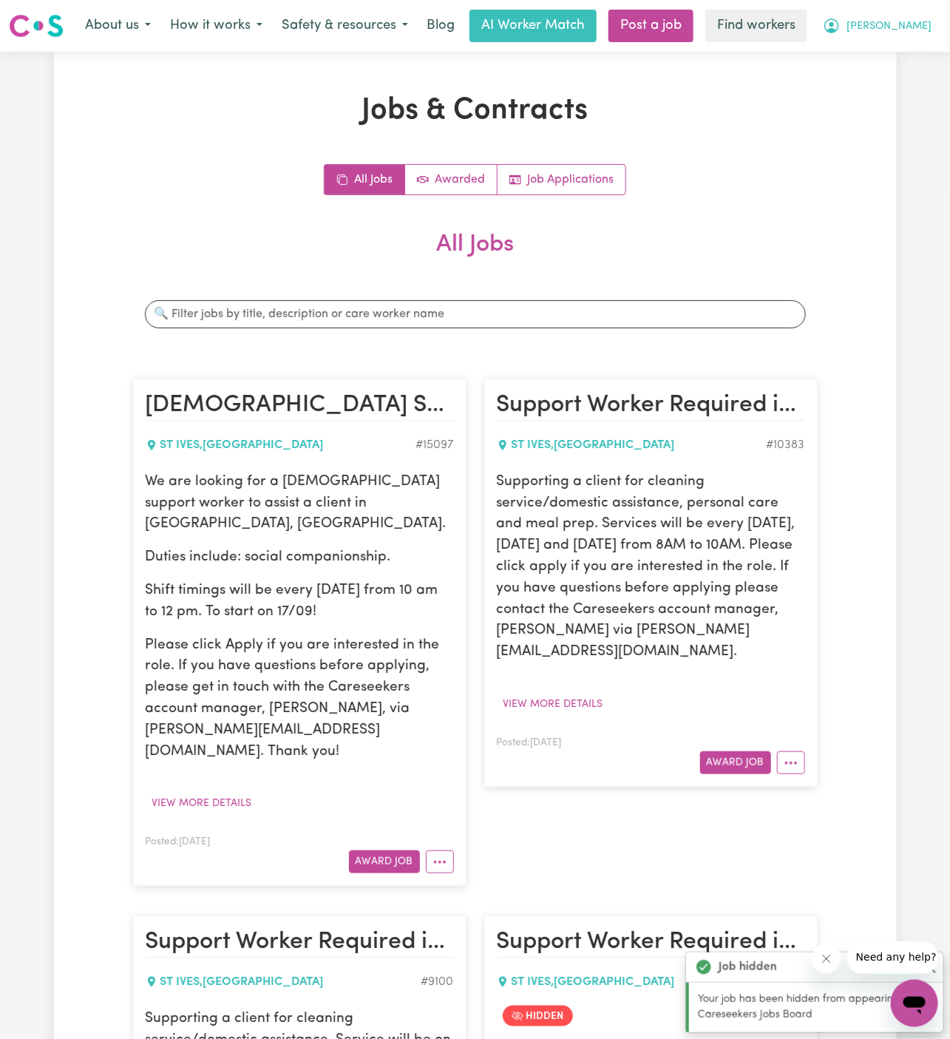
click at [911, 23] on span "[PERSON_NAME]" at bounding box center [889, 26] width 85 height 16
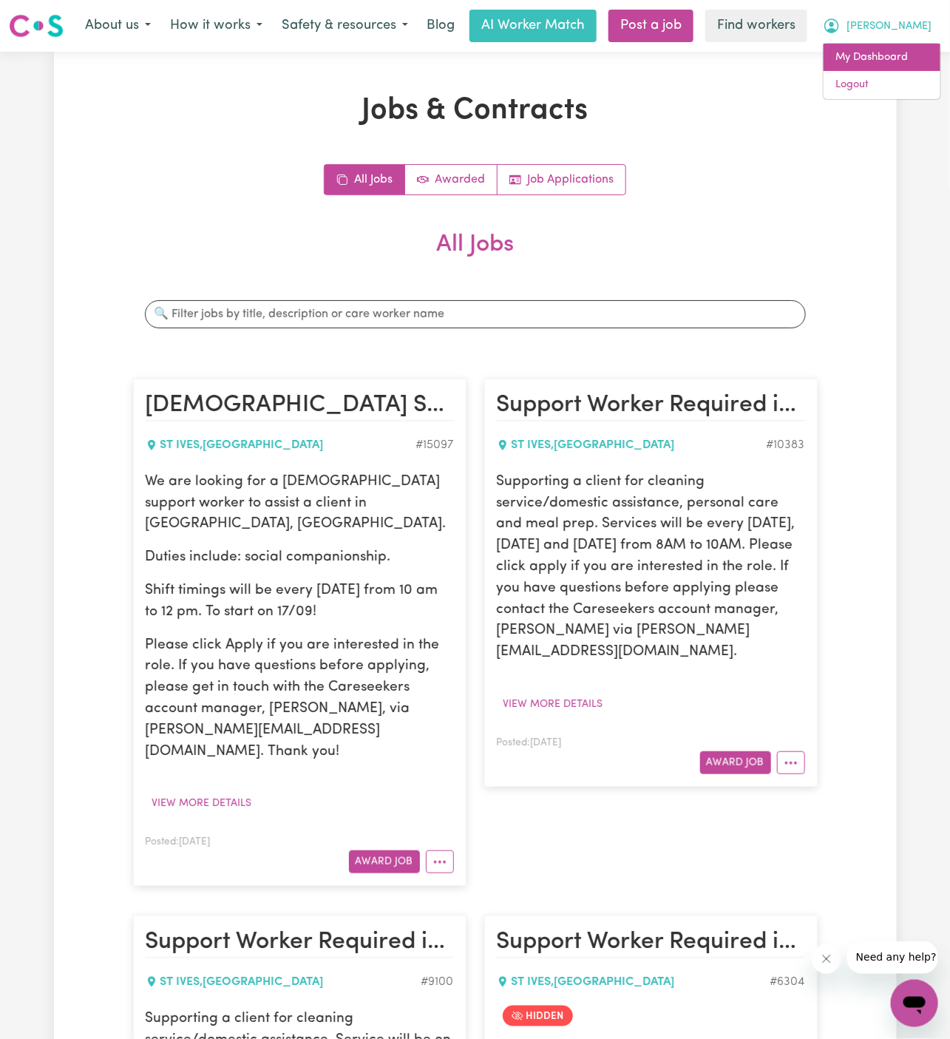
click at [905, 67] on link "My Dashboard" at bounding box center [882, 58] width 117 height 28
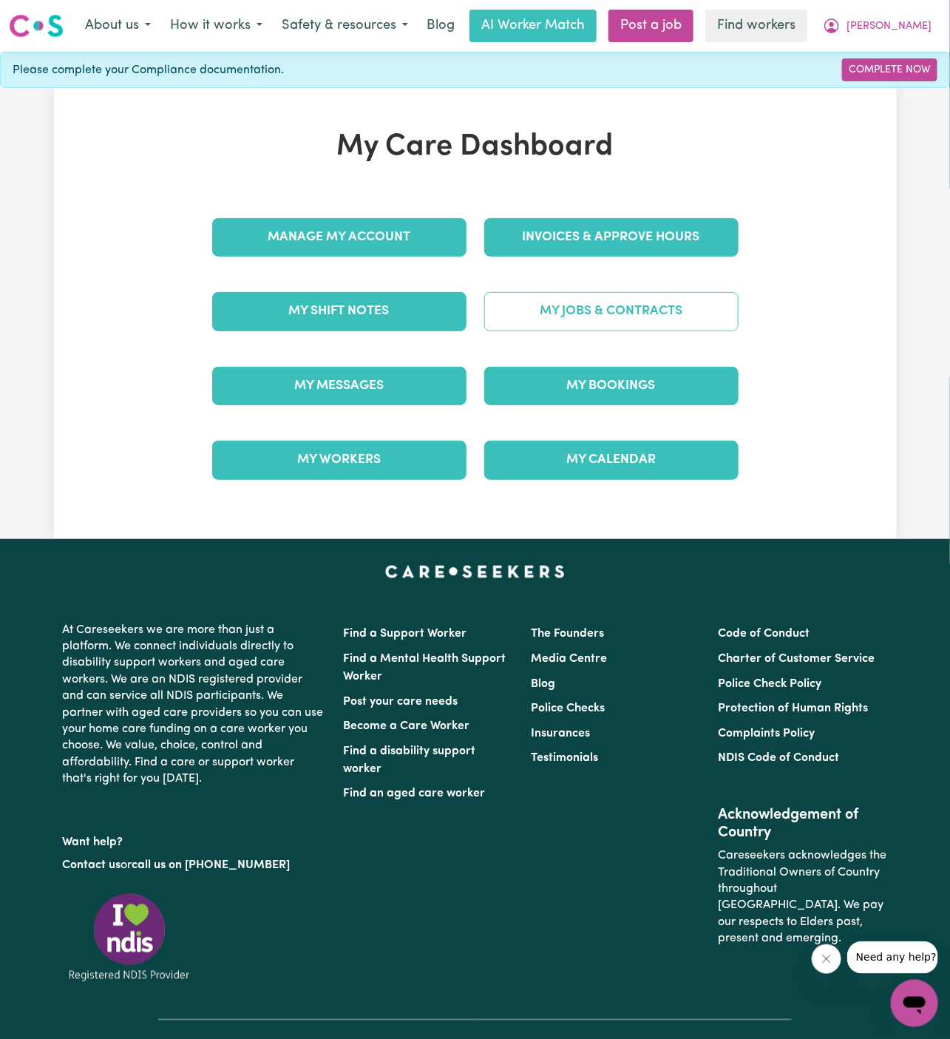
click at [704, 315] on link "My Jobs & Contracts" at bounding box center [611, 311] width 254 height 38
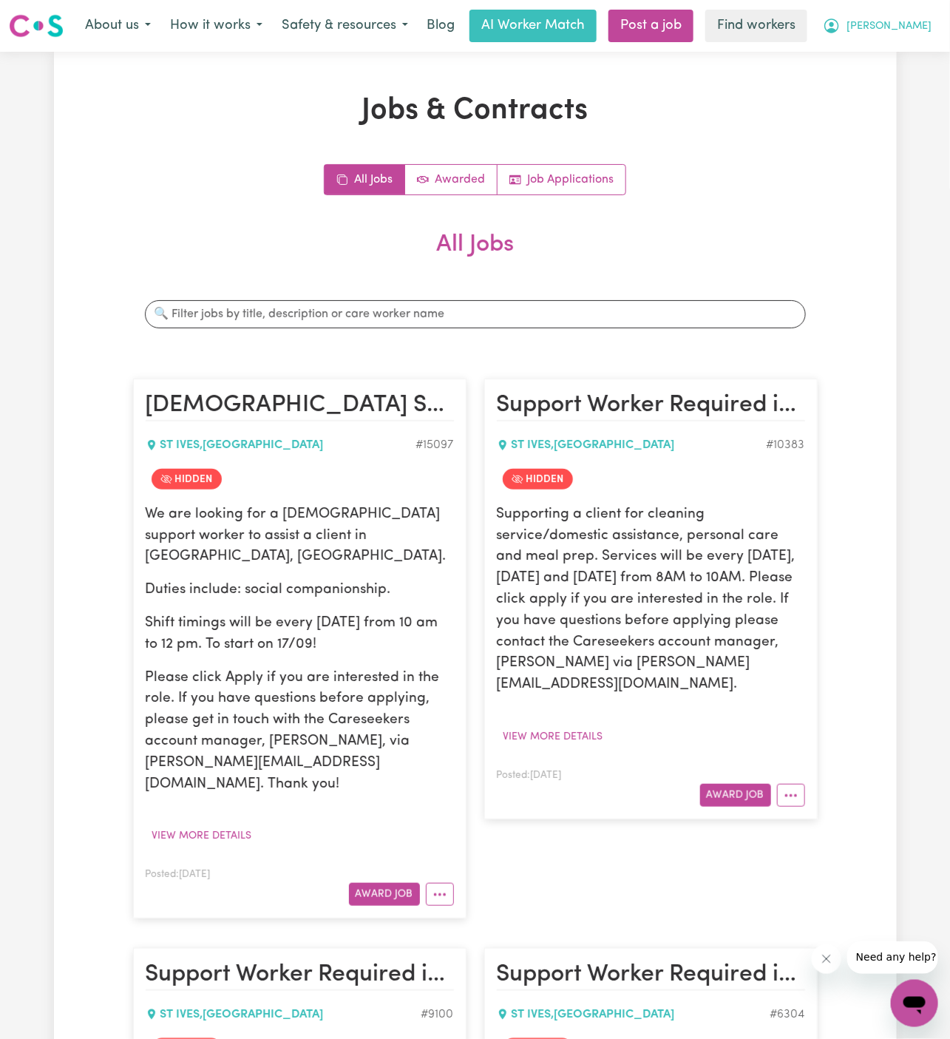
click at [905, 23] on span "[PERSON_NAME]" at bounding box center [889, 26] width 85 height 16
click at [905, 47] on link "My Dashboard" at bounding box center [882, 58] width 117 height 28
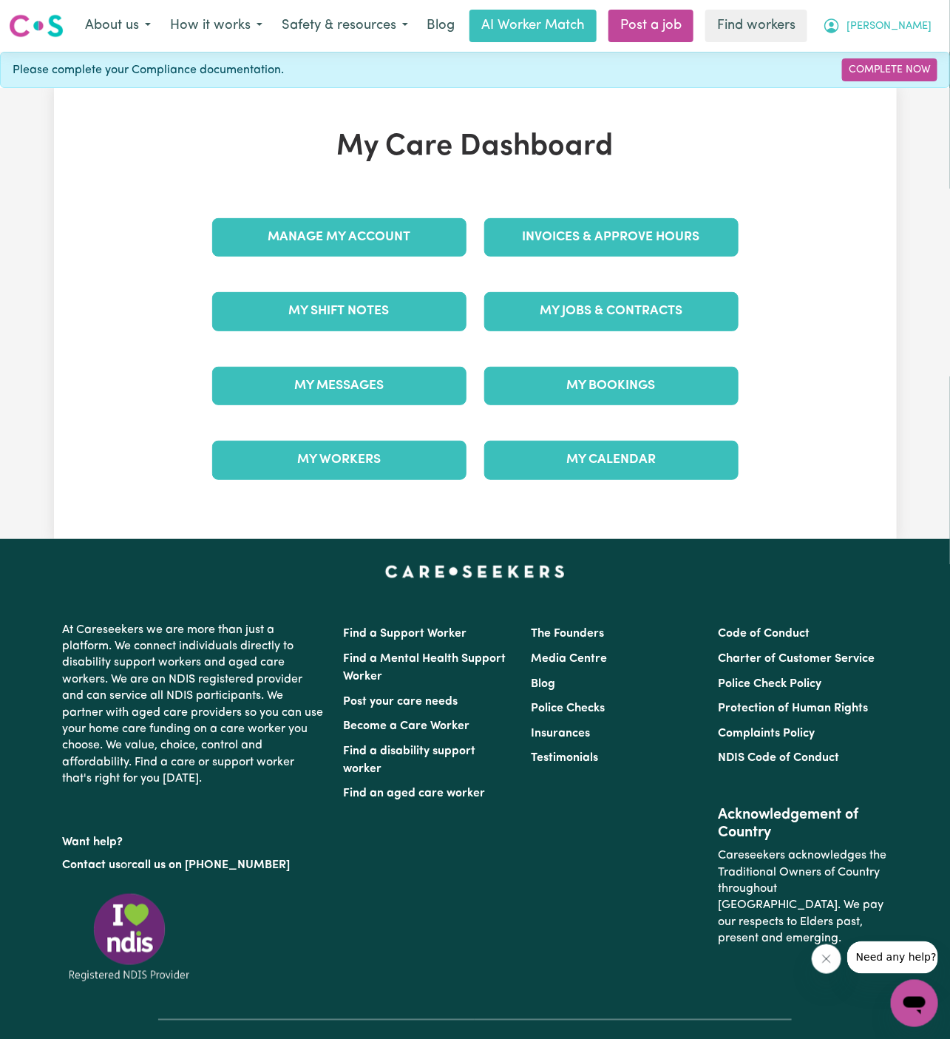
click at [912, 21] on span "[PERSON_NAME]" at bounding box center [889, 26] width 85 height 16
click at [888, 79] on link "Logout" at bounding box center [882, 85] width 117 height 28
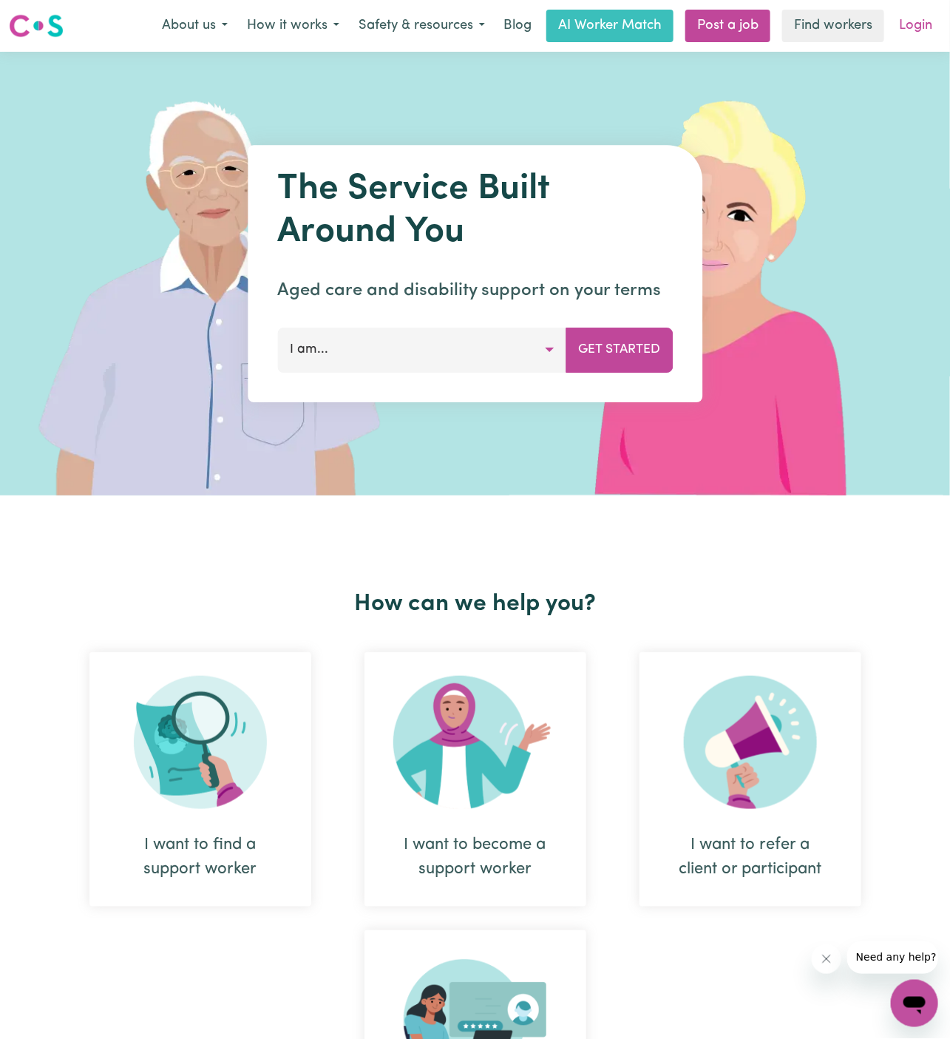
click at [925, 27] on link "Login" at bounding box center [915, 26] width 51 height 33
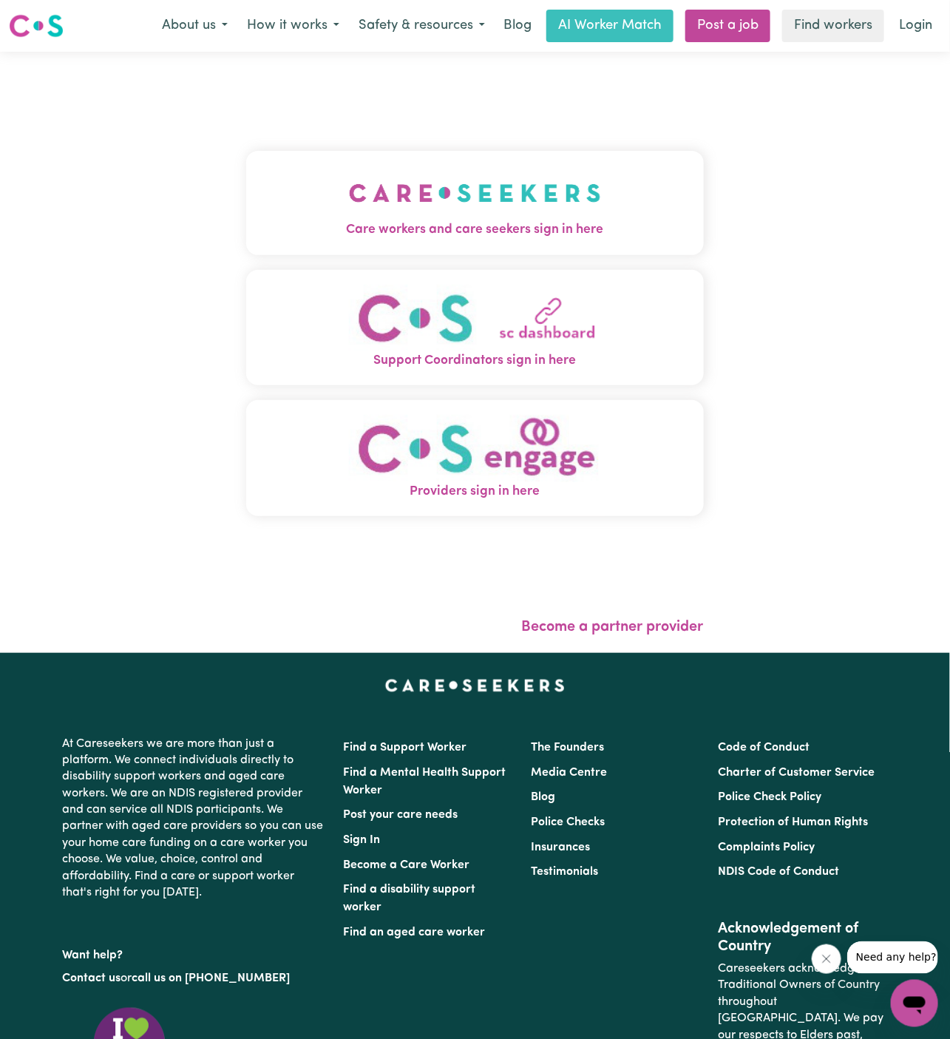
click at [535, 220] on span "Care workers and care seekers sign in here" at bounding box center [475, 229] width 458 height 19
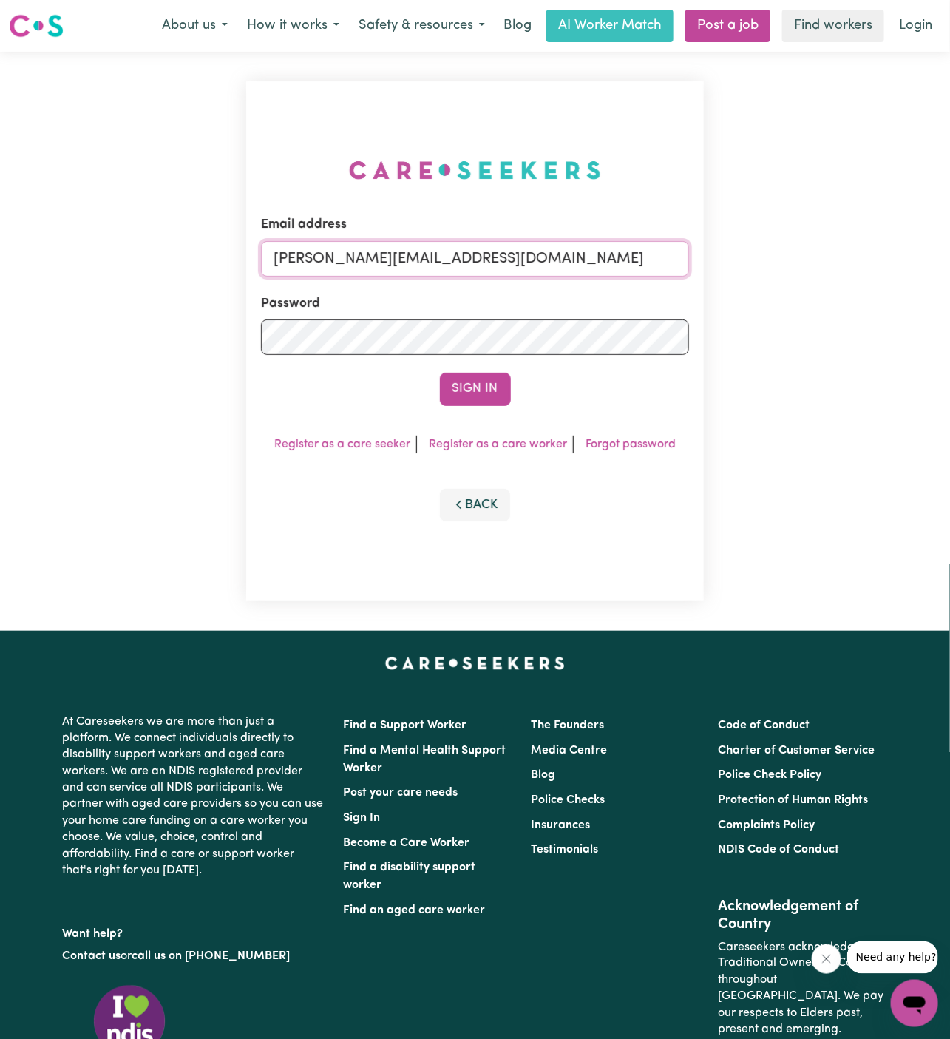
click at [552, 245] on input "[PERSON_NAME][EMAIL_ADDRESS][DOMAIN_NAME]" at bounding box center [475, 259] width 428 height 36
drag, startPoint x: 347, startPoint y: 264, endPoint x: 932, endPoint y: 271, distance: 585.1
click at [932, 271] on div "Email address [EMAIL_ADDRESS][DOMAIN_NAME] Password Sign In Register as a care …" at bounding box center [475, 341] width 950 height 579
type input "[EMAIL_ADDRESS][DOMAIN_NAME]"
click at [440, 373] on button "Sign In" at bounding box center [475, 389] width 71 height 33
